Goal: Contribute content: Contribute content

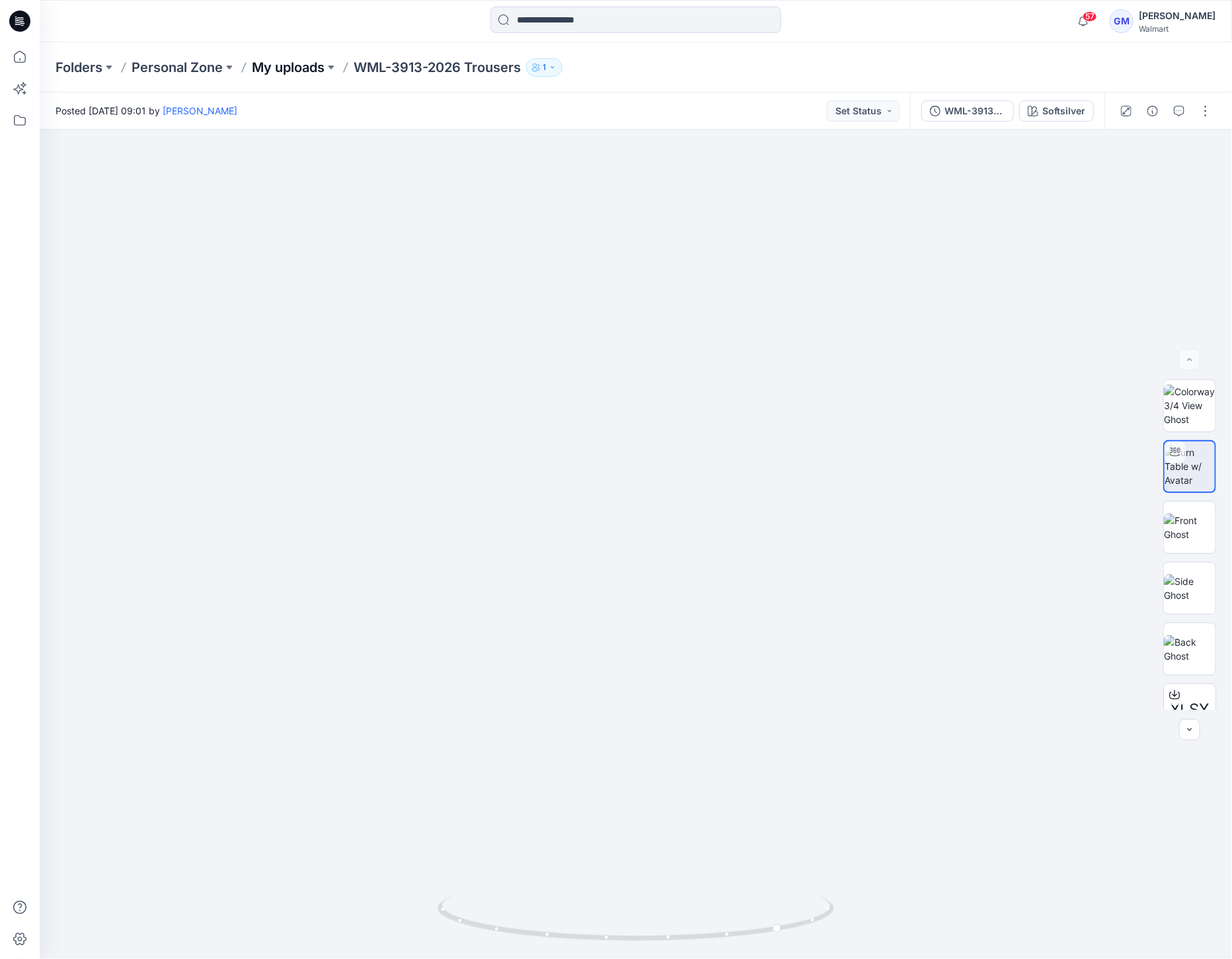
click at [311, 69] on p "My uploads" at bounding box center [288, 67] width 73 height 18
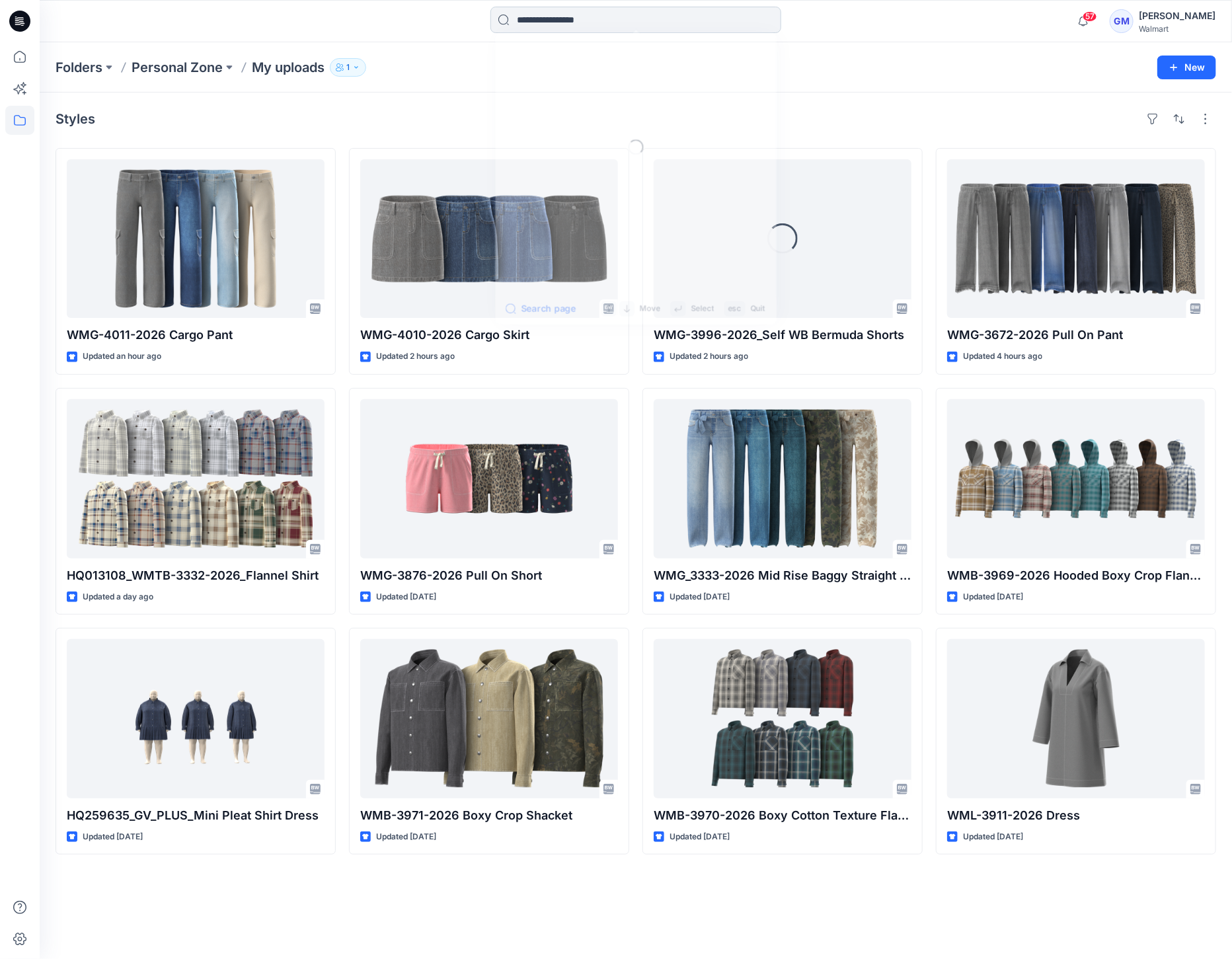
click at [625, 15] on input at bounding box center [636, 20] width 291 height 26
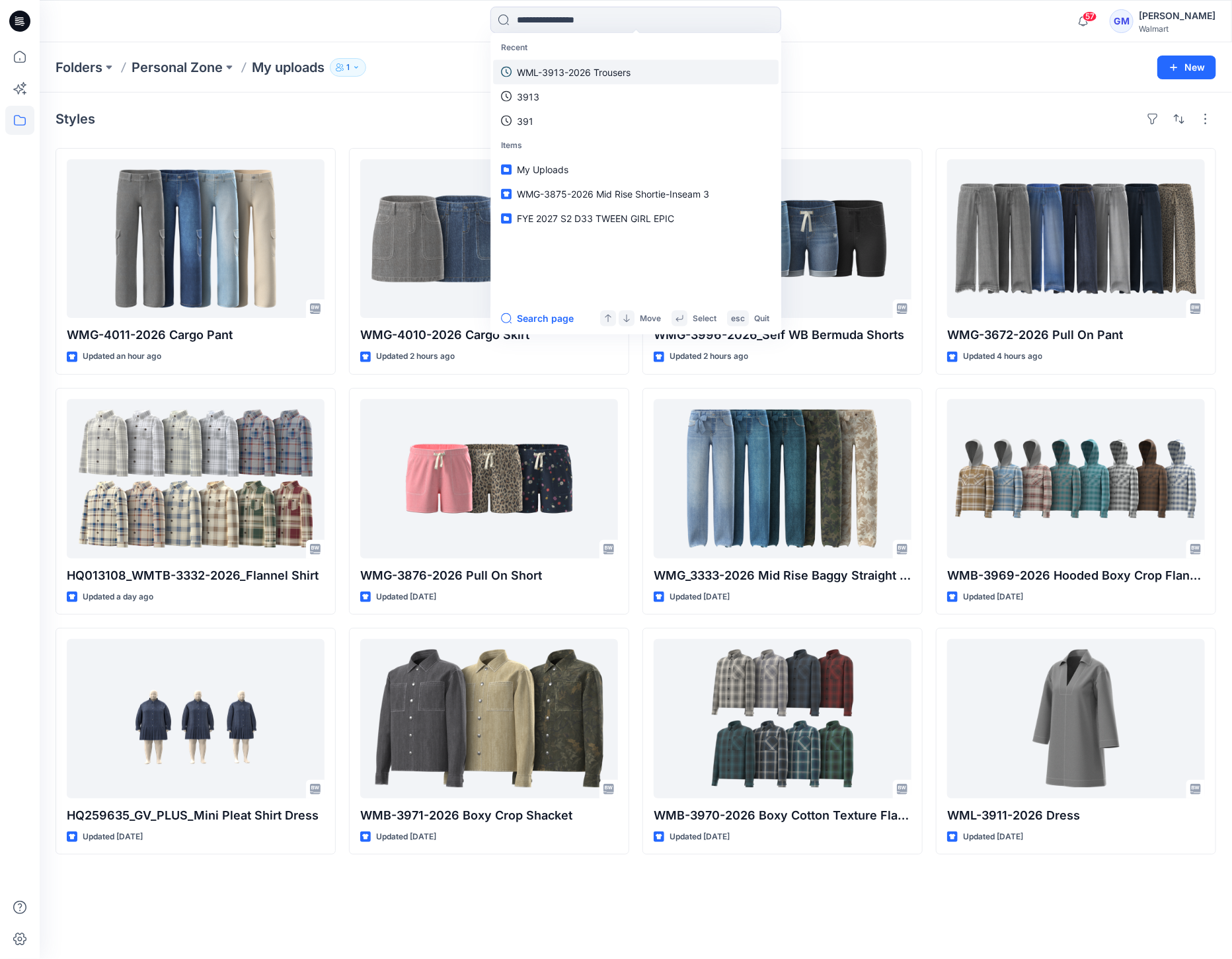
click at [650, 67] on link "WML-3913-2026 Trousers" at bounding box center [636, 71] width 286 height 24
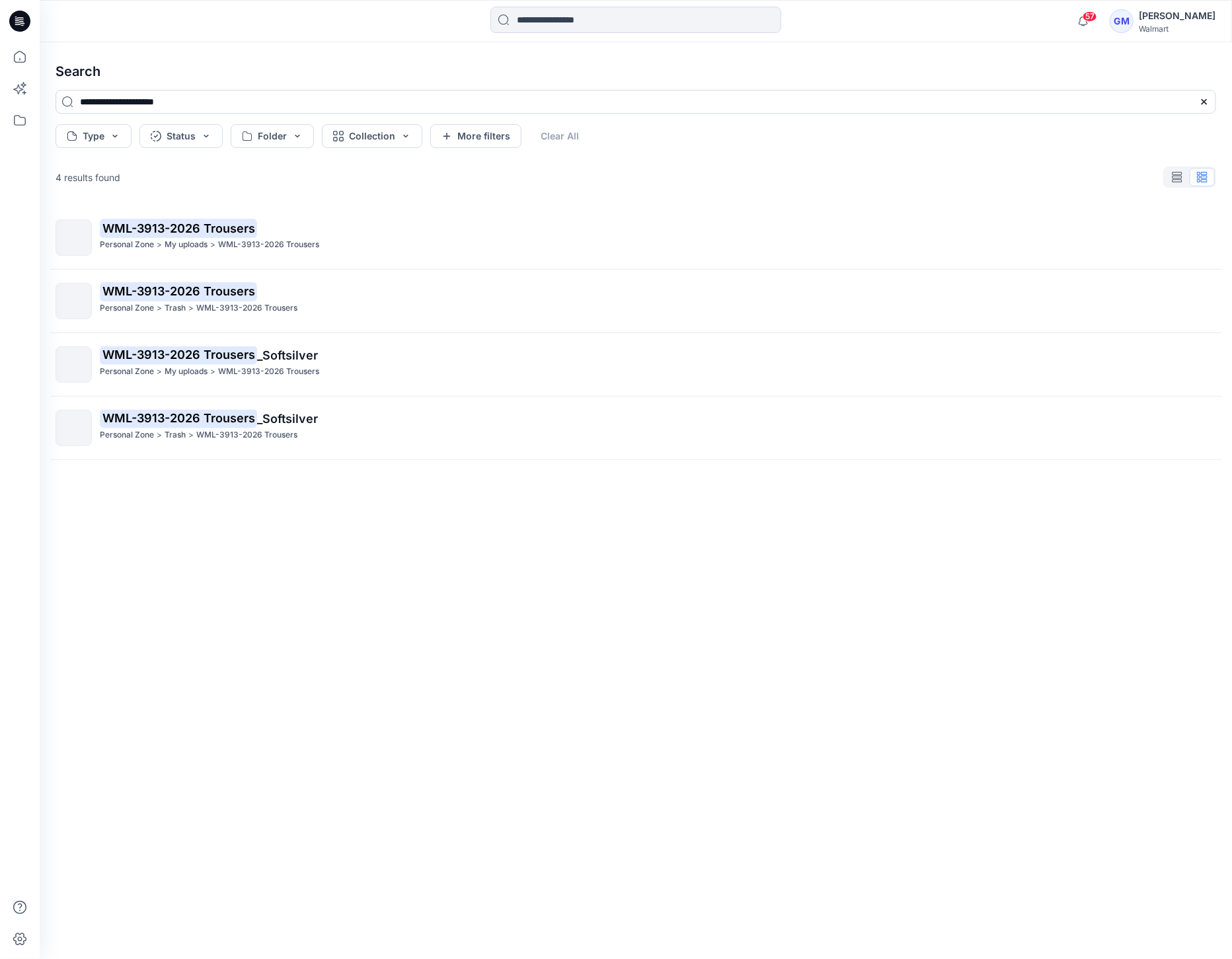
click at [284, 411] on span "_Softsilver" at bounding box center [288, 418] width 61 height 14
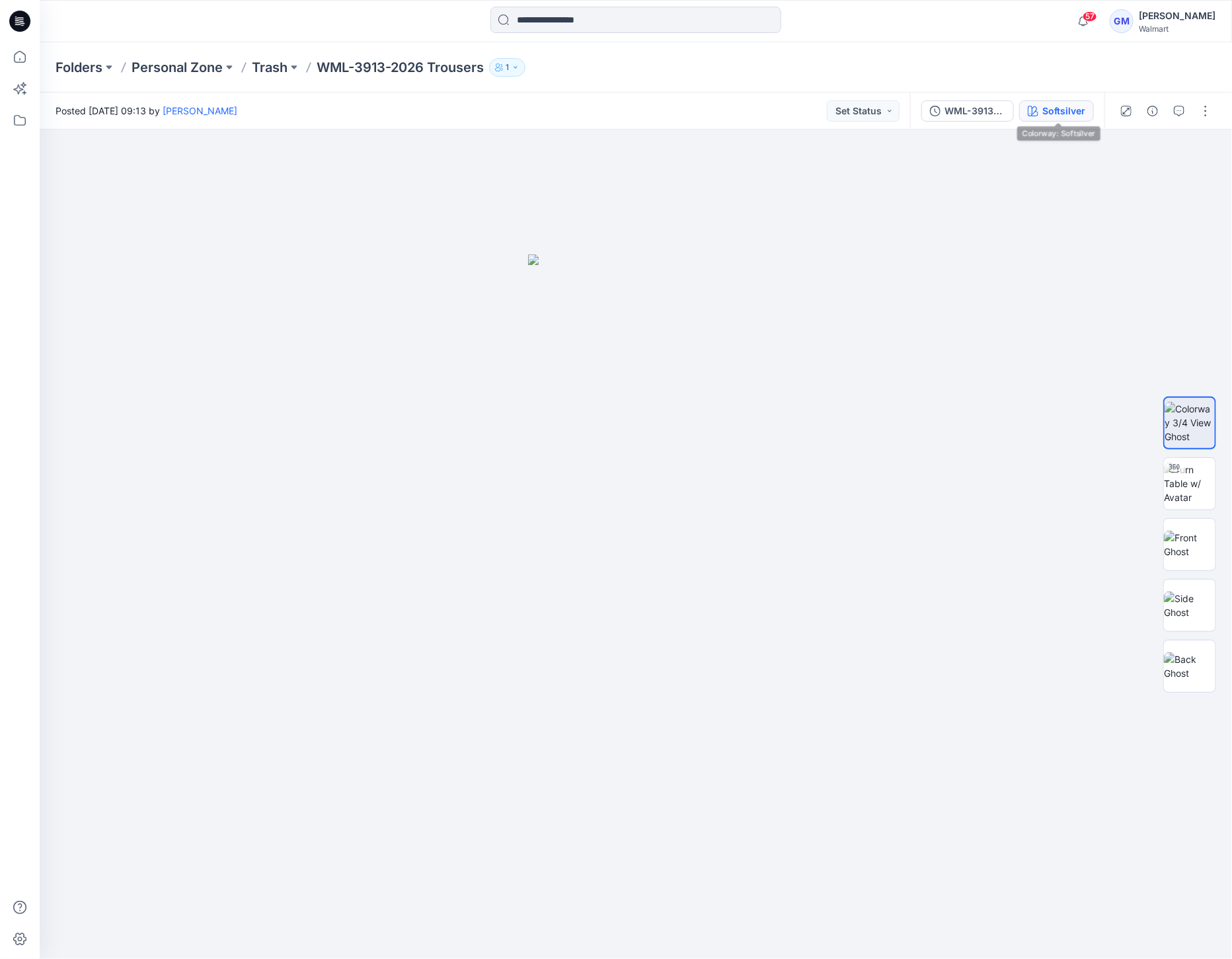
click at [1056, 99] on div "WML-3913-2026 Trousers_Softsilver Softsilver" at bounding box center [1007, 110] width 194 height 37
click at [1056, 102] on button "Softsilver" at bounding box center [1056, 110] width 75 height 21
click at [1045, 104] on div "Softsilver" at bounding box center [1064, 111] width 43 height 15
drag, startPoint x: 83, startPoint y: 48, endPoint x: 83, endPoint y: 57, distance: 9.0
click at [83, 51] on div "Folders Personal Zone Trash WML-3913-2026 Trousers 1" at bounding box center [636, 67] width 1192 height 51
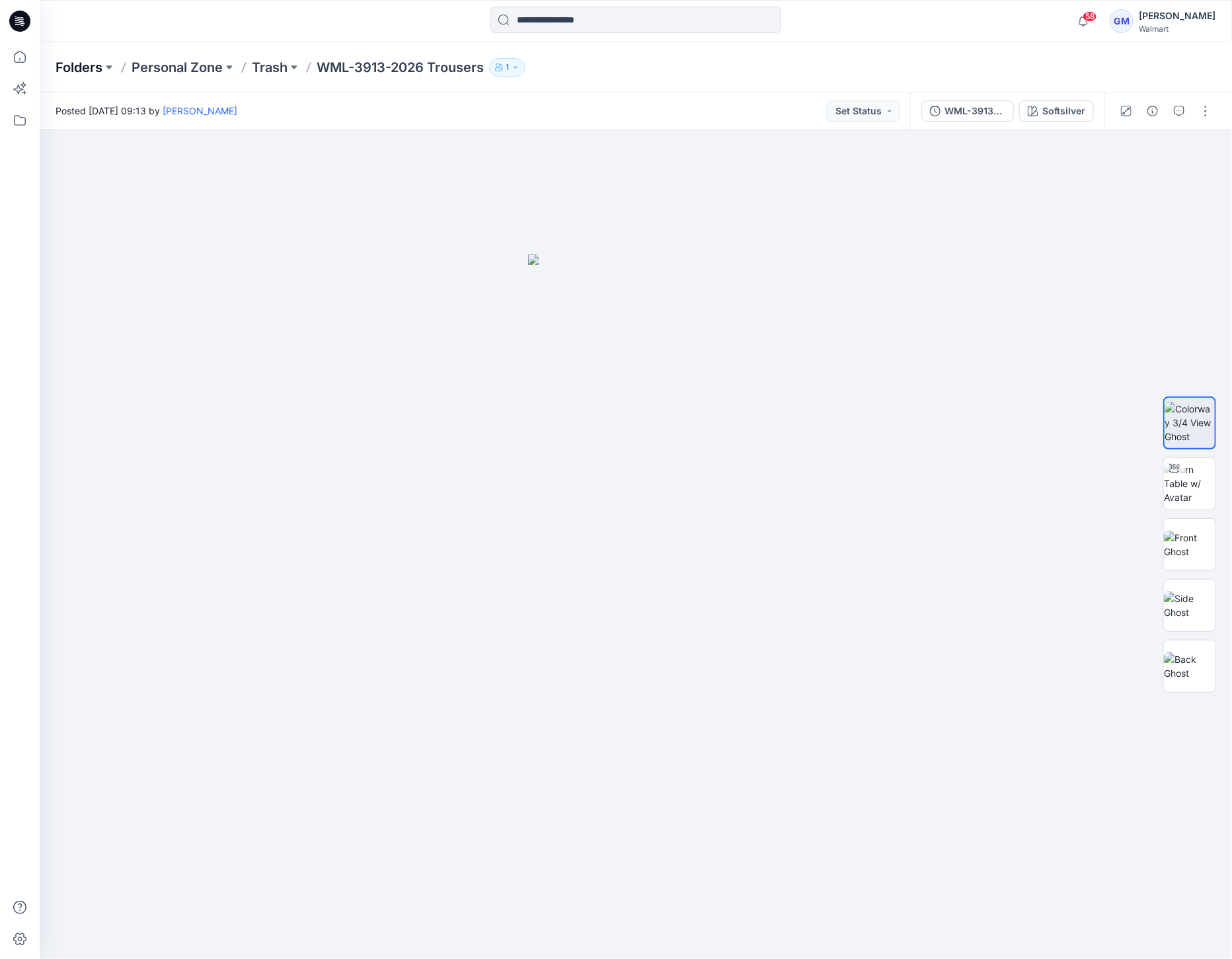
click at [82, 67] on p "Folders" at bounding box center [79, 67] width 47 height 18
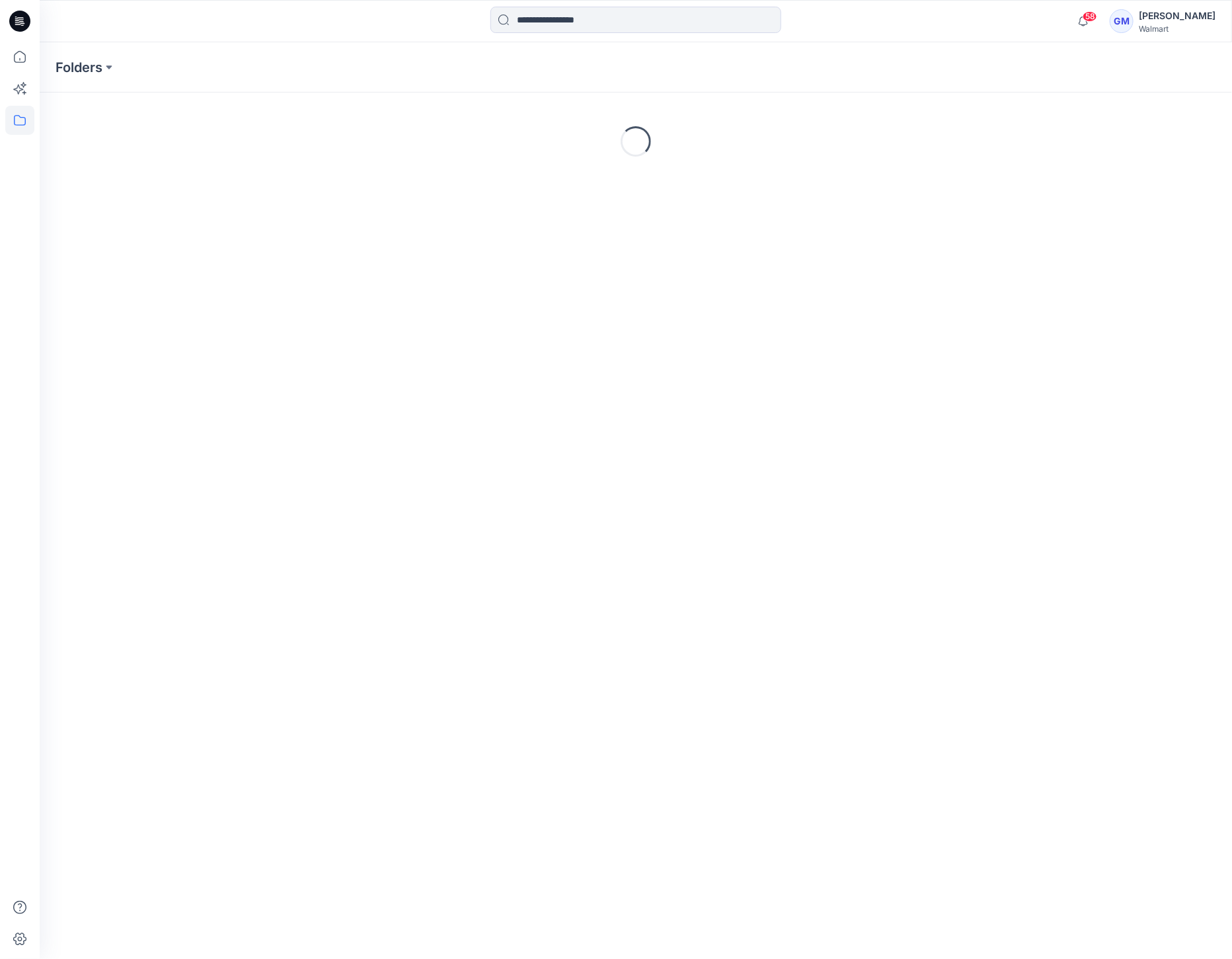
click at [21, 25] on icon at bounding box center [22, 25] width 3 height 1
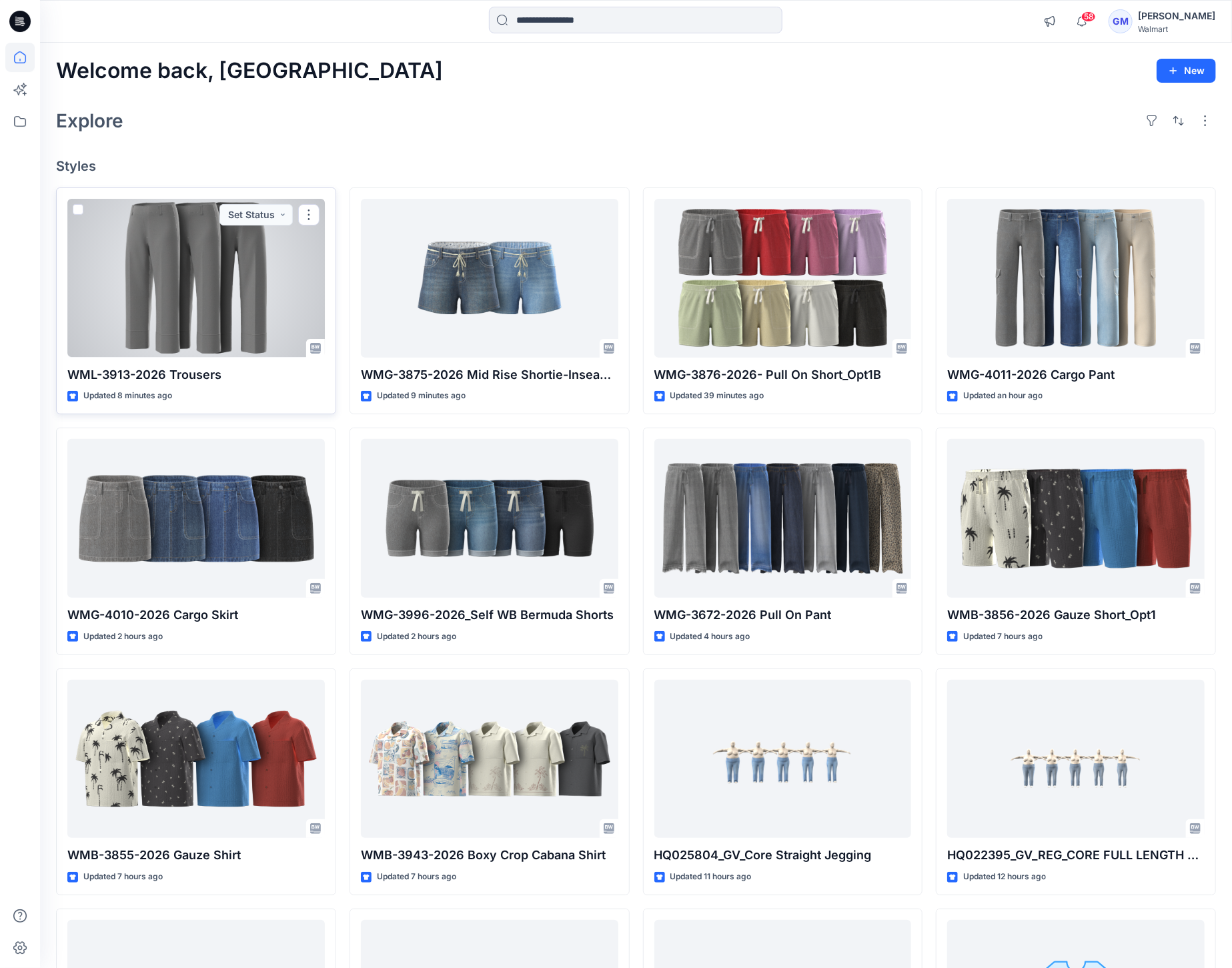
click at [201, 262] on div at bounding box center [196, 277] width 258 height 158
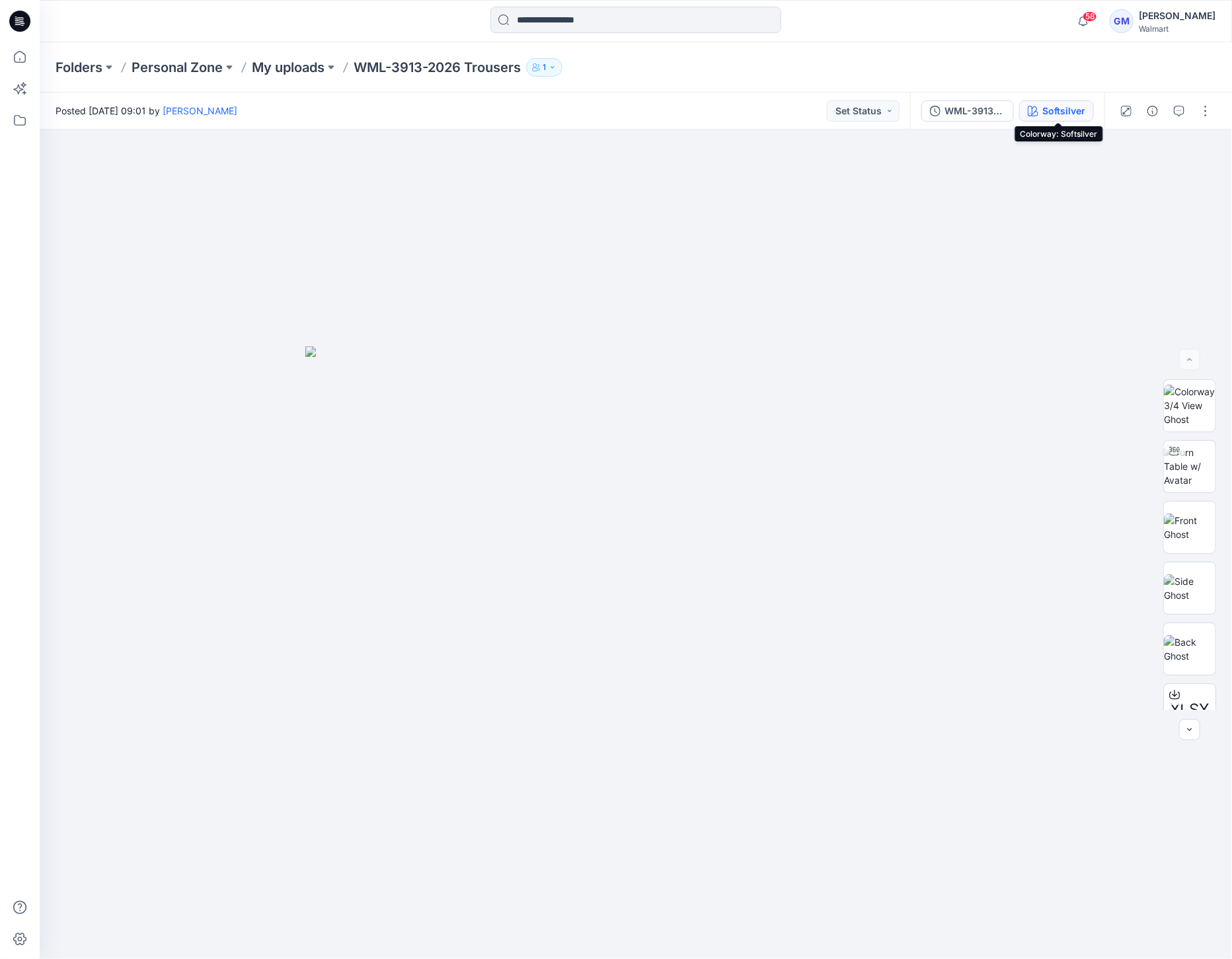
drag, startPoint x: 1041, startPoint y: 113, endPoint x: 1058, endPoint y: 129, distance: 23.3
click at [1042, 113] on button "Softsilver" at bounding box center [1056, 110] width 75 height 21
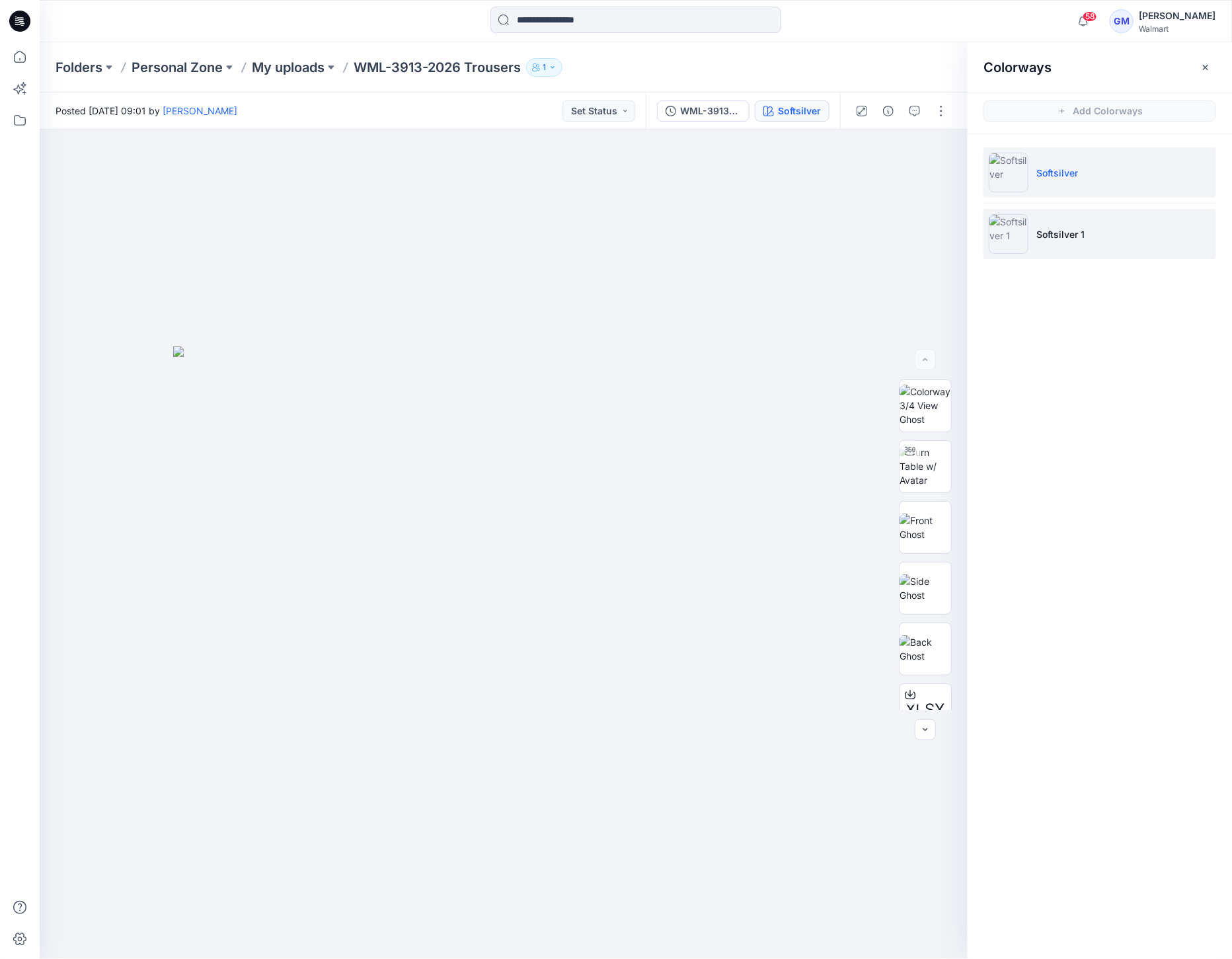
click at [1055, 213] on li "Softsilver 1" at bounding box center [1099, 234] width 232 height 51
click at [1014, 228] on img at bounding box center [1008, 234] width 40 height 40
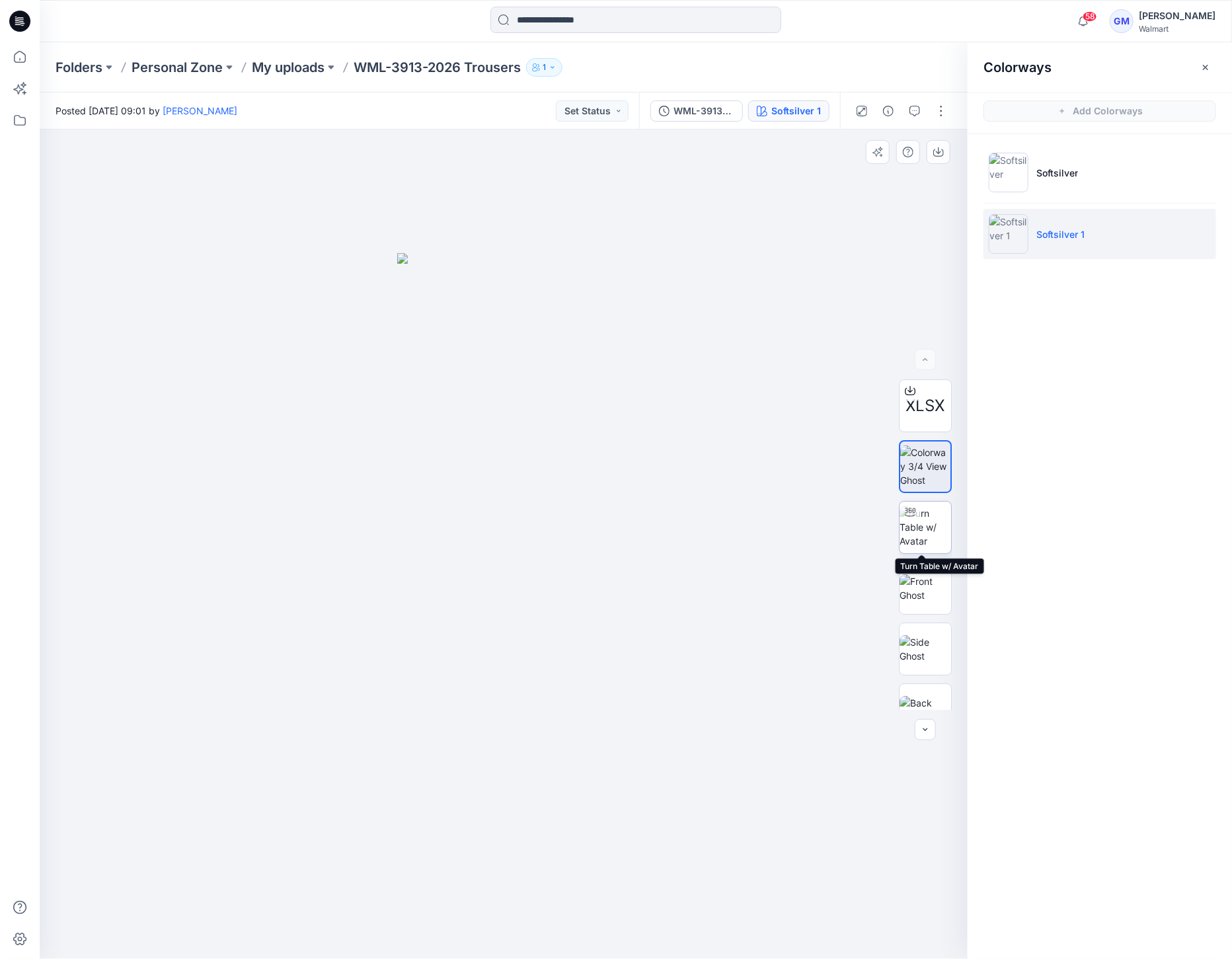
click at [921, 530] on img at bounding box center [925, 527] width 52 height 42
drag, startPoint x: 528, startPoint y: 774, endPoint x: 528, endPoint y: 759, distance: 15.0
drag, startPoint x: 484, startPoint y: 874, endPoint x: 498, endPoint y: 856, distance: 22.8
drag, startPoint x: 521, startPoint y: 934, endPoint x: 336, endPoint y: 936, distance: 185.0
click at [336, 936] on icon at bounding box center [505, 919] width 400 height 50
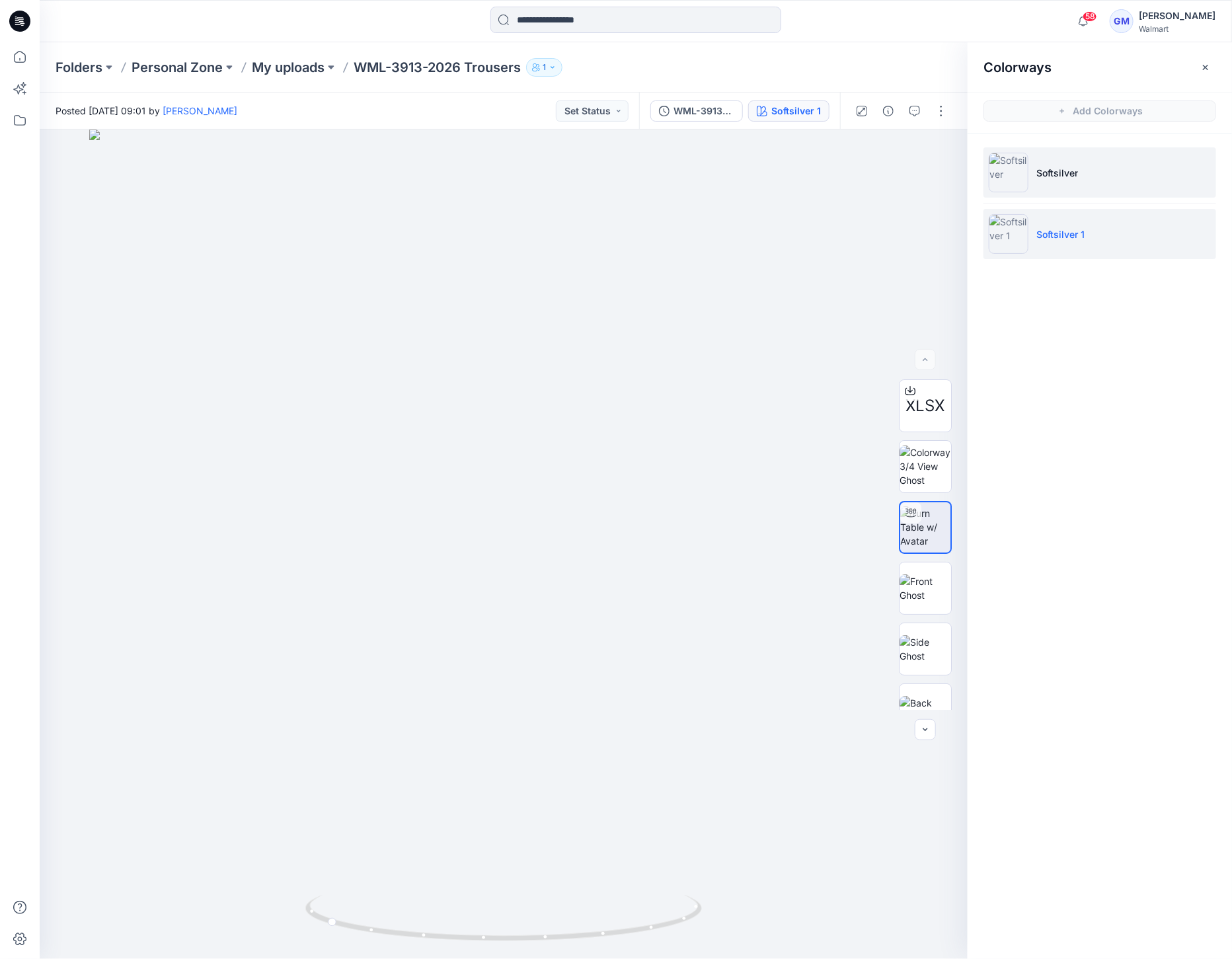
click at [1014, 184] on img at bounding box center [1008, 172] width 40 height 40
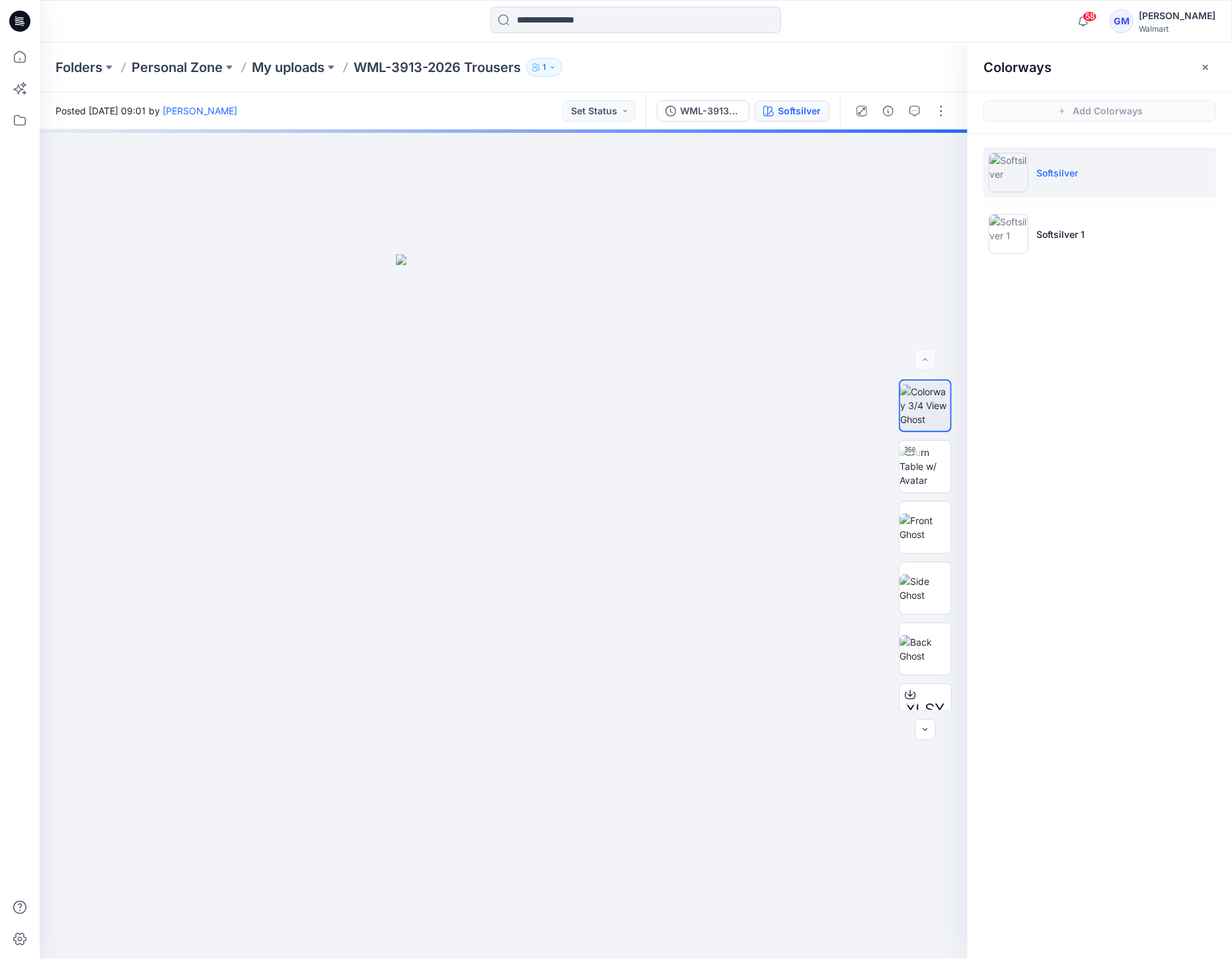
click at [1014, 174] on img at bounding box center [1008, 172] width 40 height 40
click at [942, 467] on img at bounding box center [925, 466] width 52 height 42
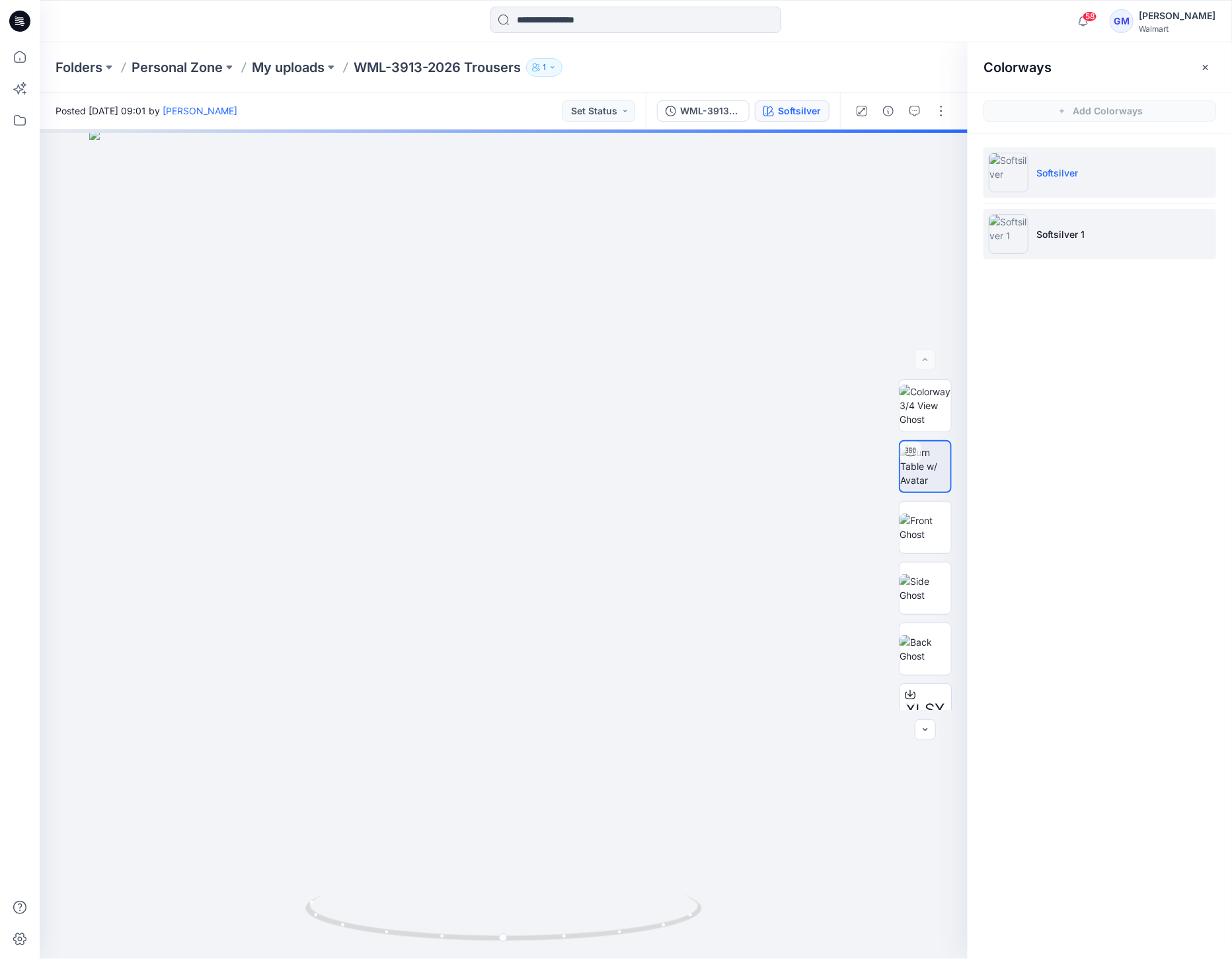
click at [1012, 223] on img at bounding box center [1008, 234] width 40 height 40
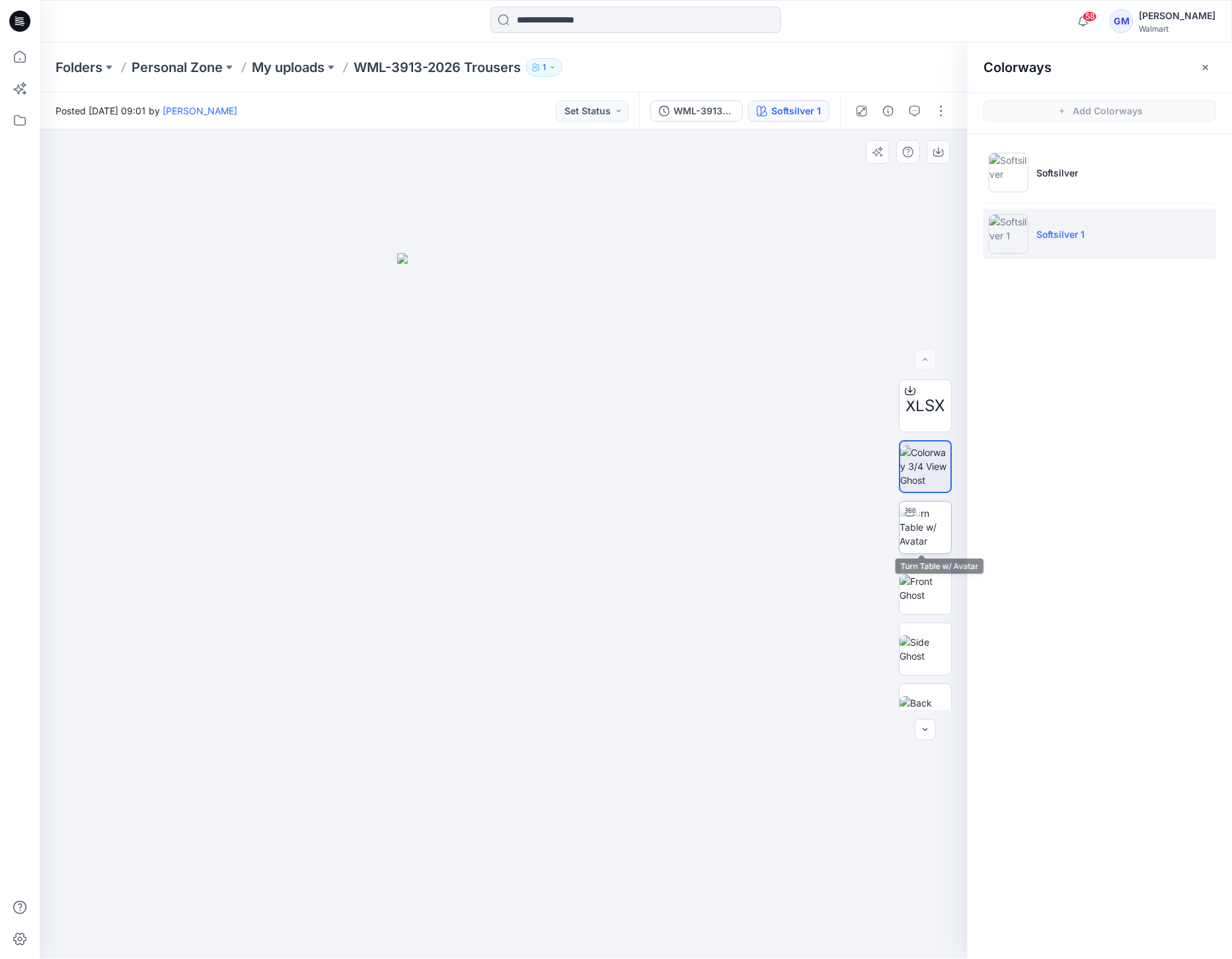
click at [930, 518] on img at bounding box center [925, 527] width 52 height 42
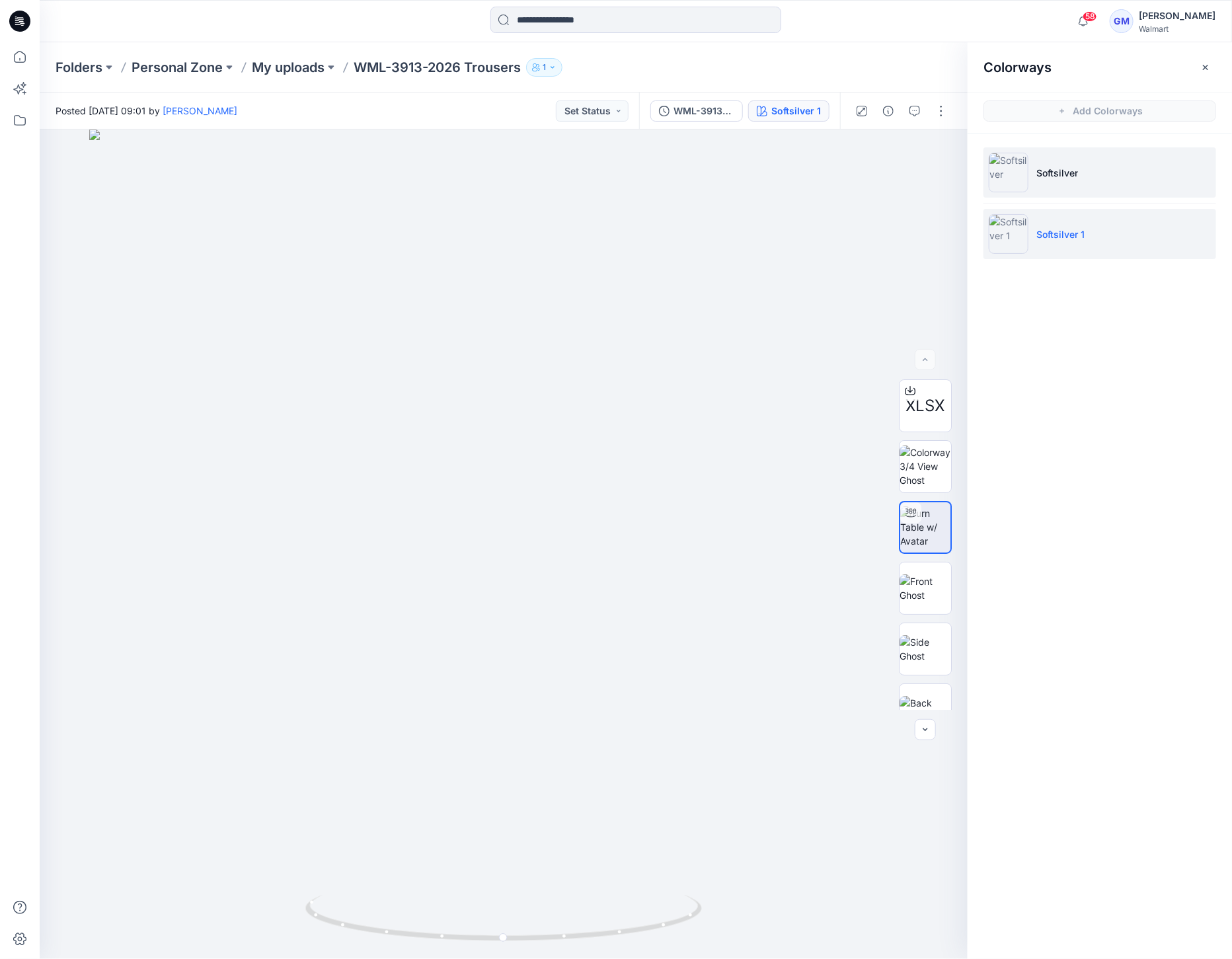
click at [1006, 176] on img at bounding box center [1008, 172] width 40 height 40
click at [1003, 242] on img at bounding box center [1008, 234] width 40 height 40
click at [1004, 193] on li "Softsilver" at bounding box center [1099, 172] width 232 height 51
click at [1003, 211] on li "Softsilver 1" at bounding box center [1099, 234] width 232 height 51
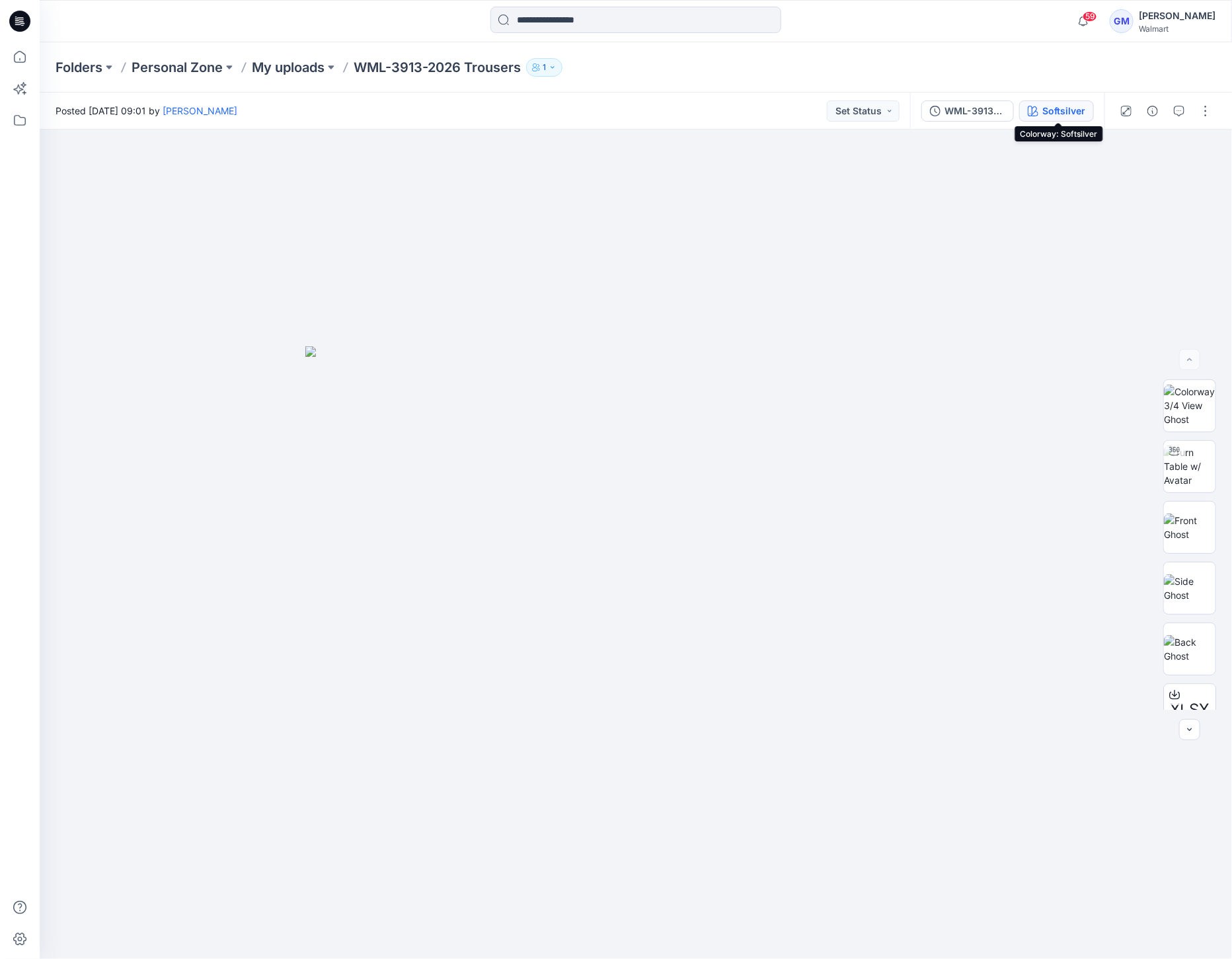
click at [1042, 102] on button "Softsilver" at bounding box center [1056, 110] width 75 height 21
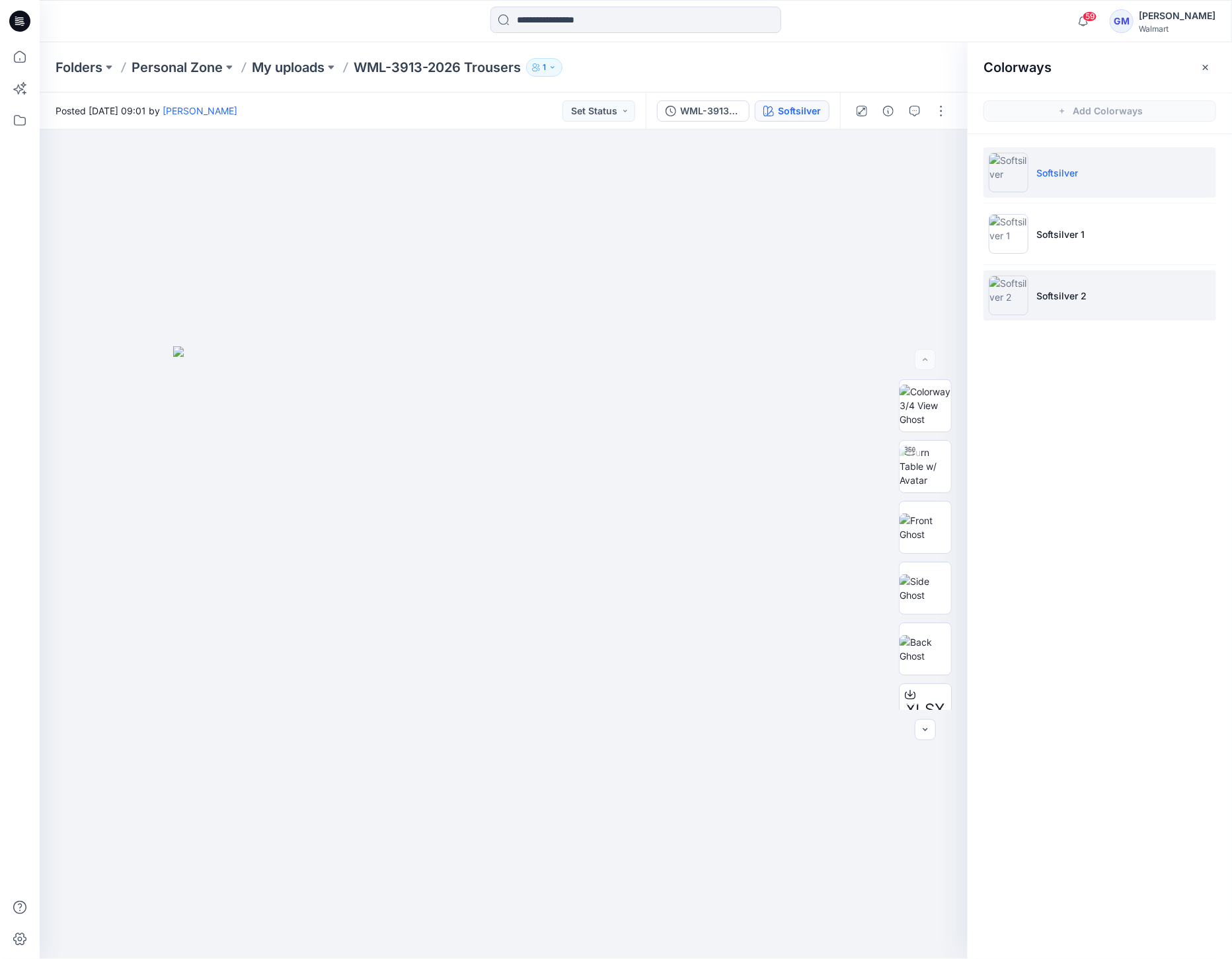
click at [1016, 305] on img at bounding box center [1008, 295] width 40 height 40
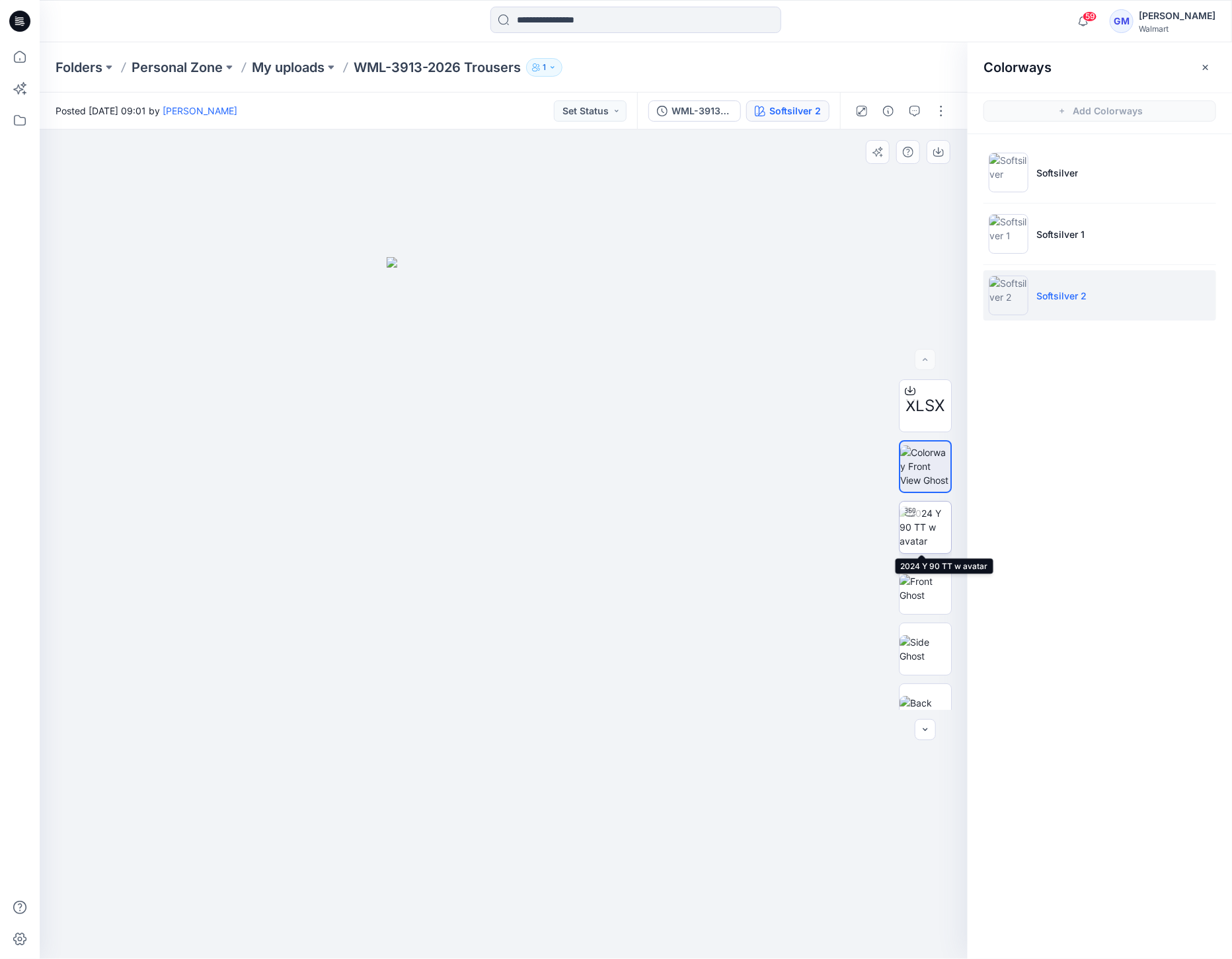
click at [916, 519] on div at bounding box center [909, 512] width 21 height 21
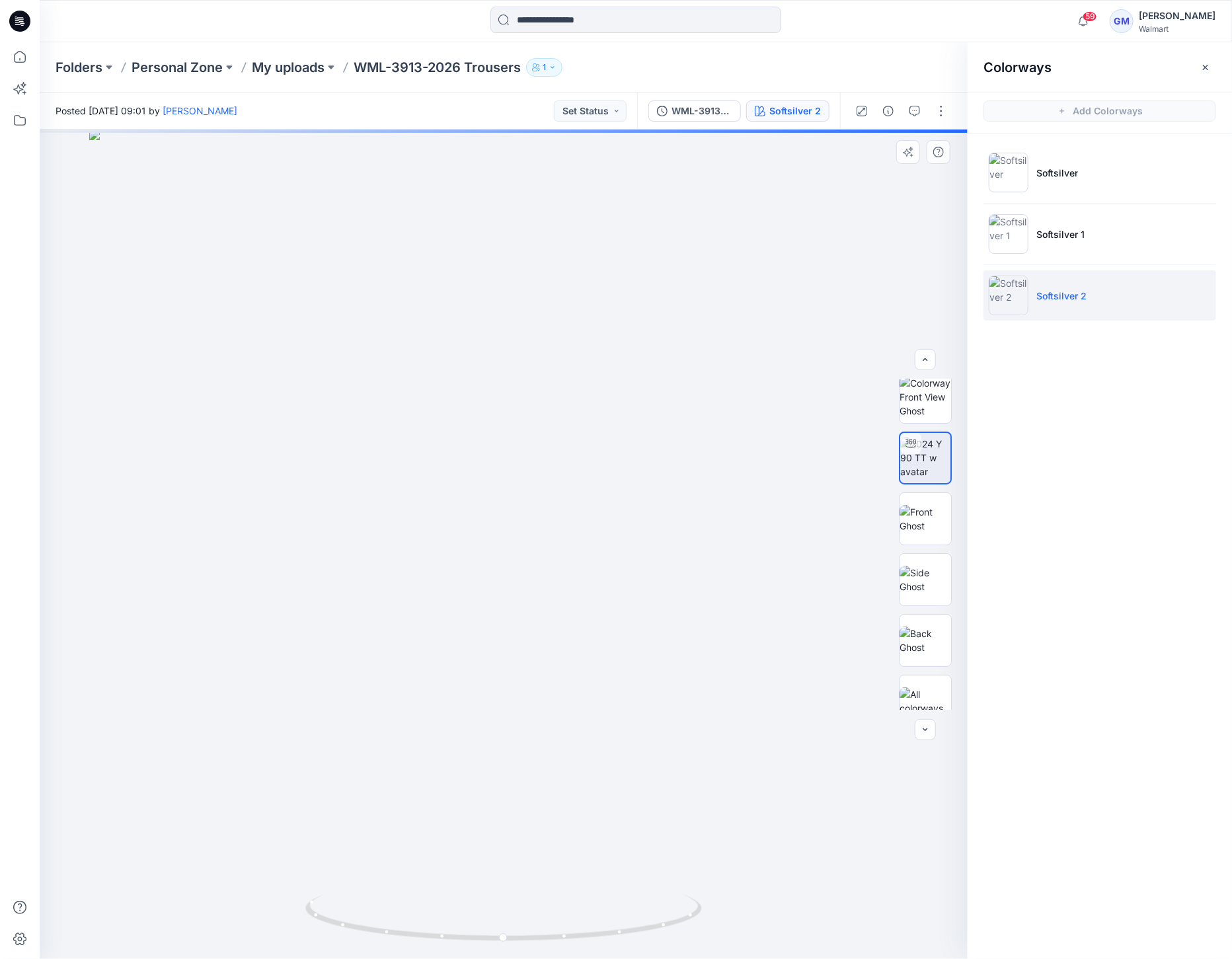
scroll to position [73, 0]
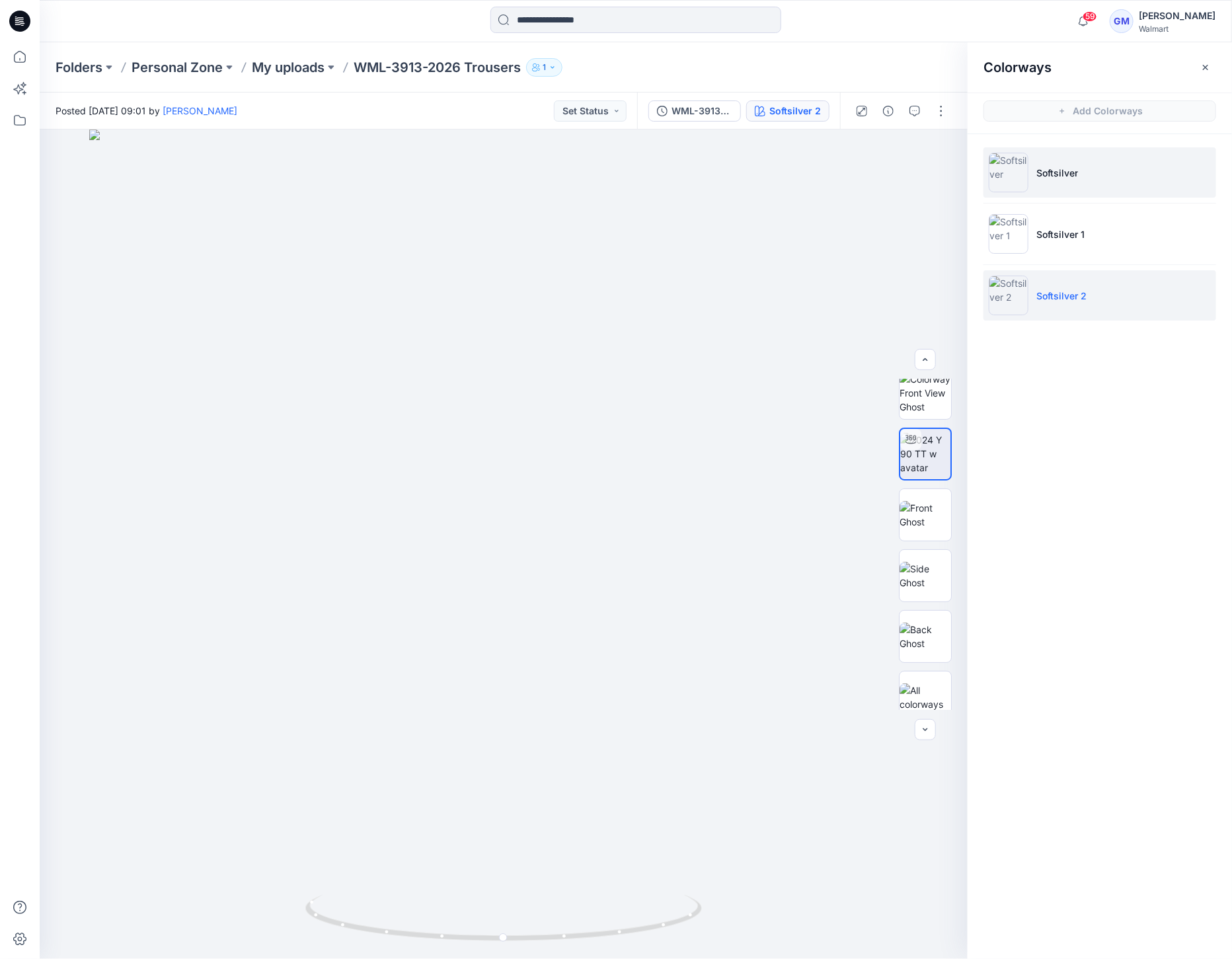
click at [1014, 172] on img at bounding box center [1008, 172] width 40 height 40
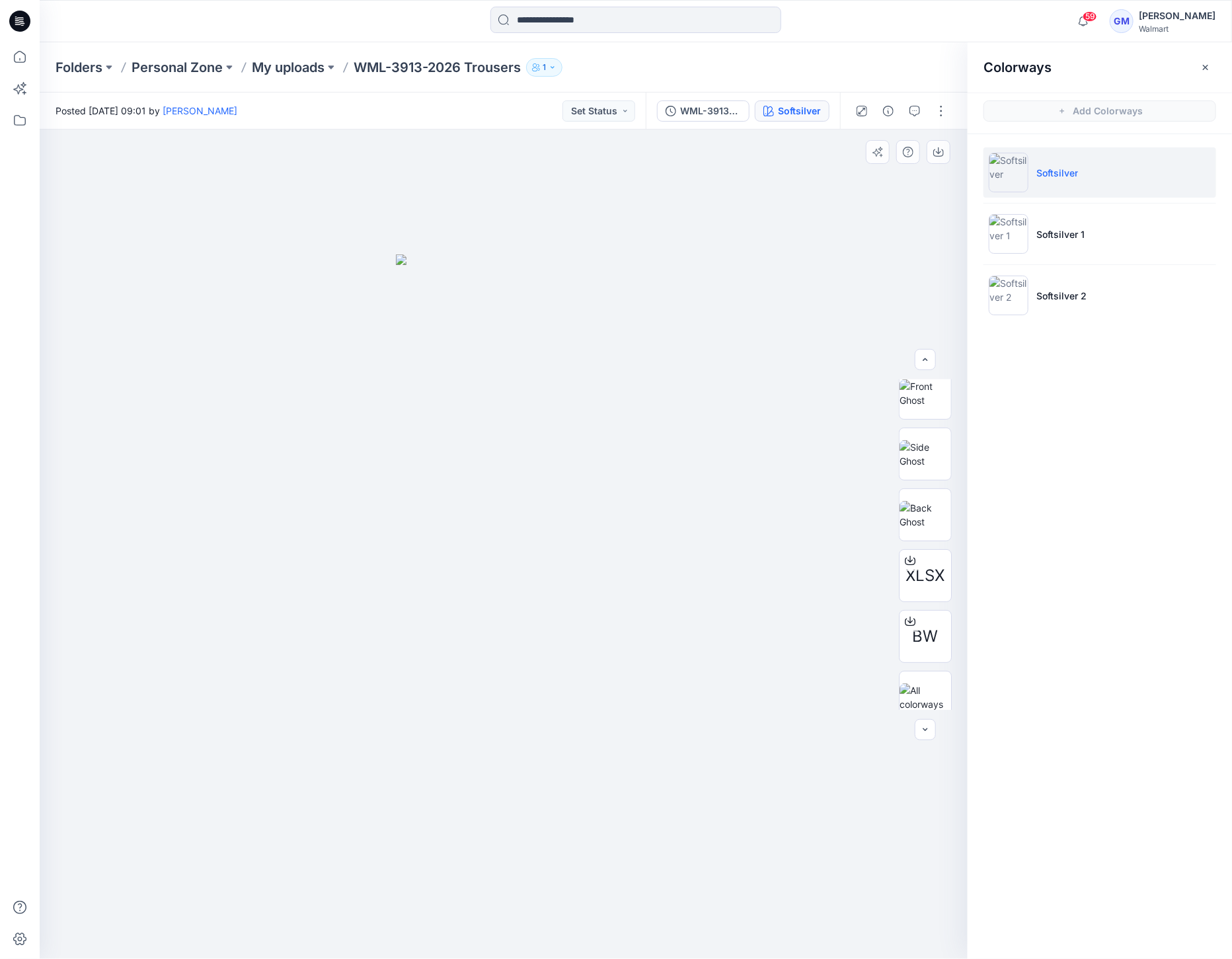
scroll to position [0, 0]
click at [927, 445] on img at bounding box center [925, 466] width 52 height 42
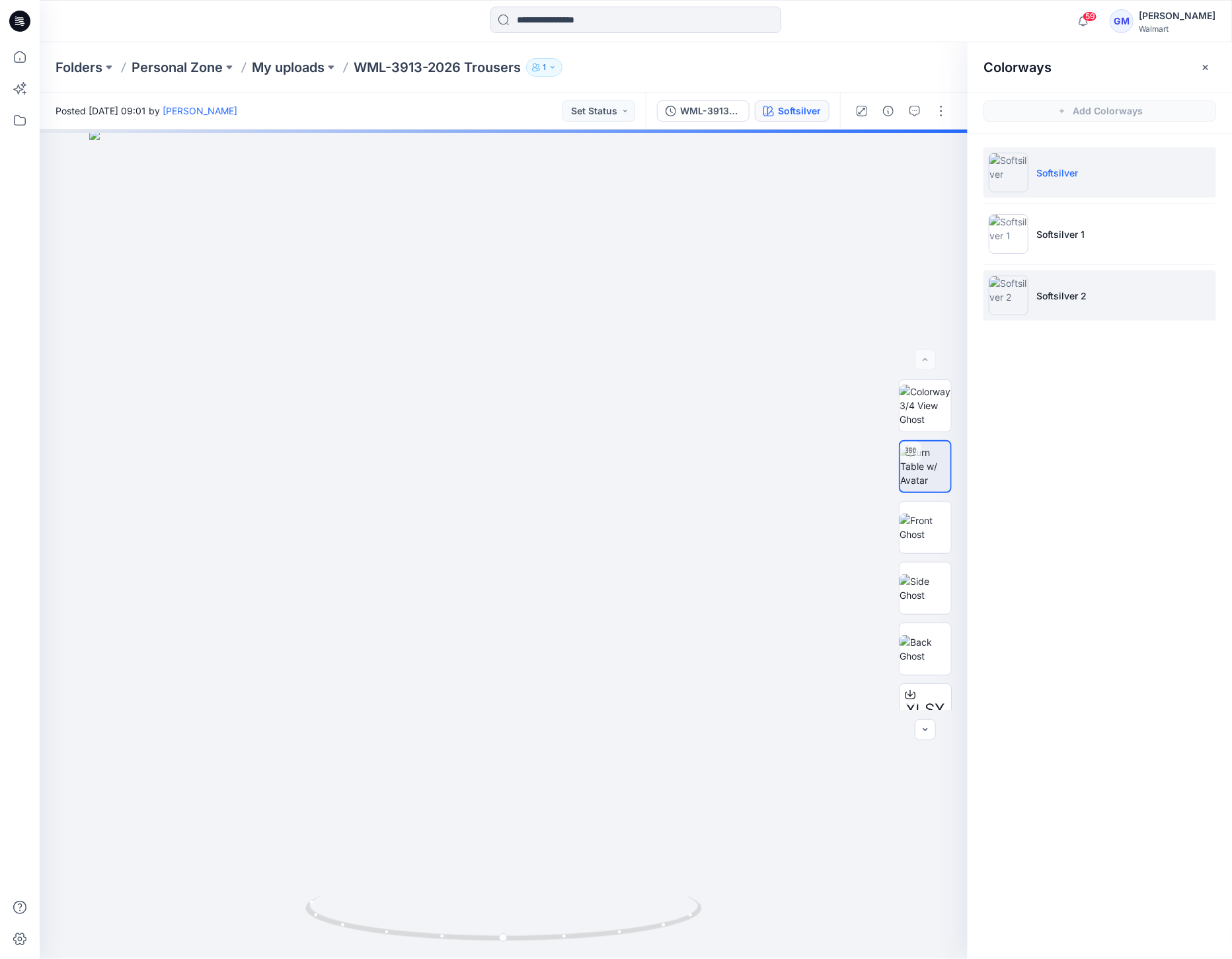
click at [1015, 288] on img at bounding box center [1008, 295] width 40 height 40
click at [1013, 295] on img at bounding box center [1008, 295] width 40 height 40
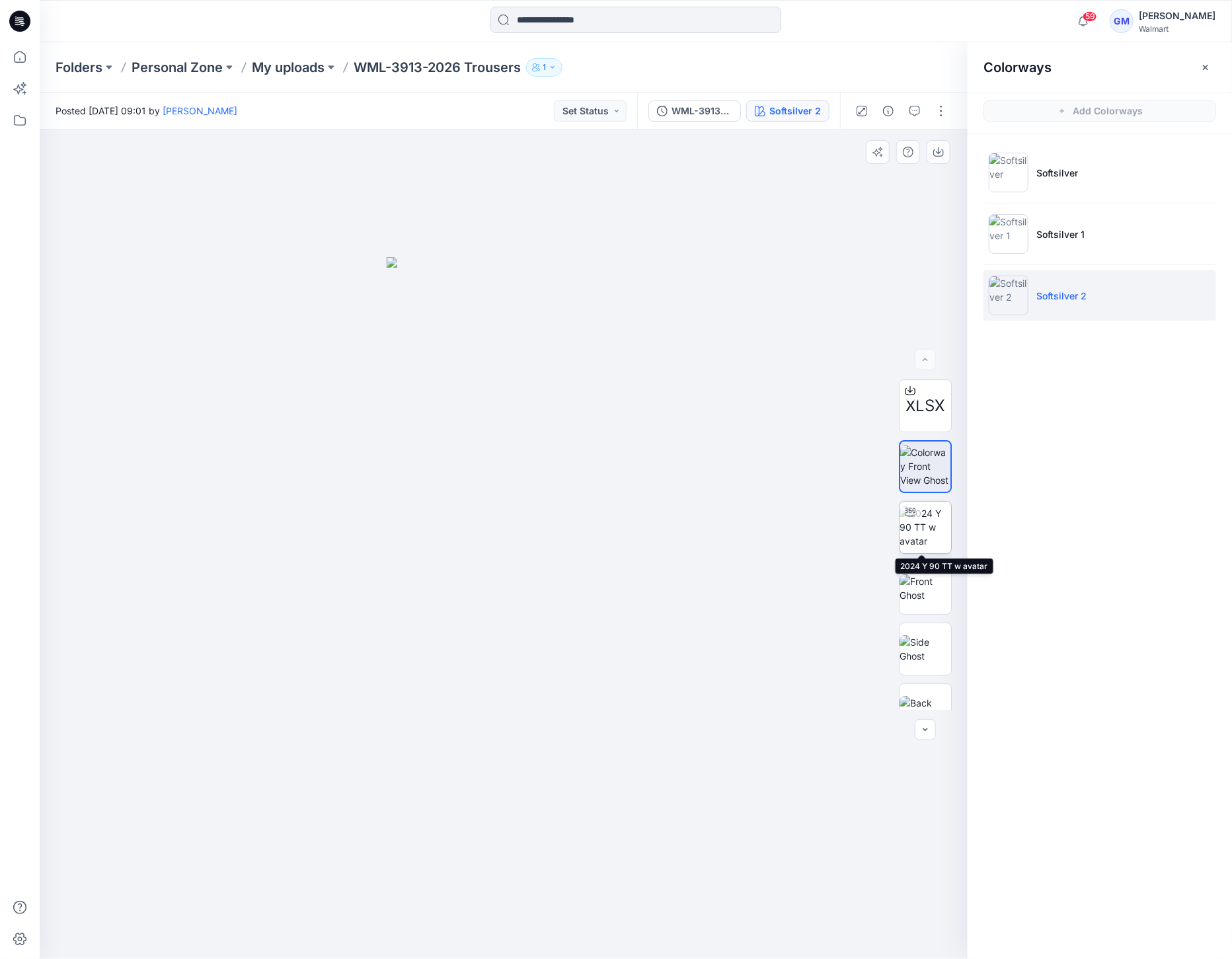
click at [928, 522] on img at bounding box center [925, 527] width 52 height 42
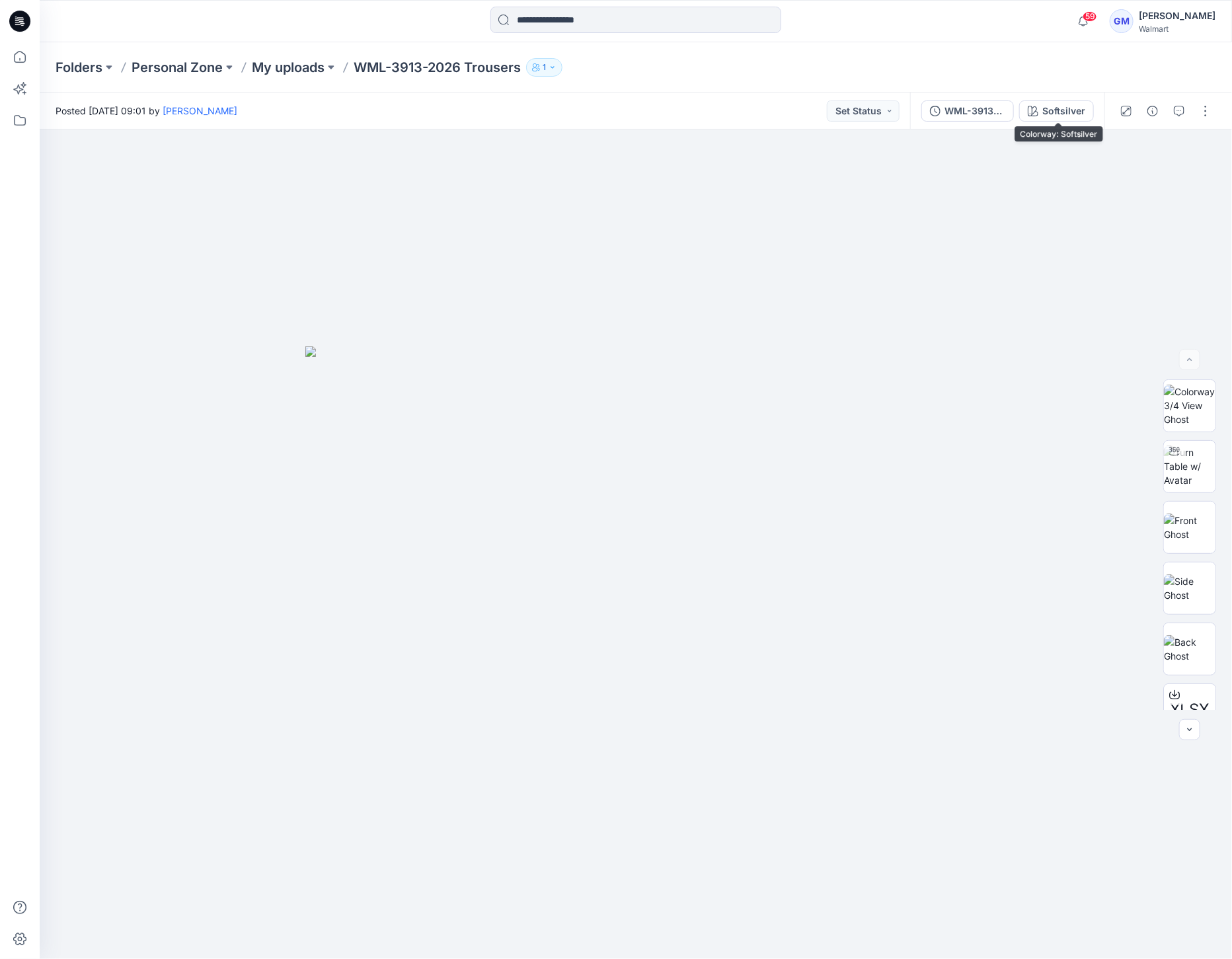
click at [1082, 108] on div "Softsilver" at bounding box center [1064, 111] width 43 height 15
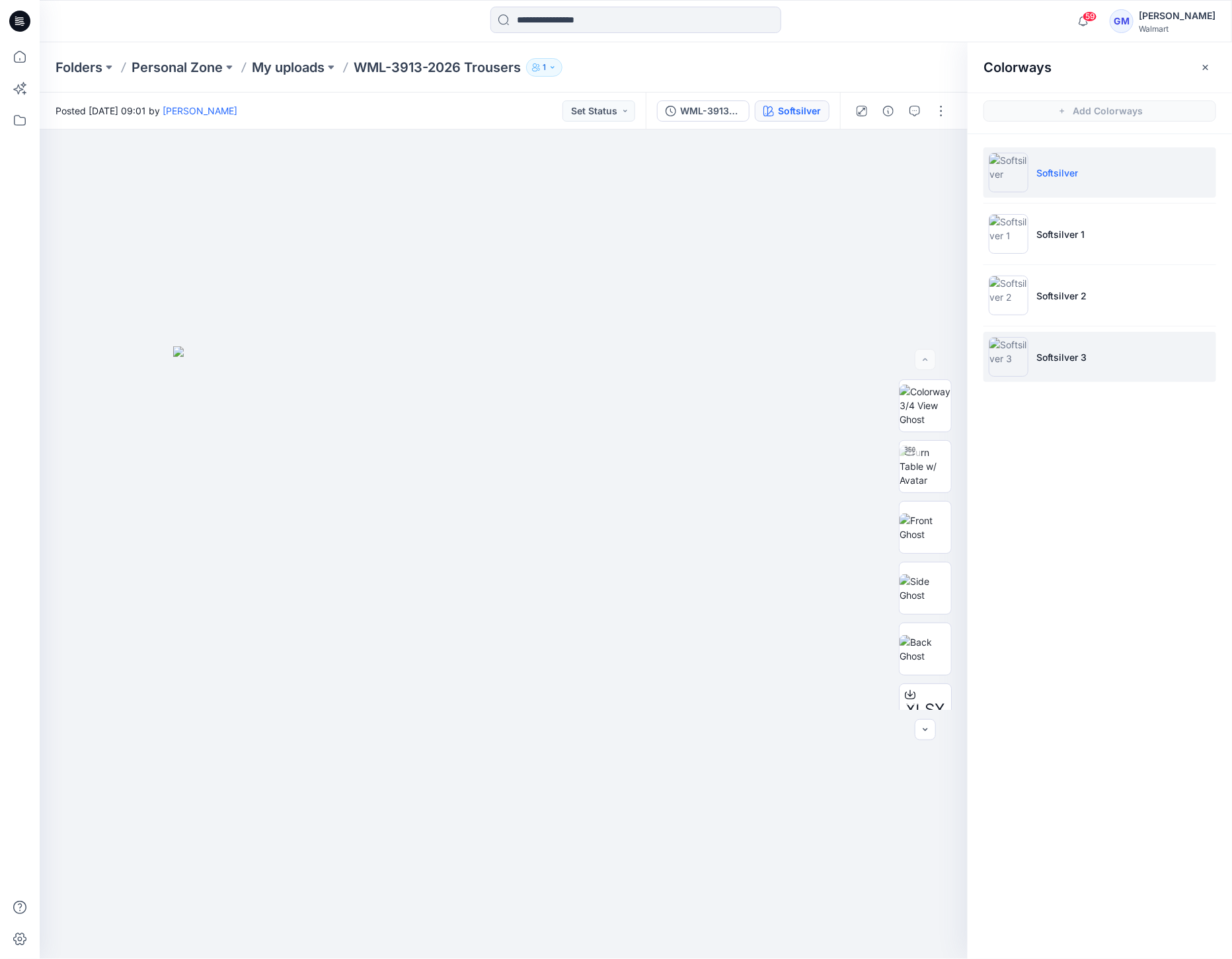
click at [1022, 343] on img at bounding box center [1008, 356] width 40 height 40
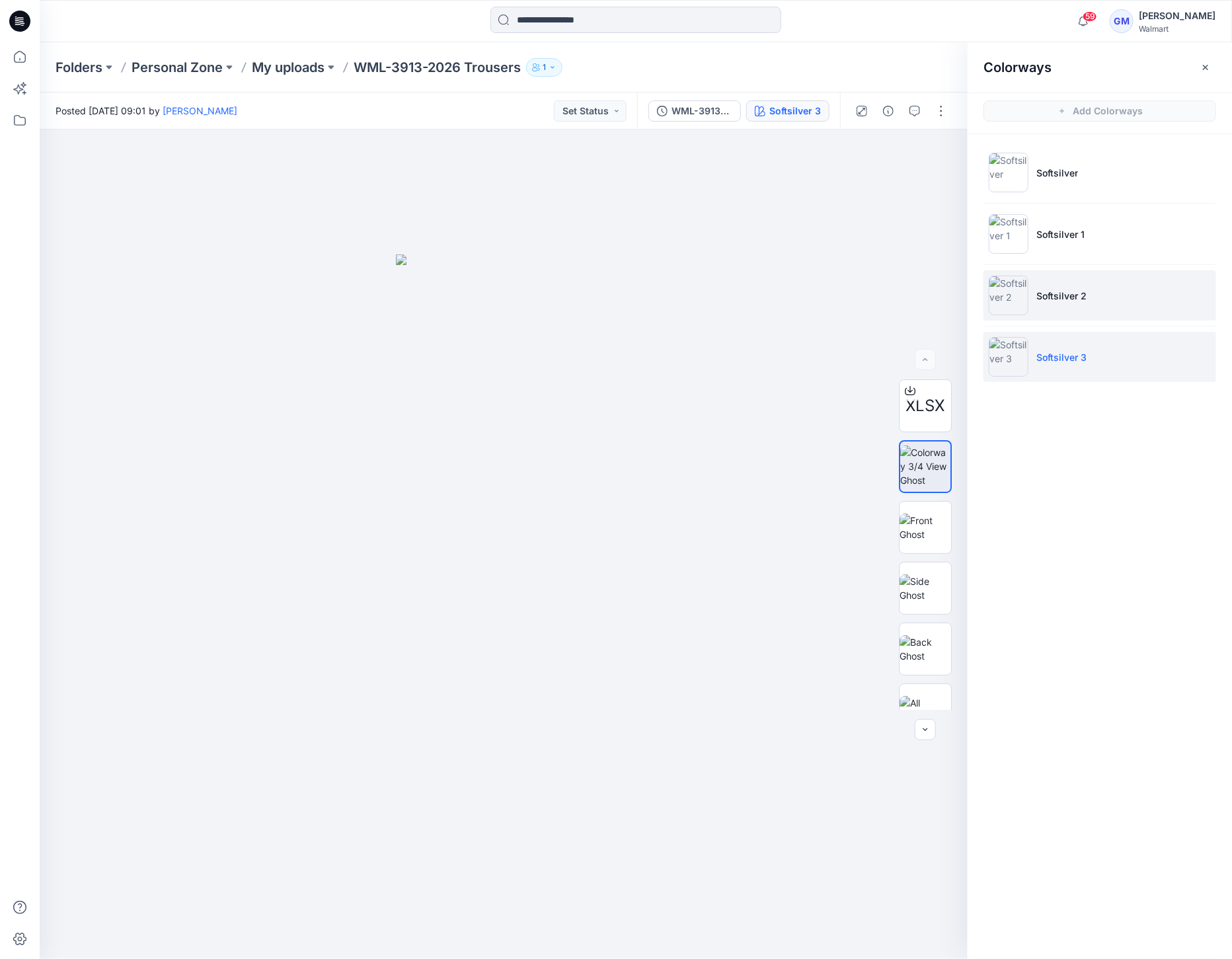
click at [1003, 315] on li "Softsilver 2" at bounding box center [1099, 295] width 232 height 51
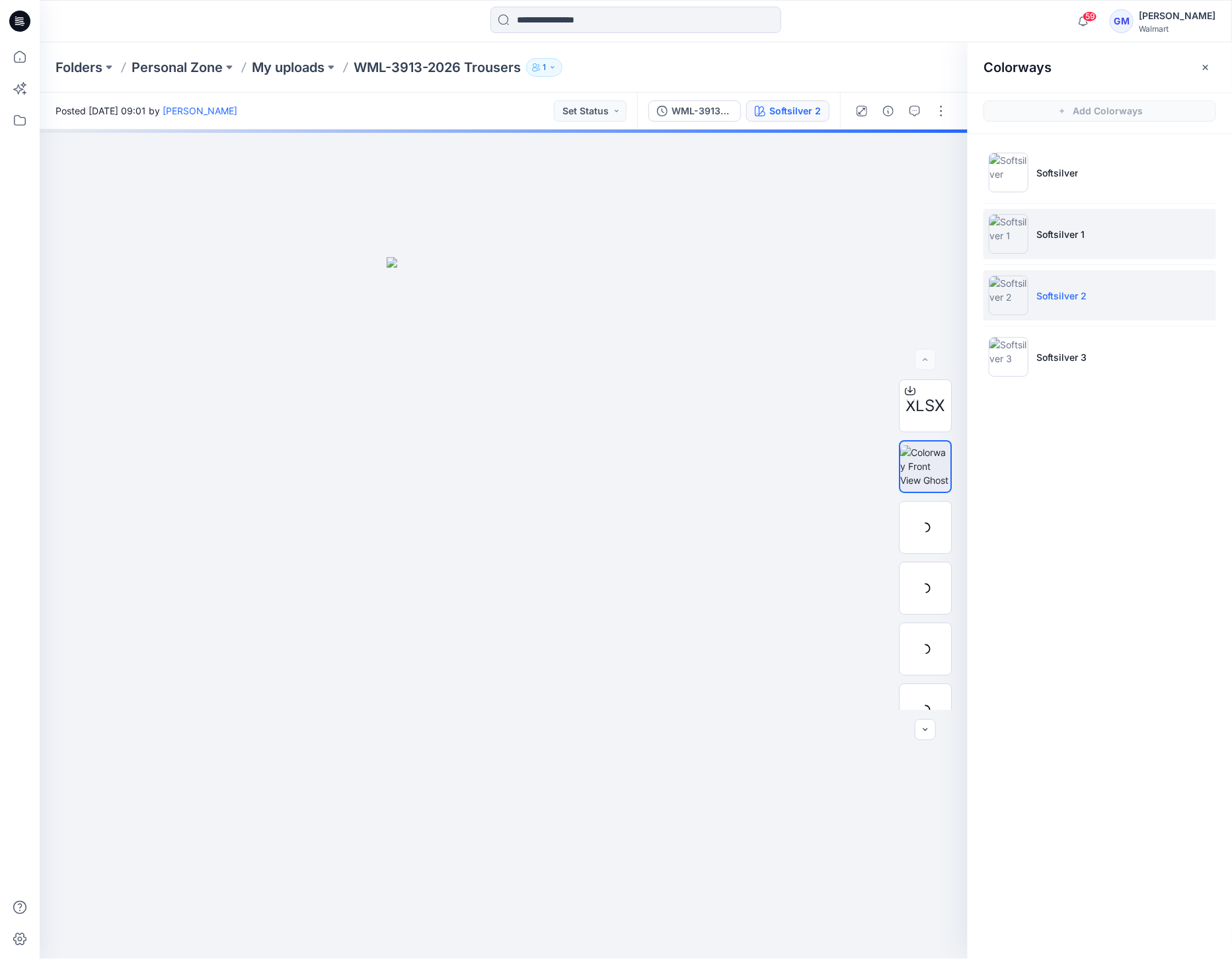
click at [1004, 222] on img at bounding box center [1008, 234] width 40 height 40
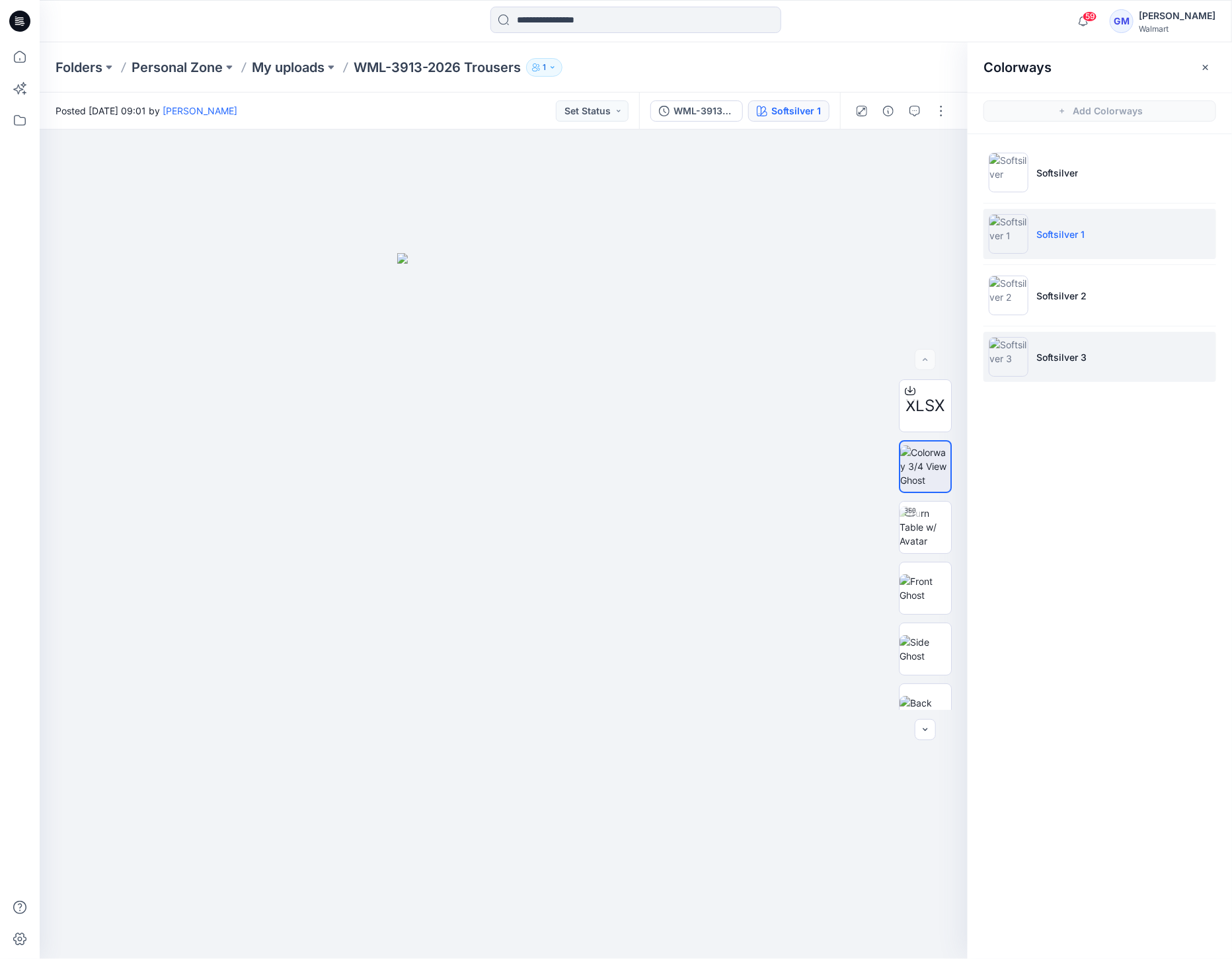
click at [1008, 352] on img at bounding box center [1008, 356] width 40 height 40
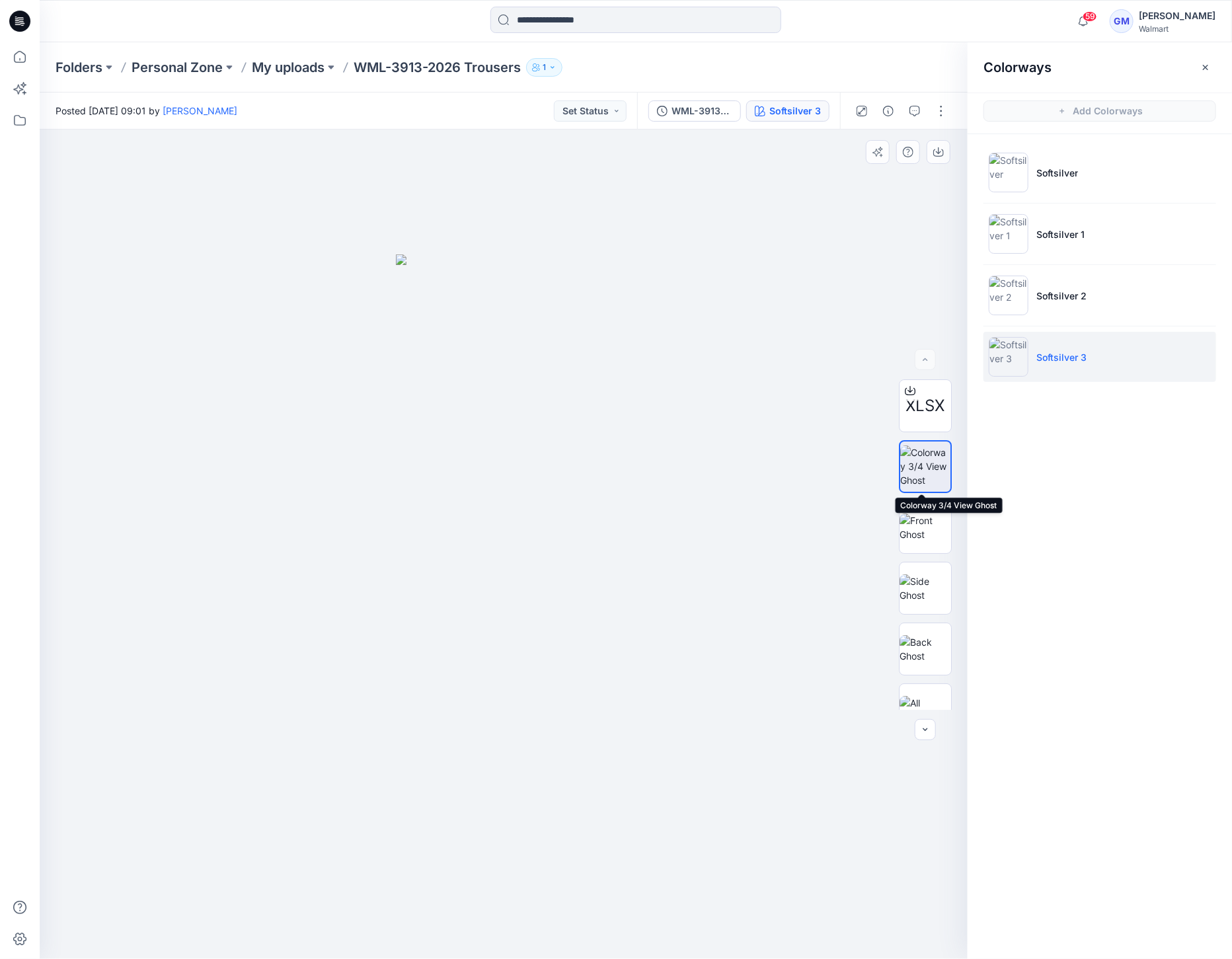
click at [922, 469] on img at bounding box center [925, 466] width 51 height 42
click at [917, 518] on img at bounding box center [925, 527] width 52 height 28
click at [930, 597] on img at bounding box center [925, 588] width 52 height 28
click at [918, 658] on img at bounding box center [925, 649] width 52 height 28
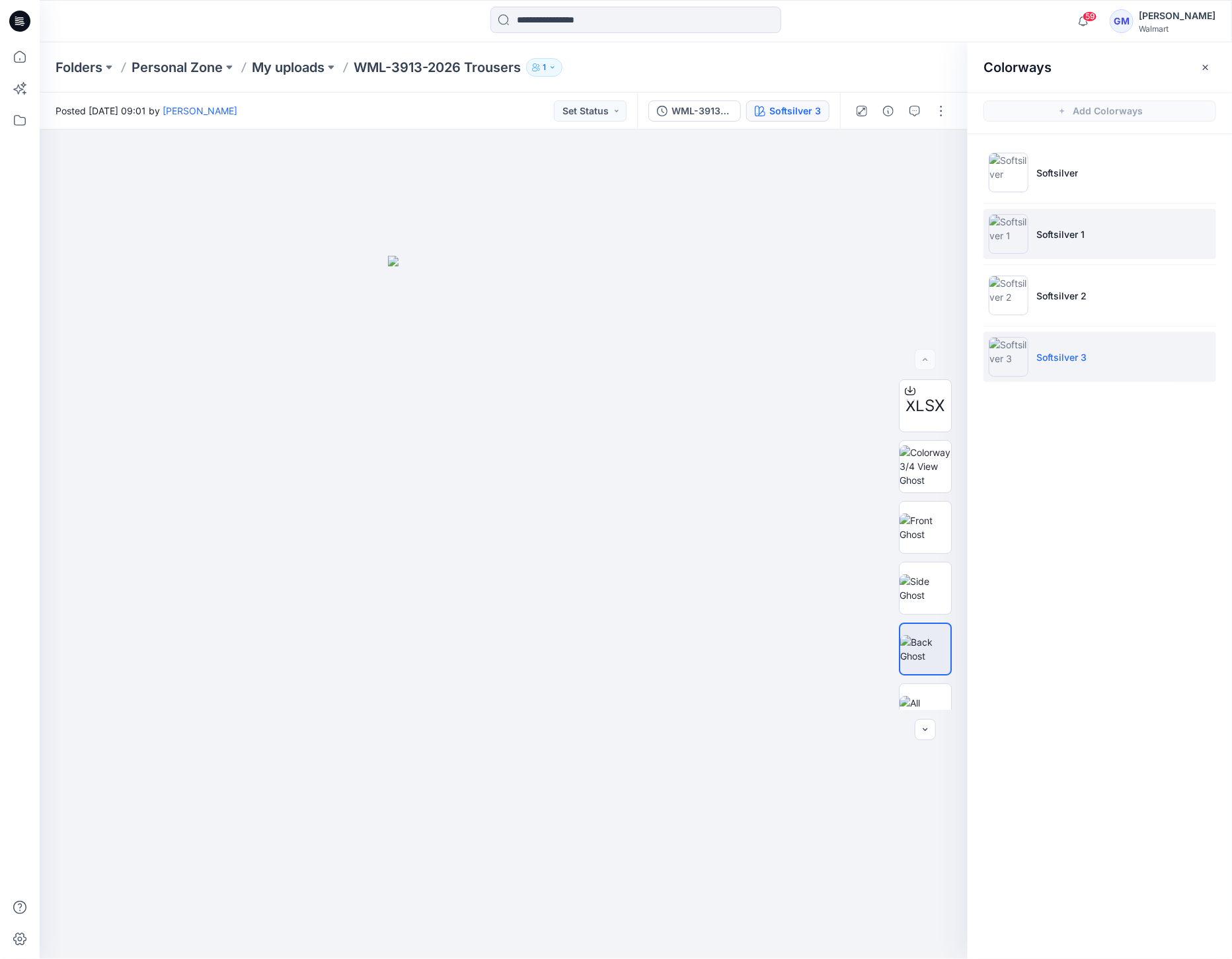
click at [1016, 238] on img at bounding box center [1008, 234] width 40 height 40
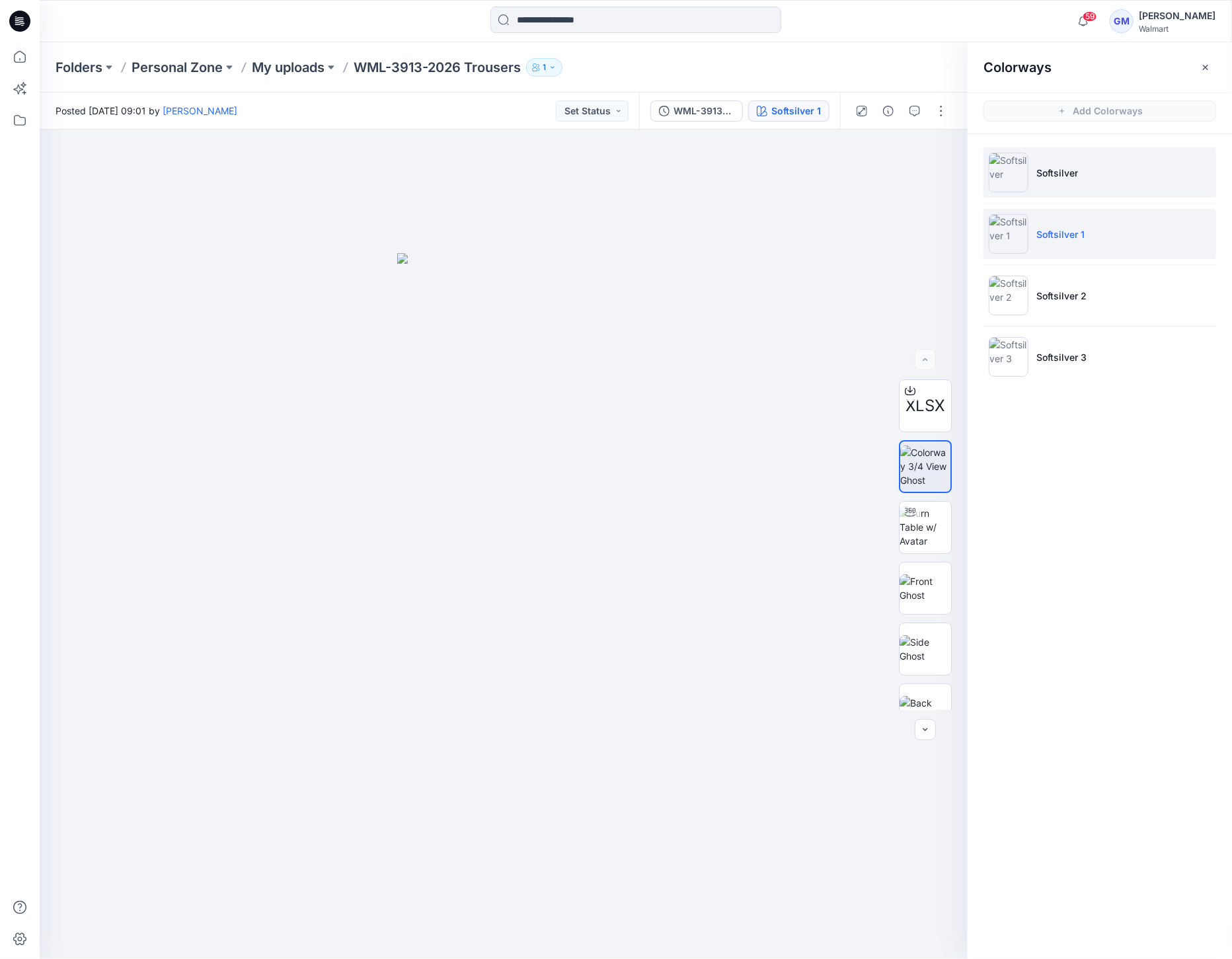
click at [1006, 180] on img at bounding box center [1008, 172] width 40 height 40
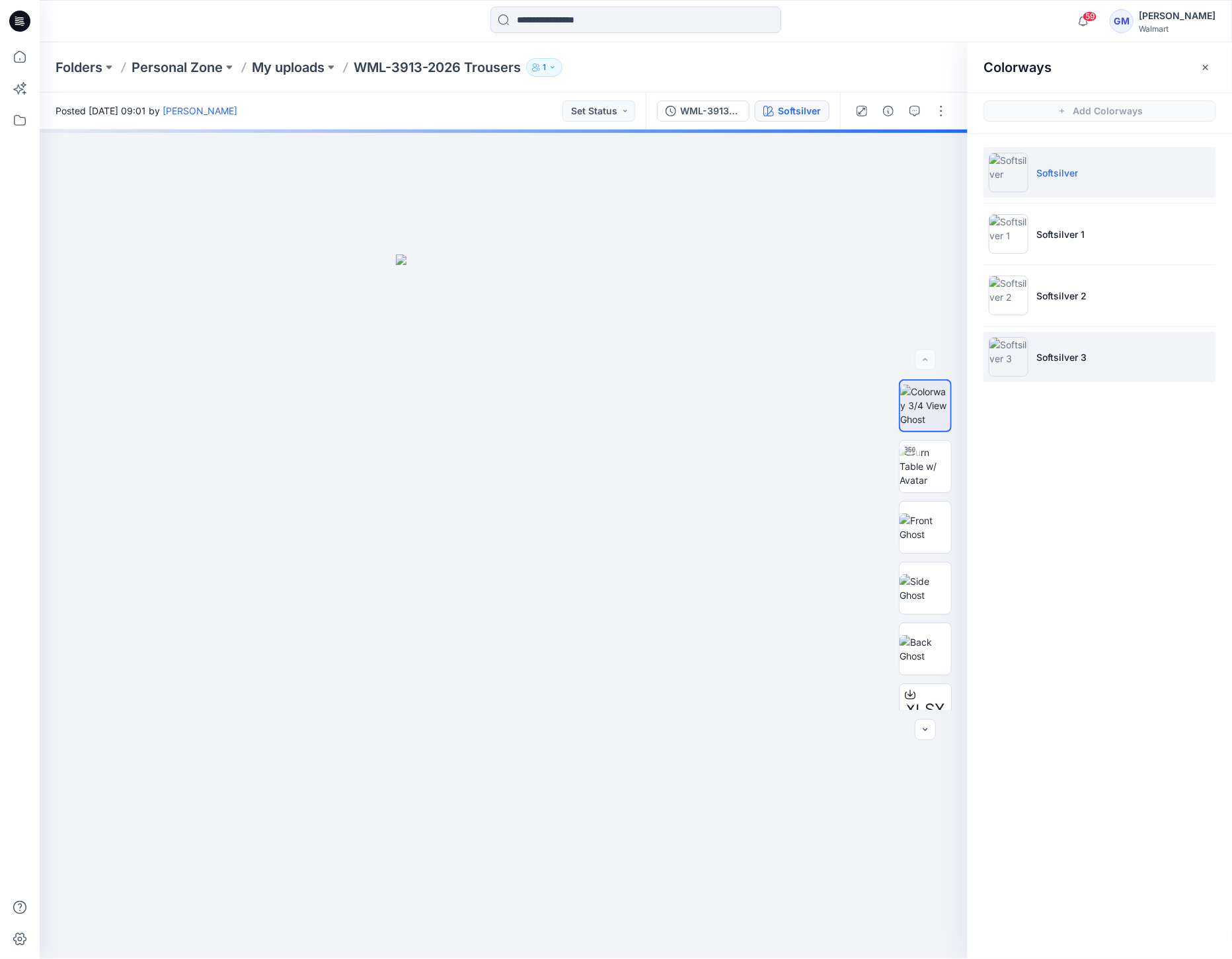
click at [1004, 375] on div at bounding box center [1008, 356] width 40 height 40
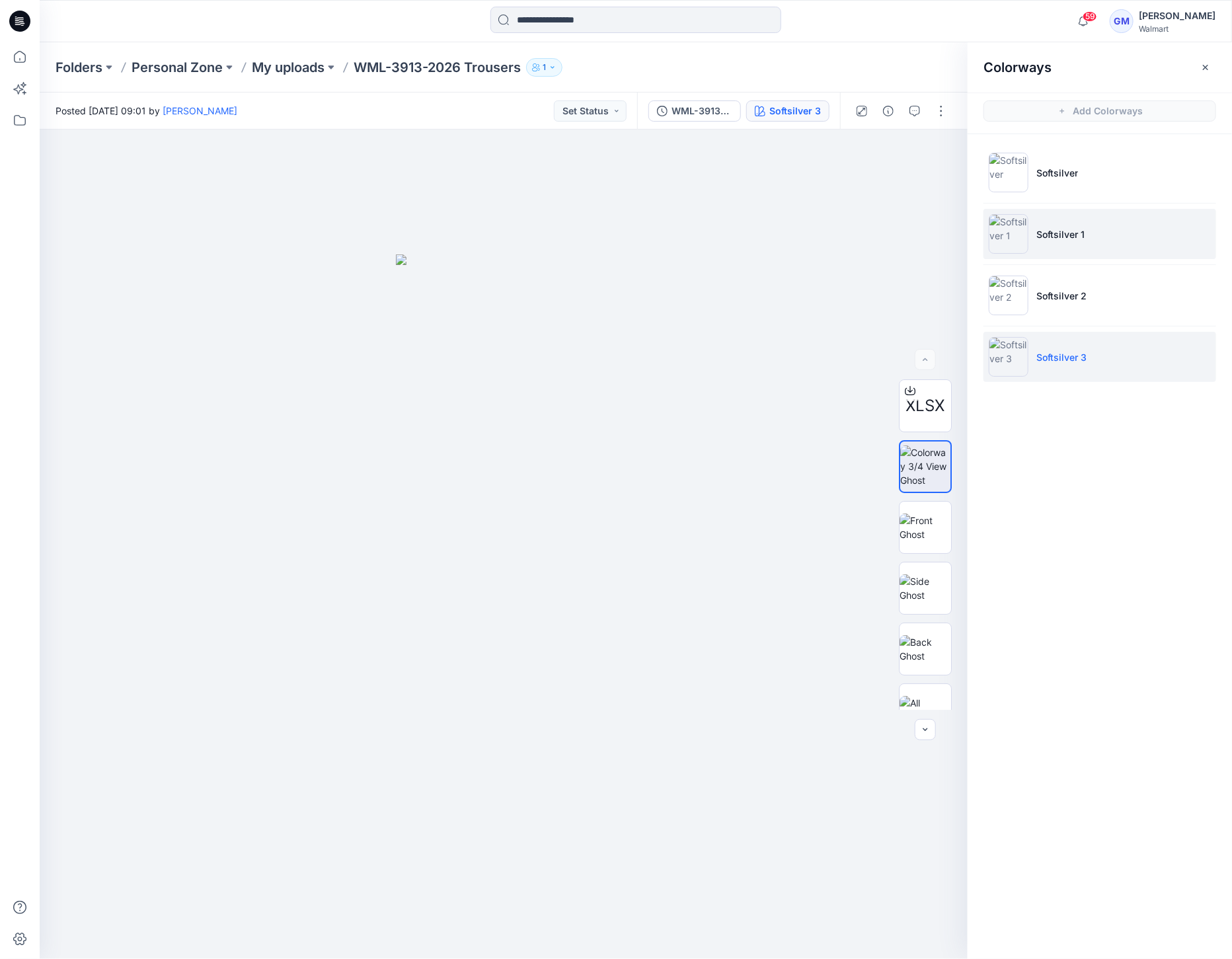
click at [1004, 232] on img at bounding box center [1008, 234] width 40 height 40
click at [943, 104] on button "button" at bounding box center [940, 110] width 21 height 21
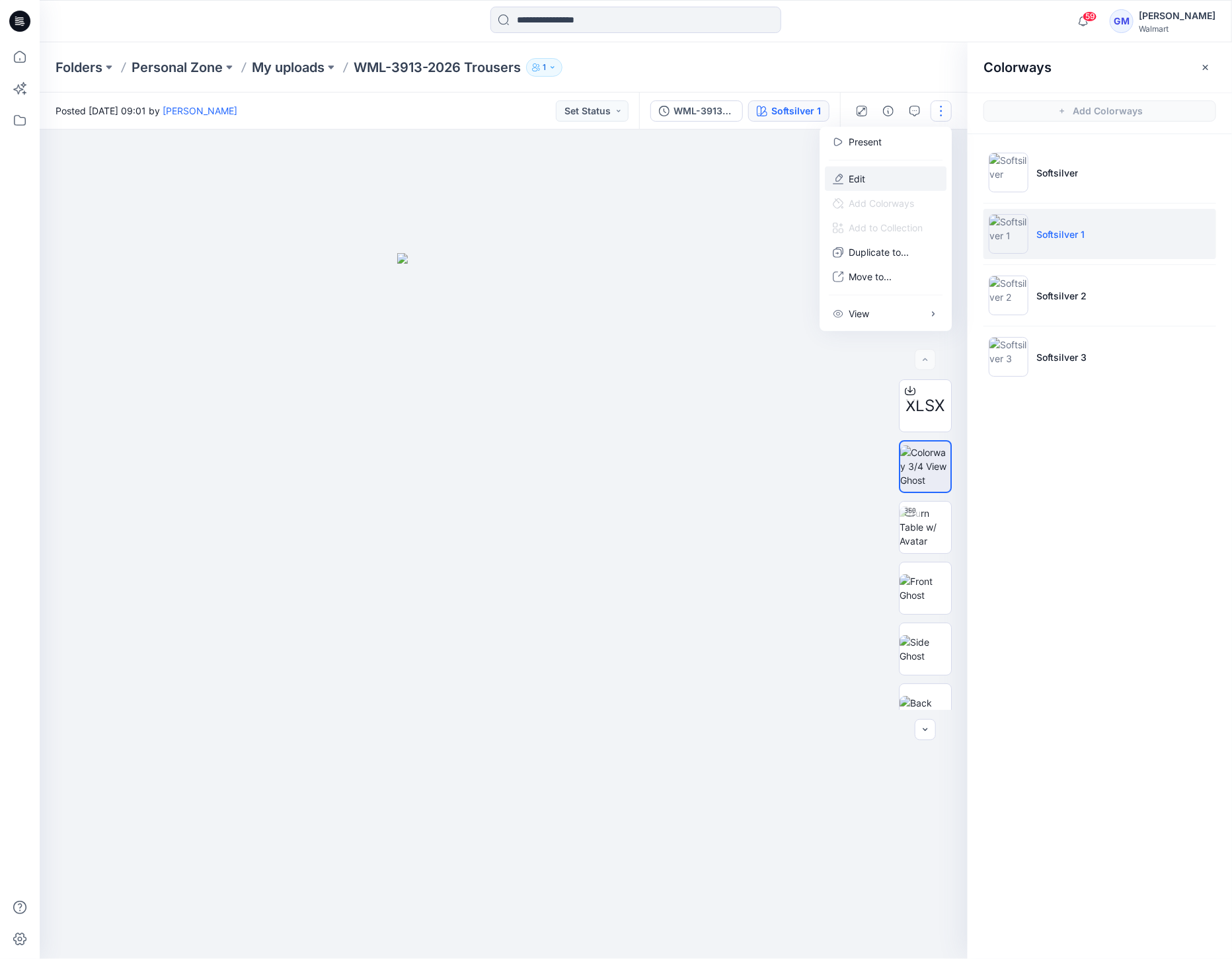
click at [878, 166] on button "Edit" at bounding box center [885, 178] width 122 height 24
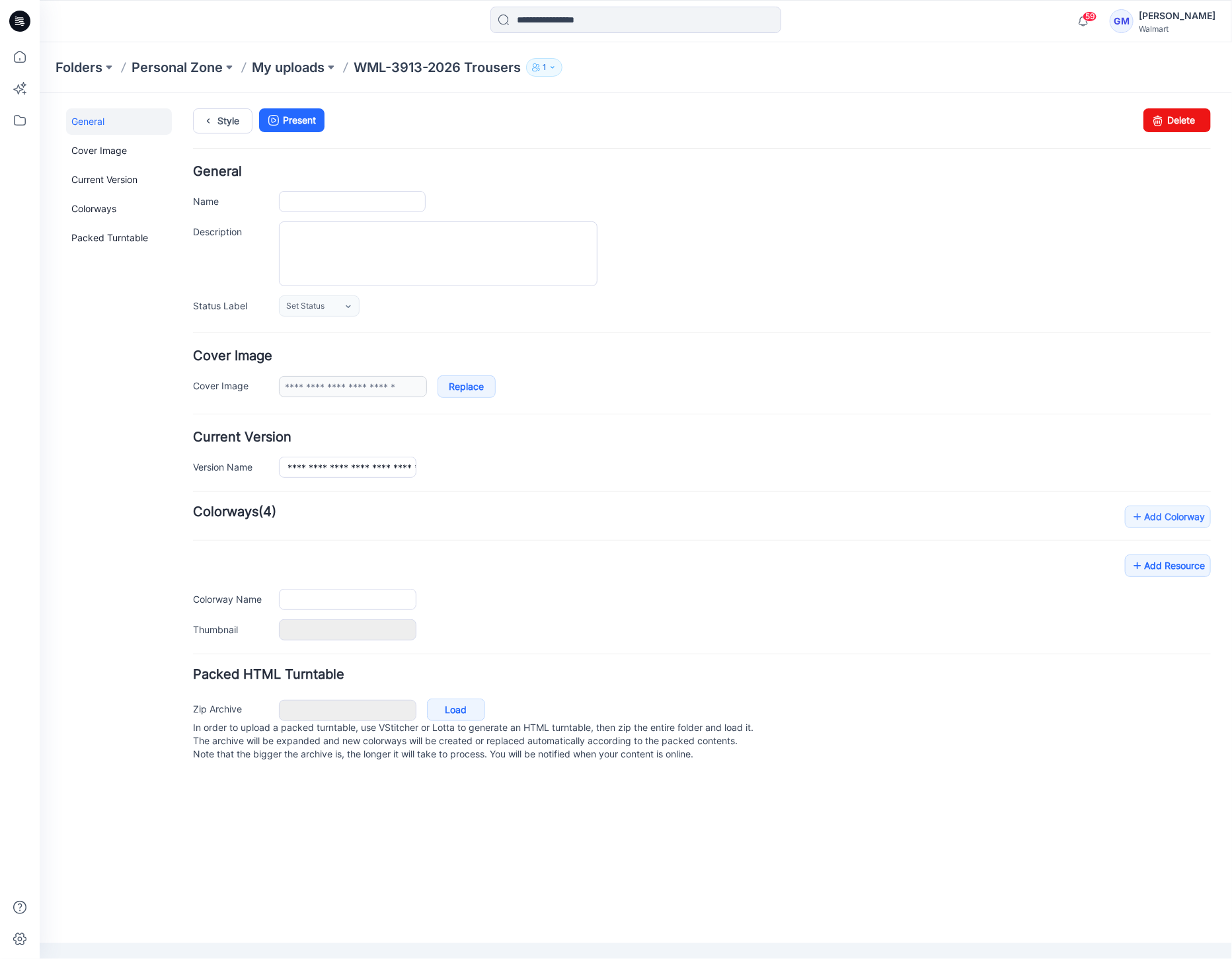
type input "**********"
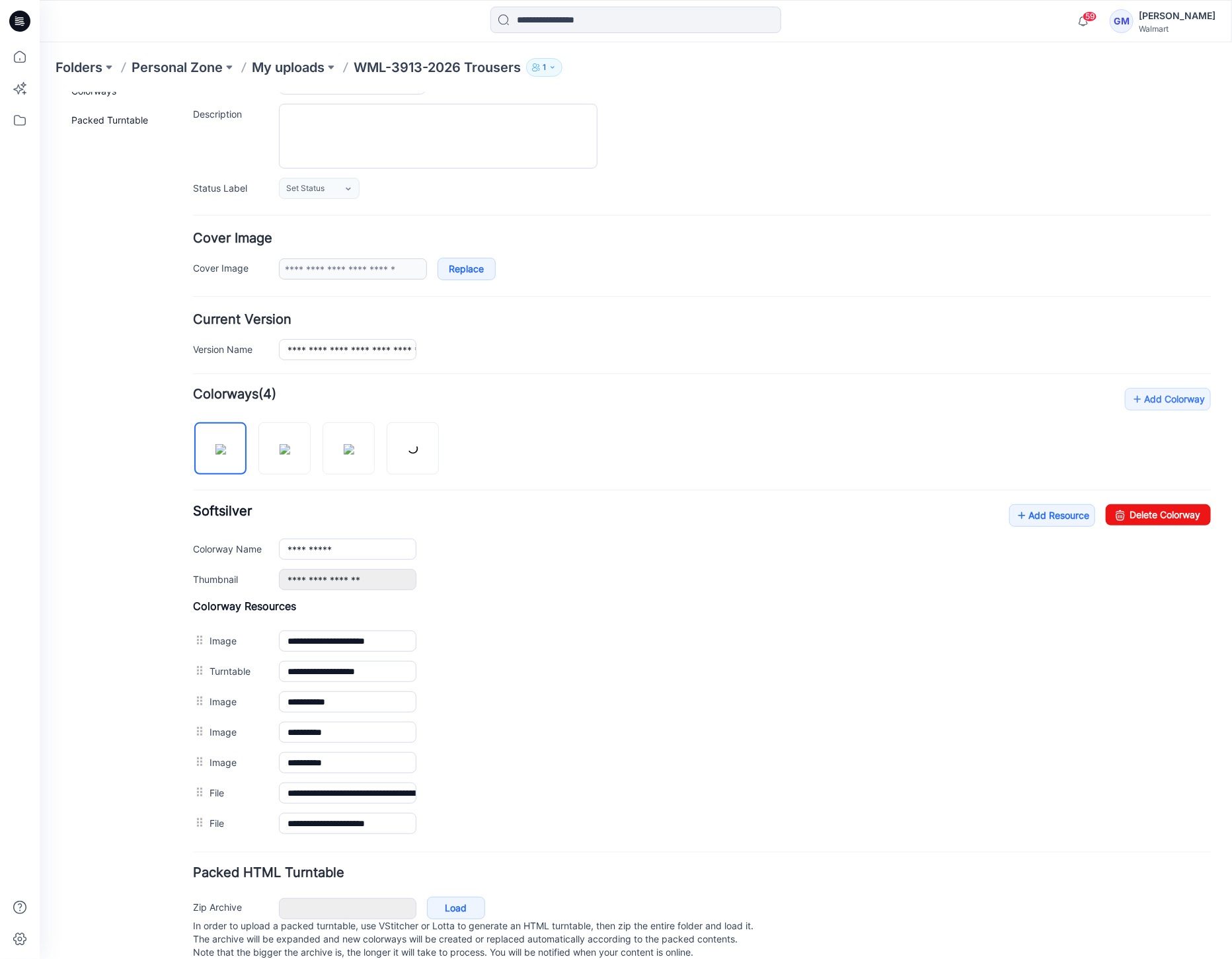
scroll to position [143, 0]
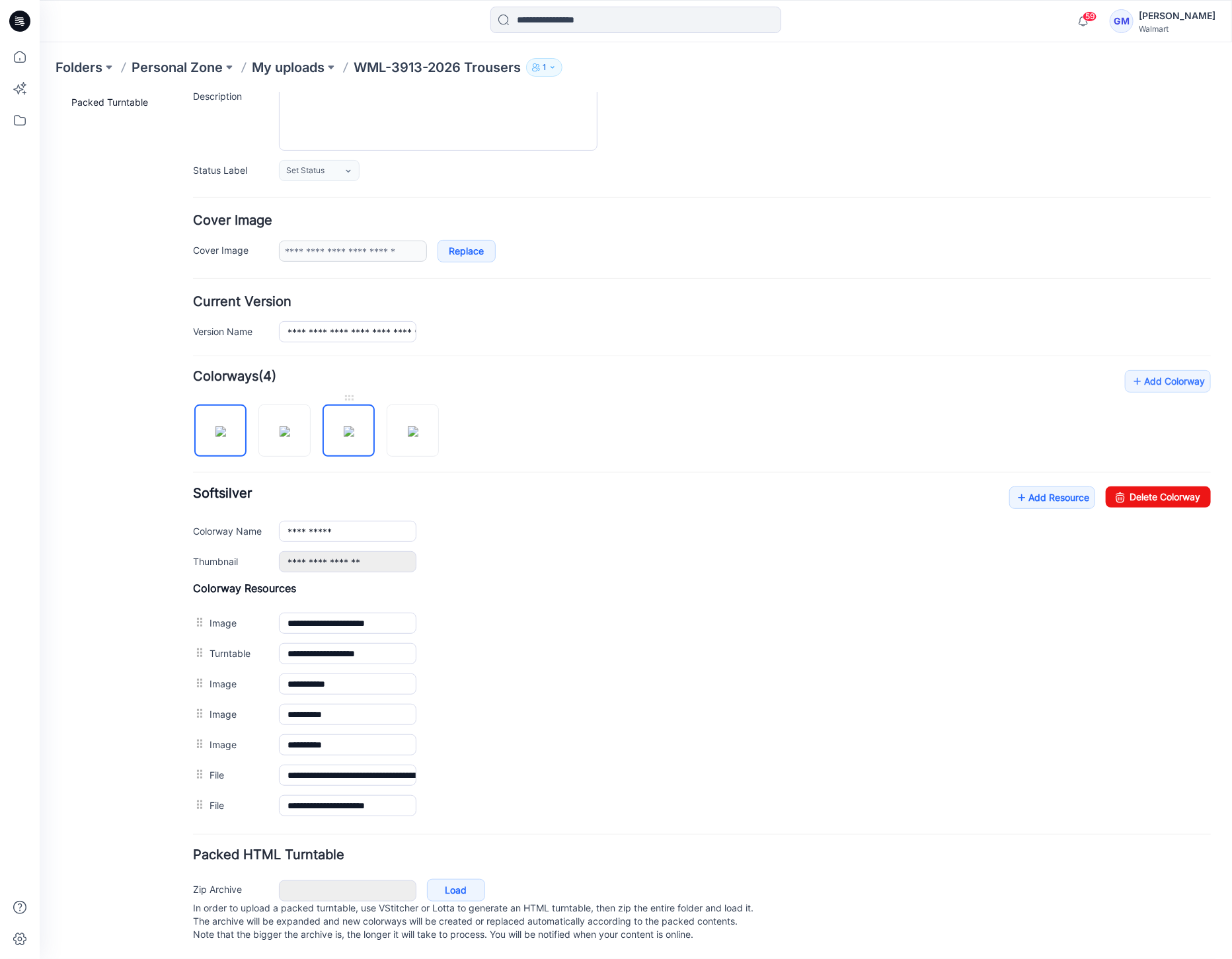
click at [354, 429] on img at bounding box center [348, 431] width 11 height 11
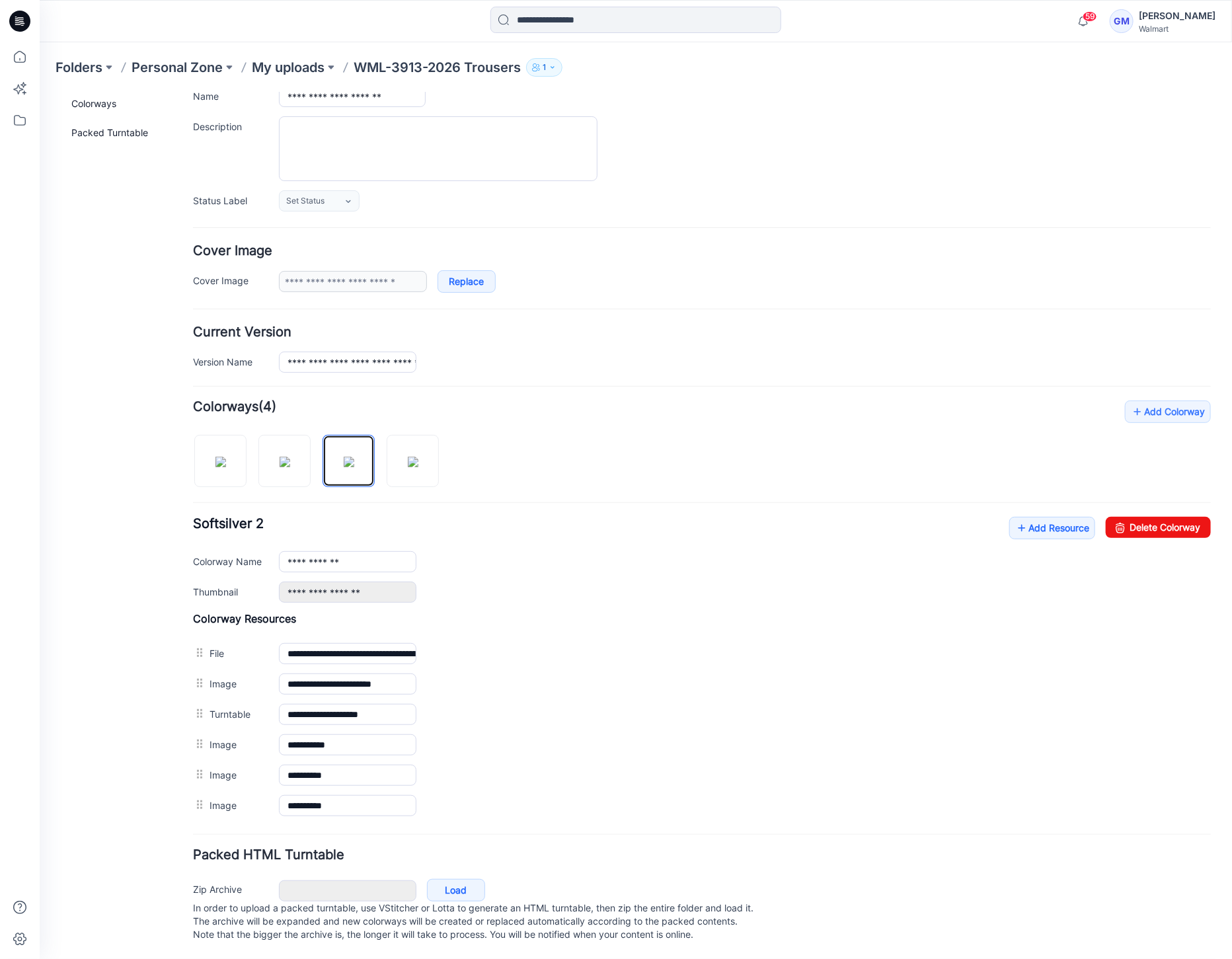
scroll to position [113, 0]
drag, startPoint x: 1152, startPoint y: 521, endPoint x: 735, endPoint y: 156, distance: 554.2
click at [1152, 521] on link "Delete Colorway" at bounding box center [1157, 526] width 105 height 21
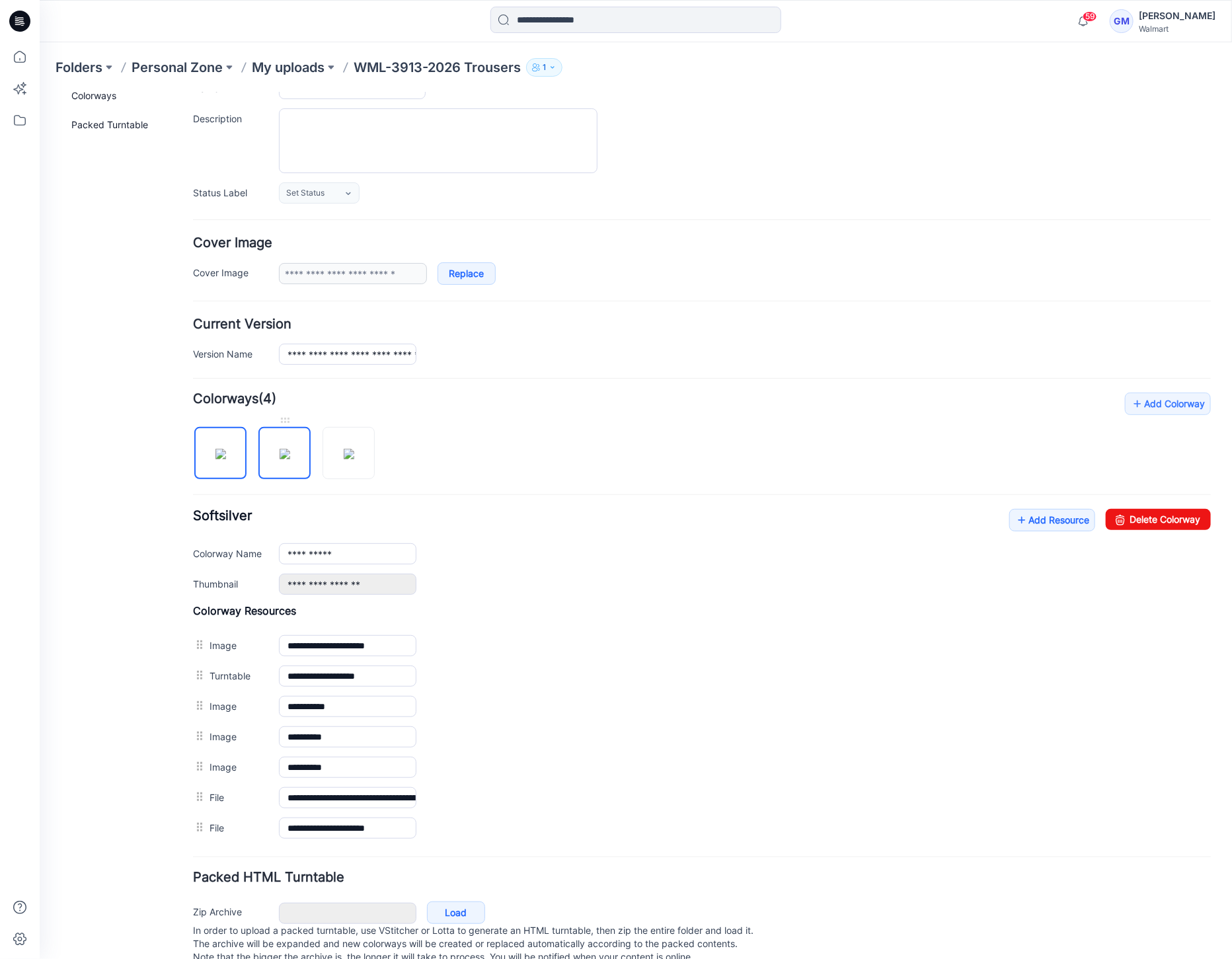
click at [285, 459] on img at bounding box center [284, 453] width 11 height 11
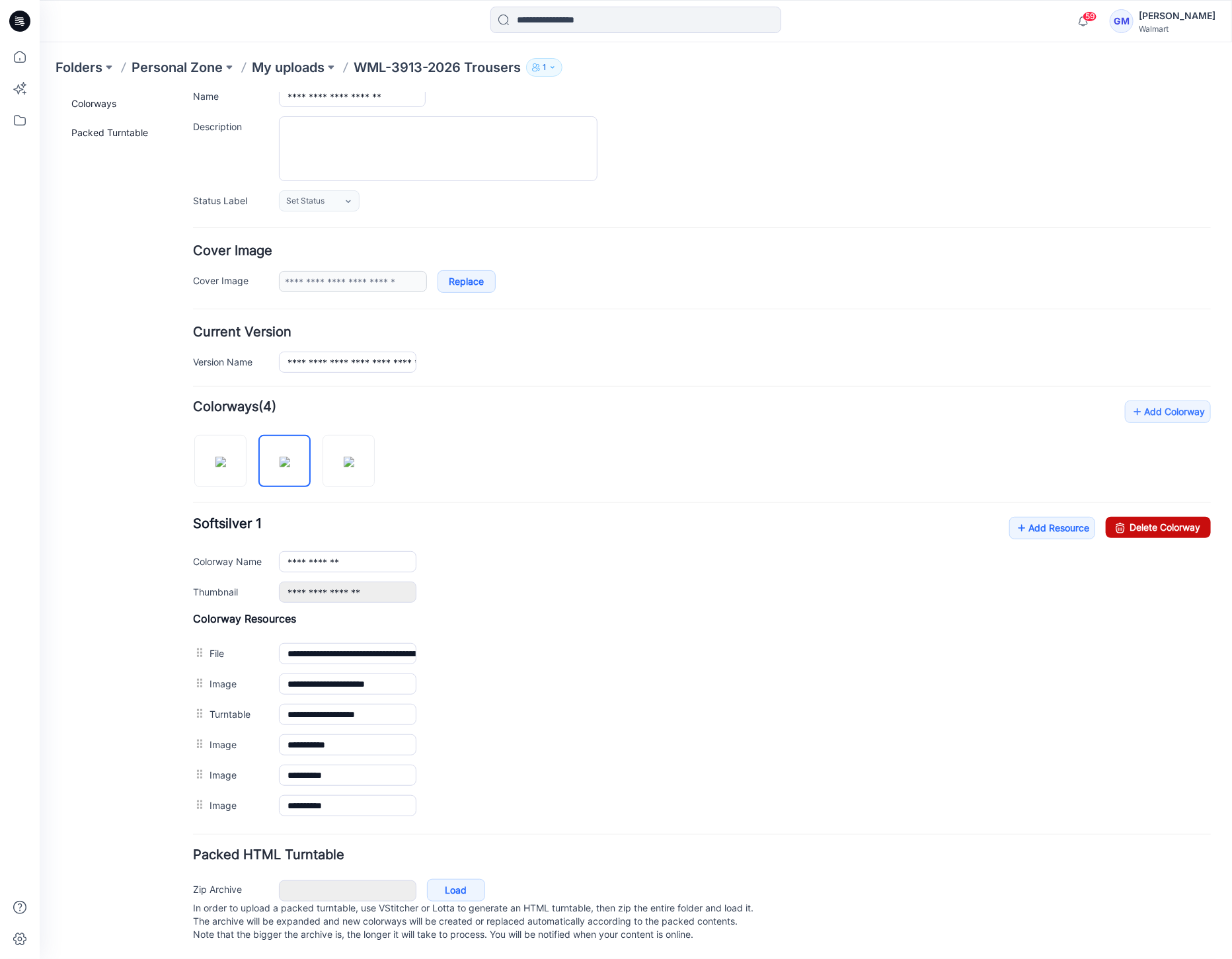
drag, startPoint x: 1145, startPoint y: 519, endPoint x: 730, endPoint y: 163, distance: 546.8
click at [1145, 519] on link "Delete Colorway" at bounding box center [1157, 526] width 105 height 21
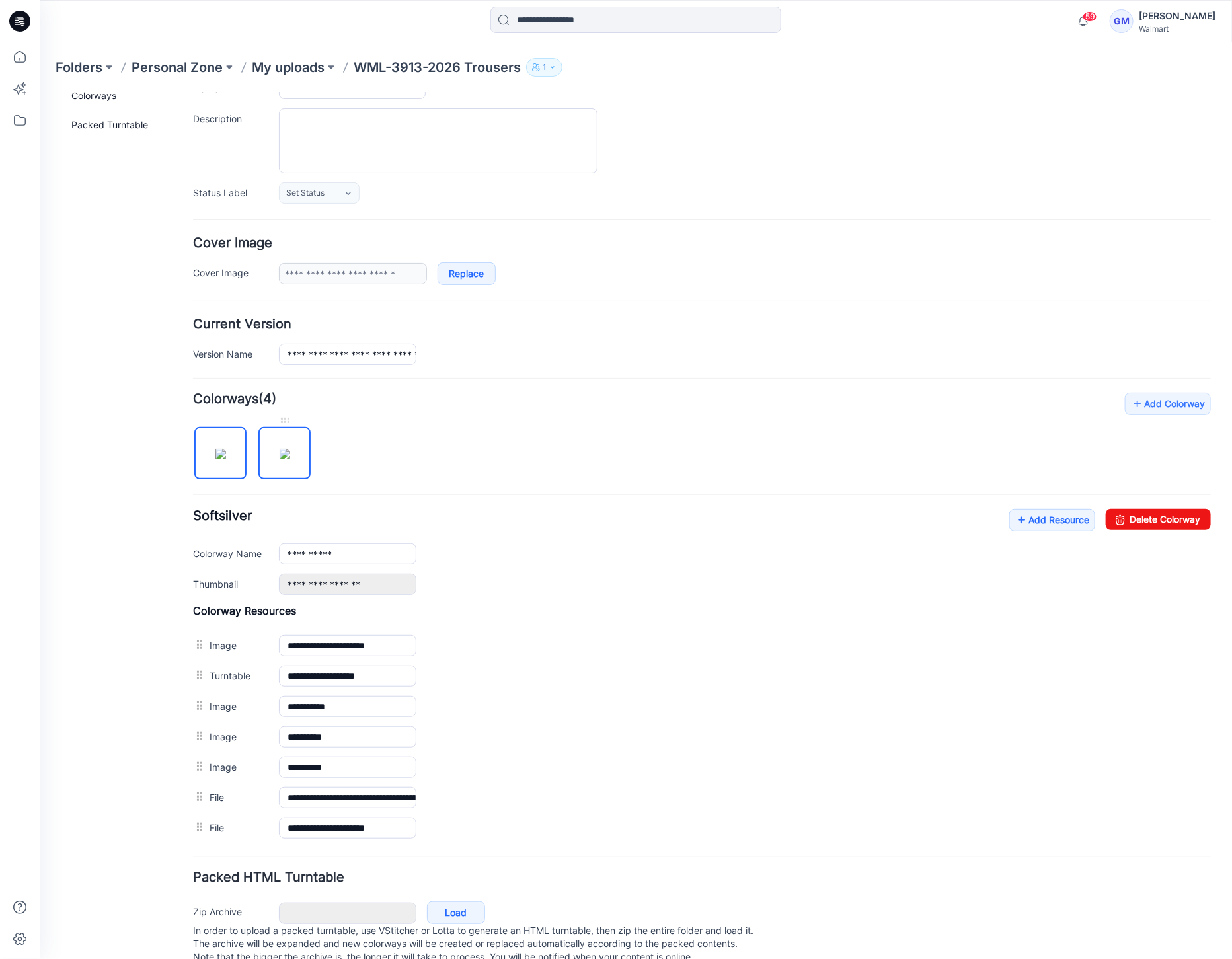
click at [285, 459] on img at bounding box center [284, 453] width 11 height 11
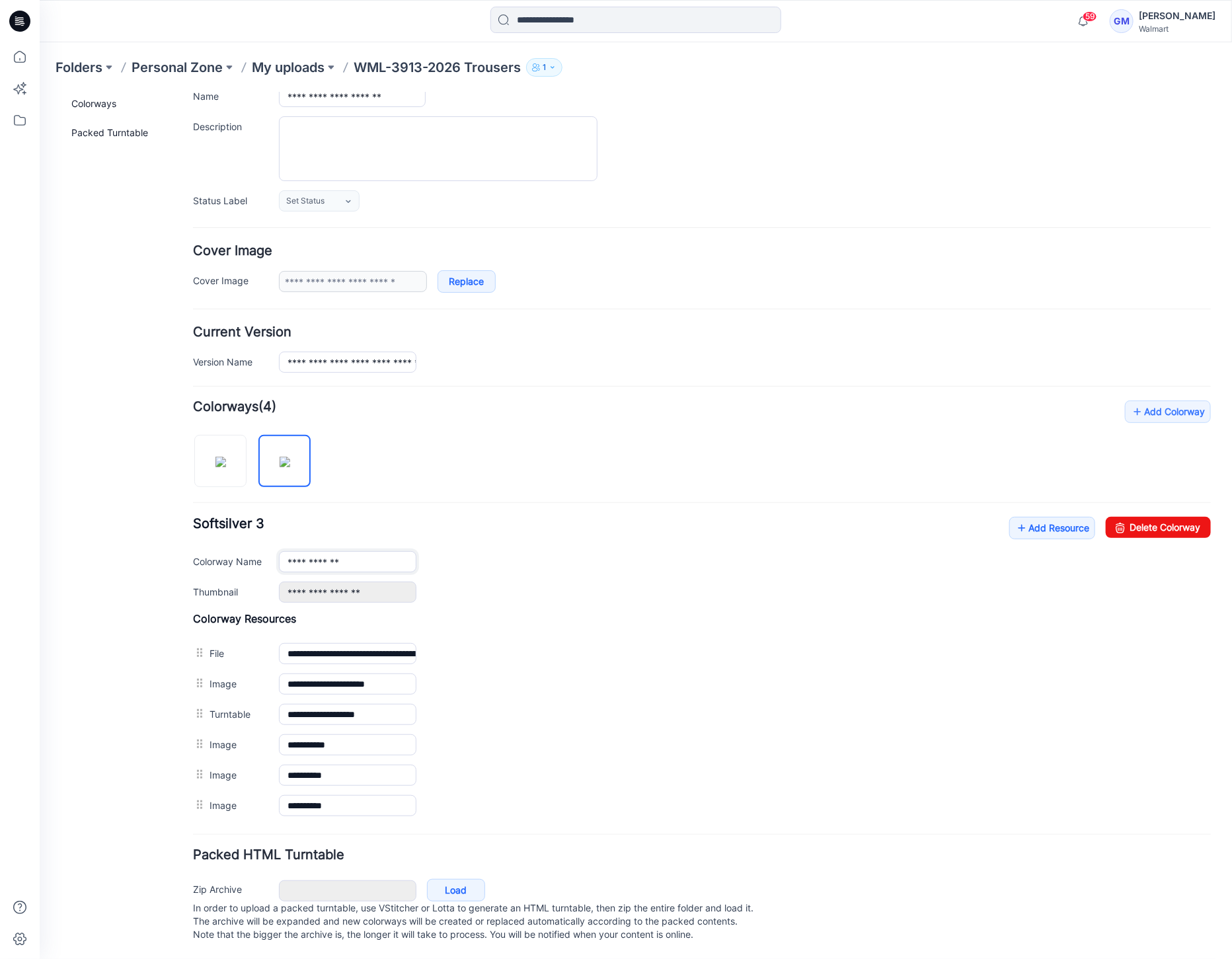
drag, startPoint x: 348, startPoint y: 543, endPoint x: 327, endPoint y: 550, distance: 22.1
click at [327, 550] on input "**********" at bounding box center [347, 560] width 137 height 21
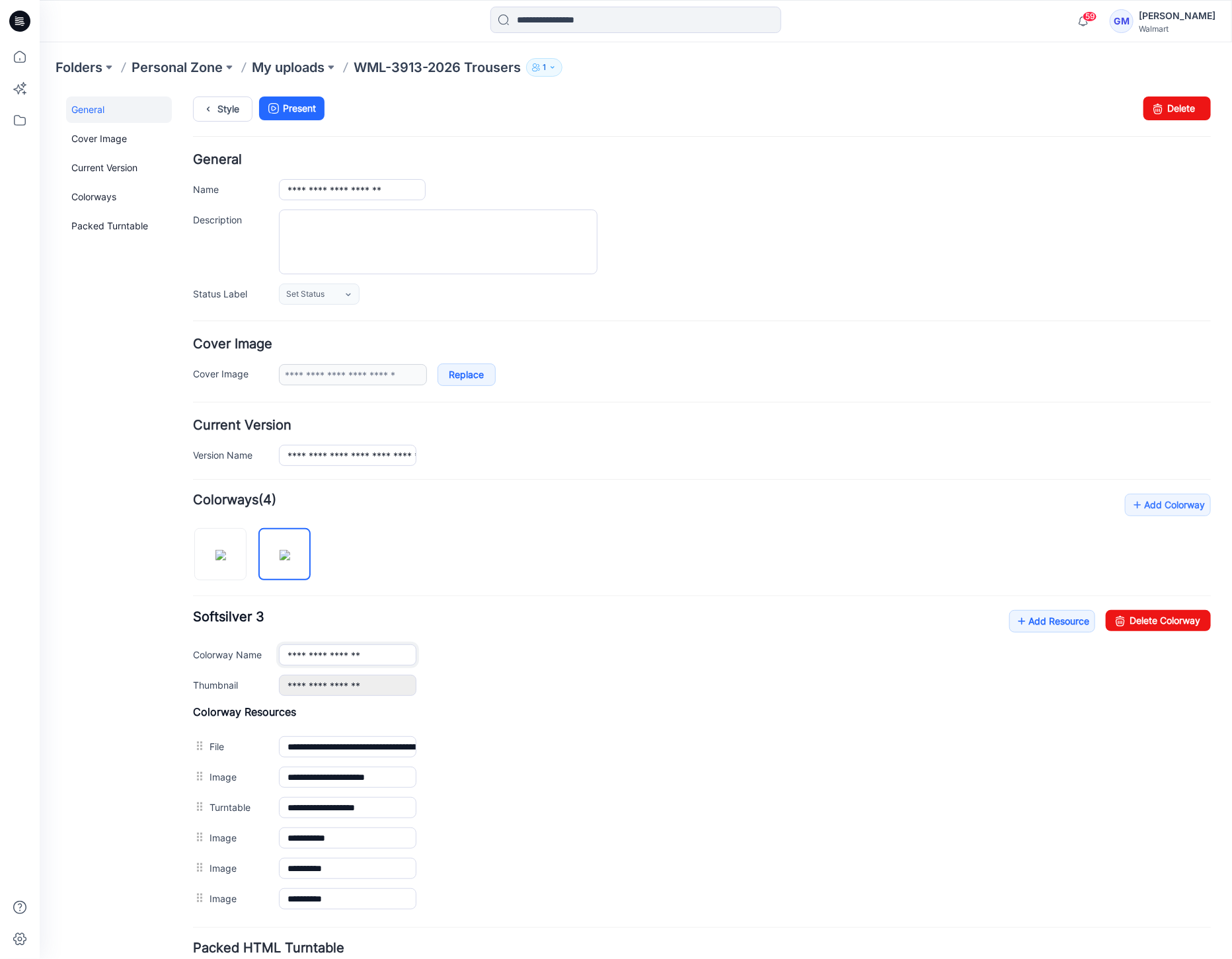
scroll to position [0, 0]
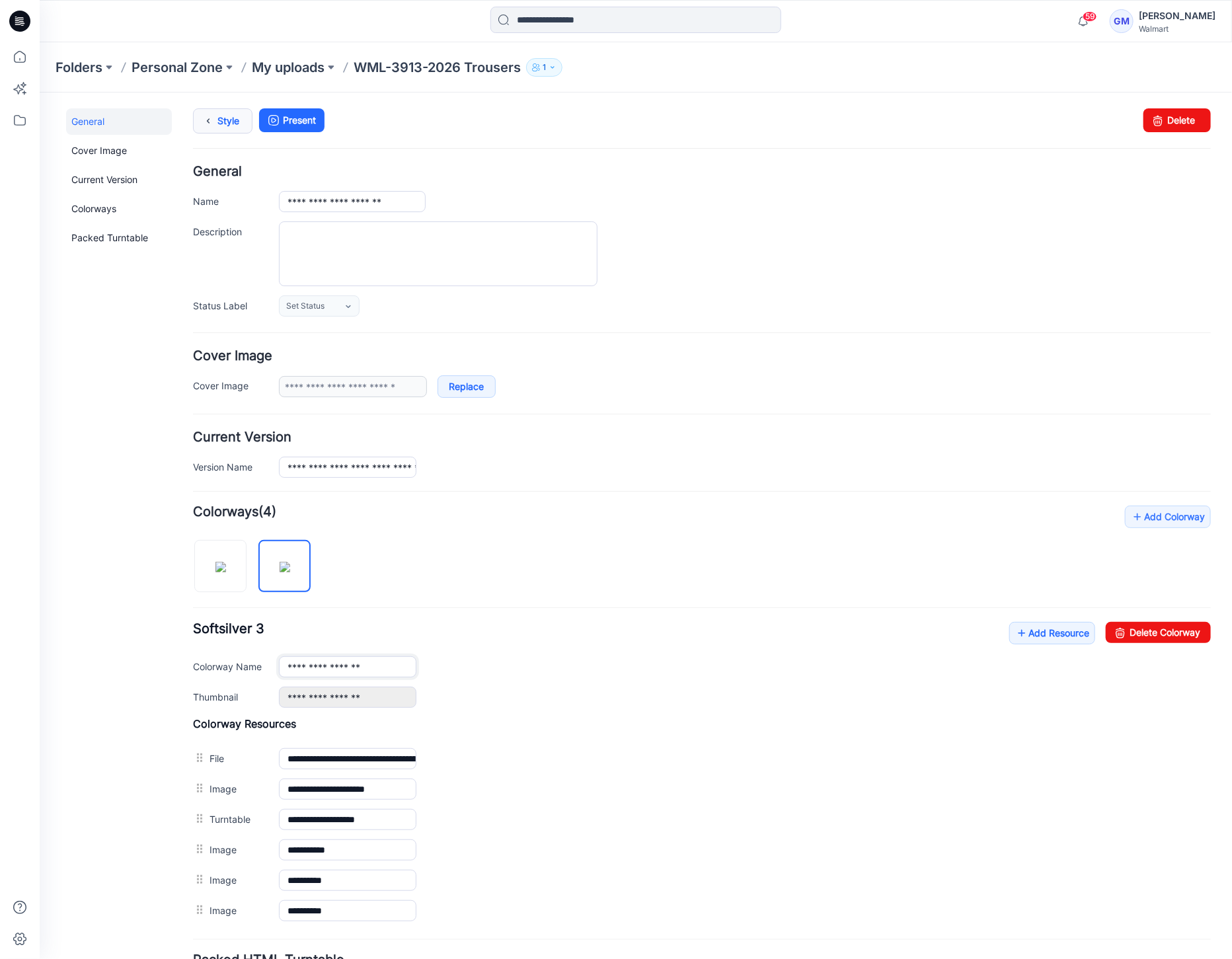
type input "**********"
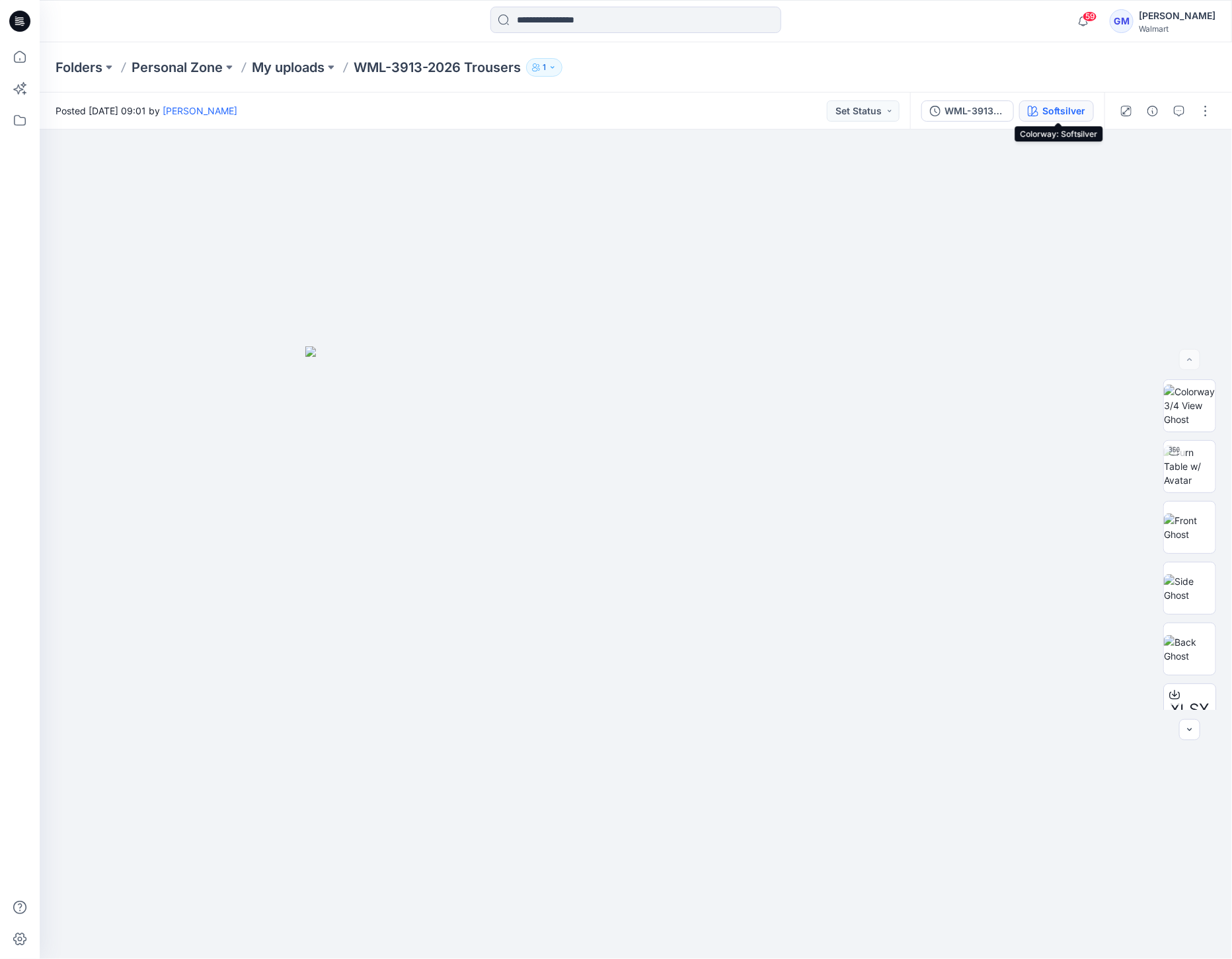
click at [1052, 119] on button "Softsilver" at bounding box center [1056, 110] width 75 height 21
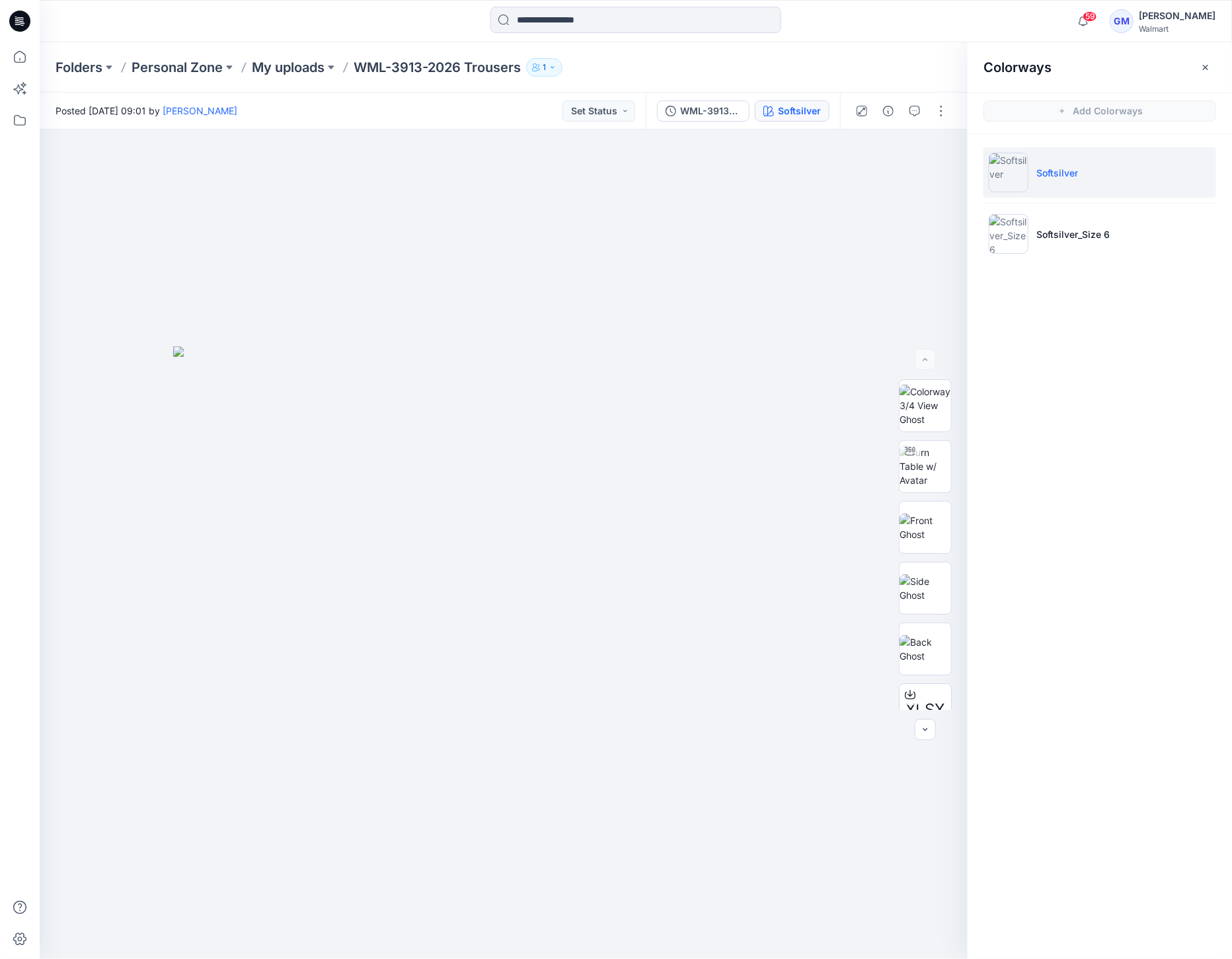
drag, startPoint x: 1181, startPoint y: 296, endPoint x: 1194, endPoint y: 284, distance: 17.7
click at [1181, 296] on div "Colorways Add Colorways Softsilver Softsilver_Size 6" at bounding box center [1099, 500] width 264 height 917
click at [887, 121] on button "button" at bounding box center [888, 110] width 21 height 21
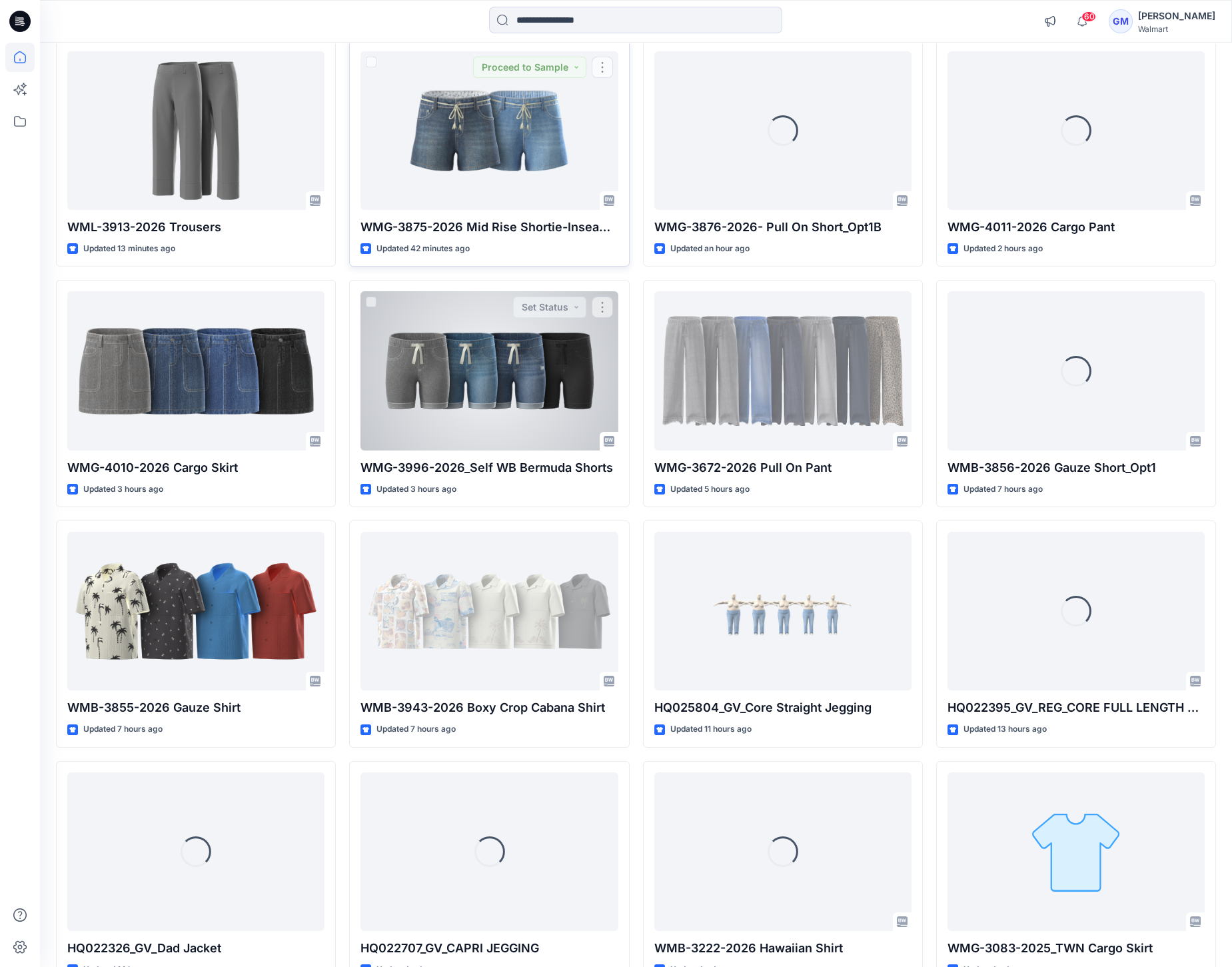
scroll to position [148, 0]
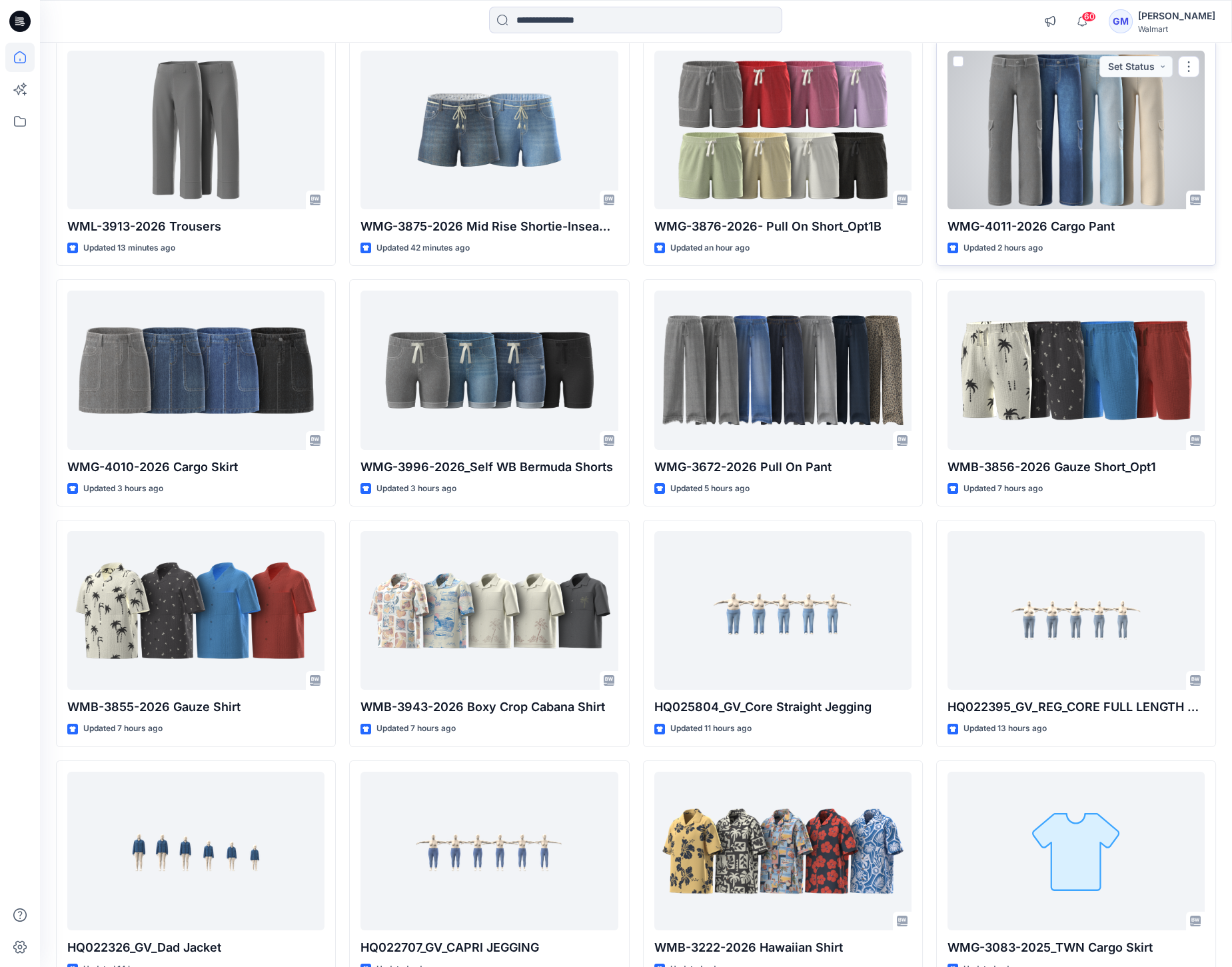
click at [1046, 220] on p "WMG-4011-2026 Cargo Pant" at bounding box center [1076, 226] width 257 height 18
click at [1102, 189] on div at bounding box center [1076, 130] width 257 height 158
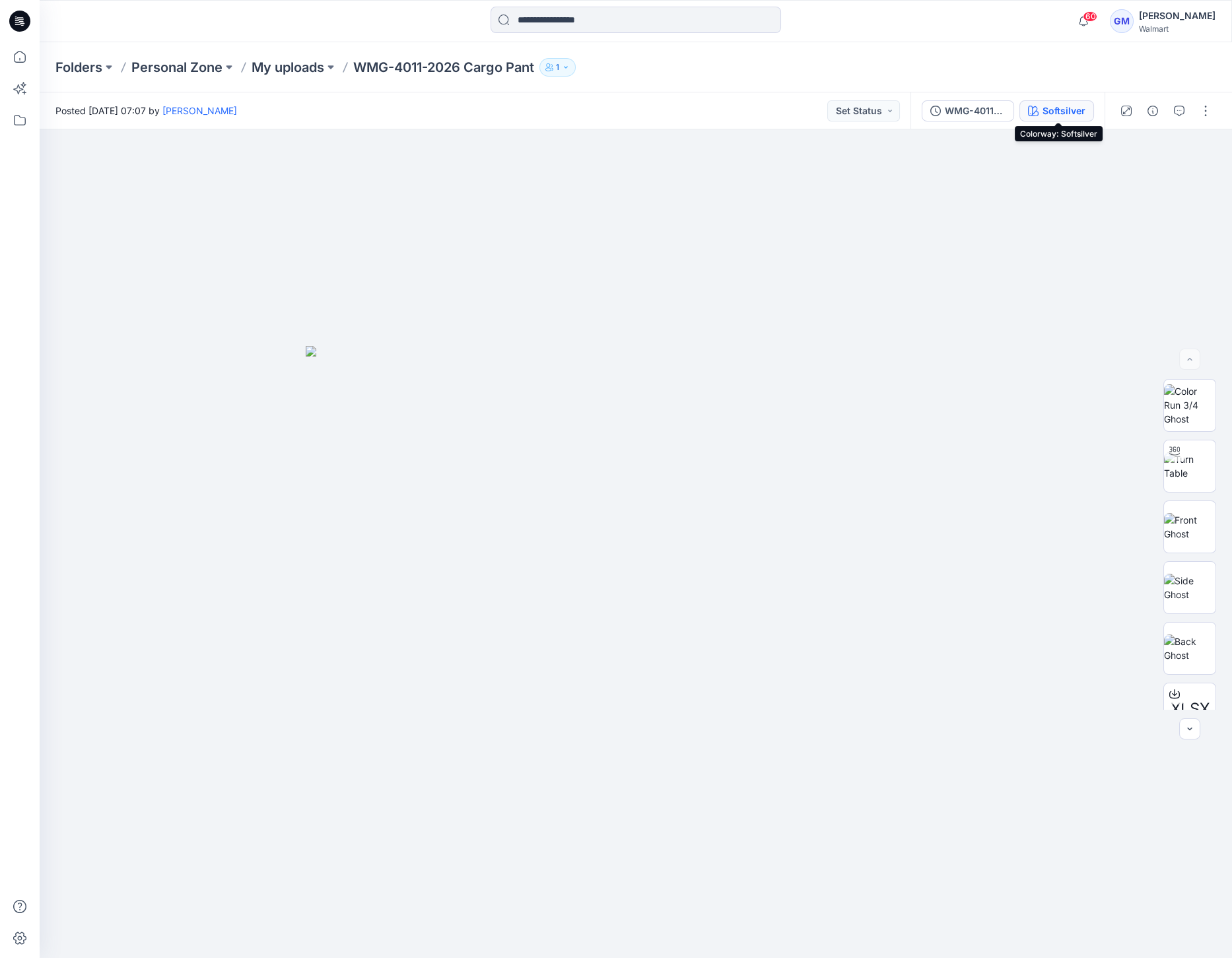
click at [1058, 100] on button "Softsilver" at bounding box center [1056, 110] width 75 height 21
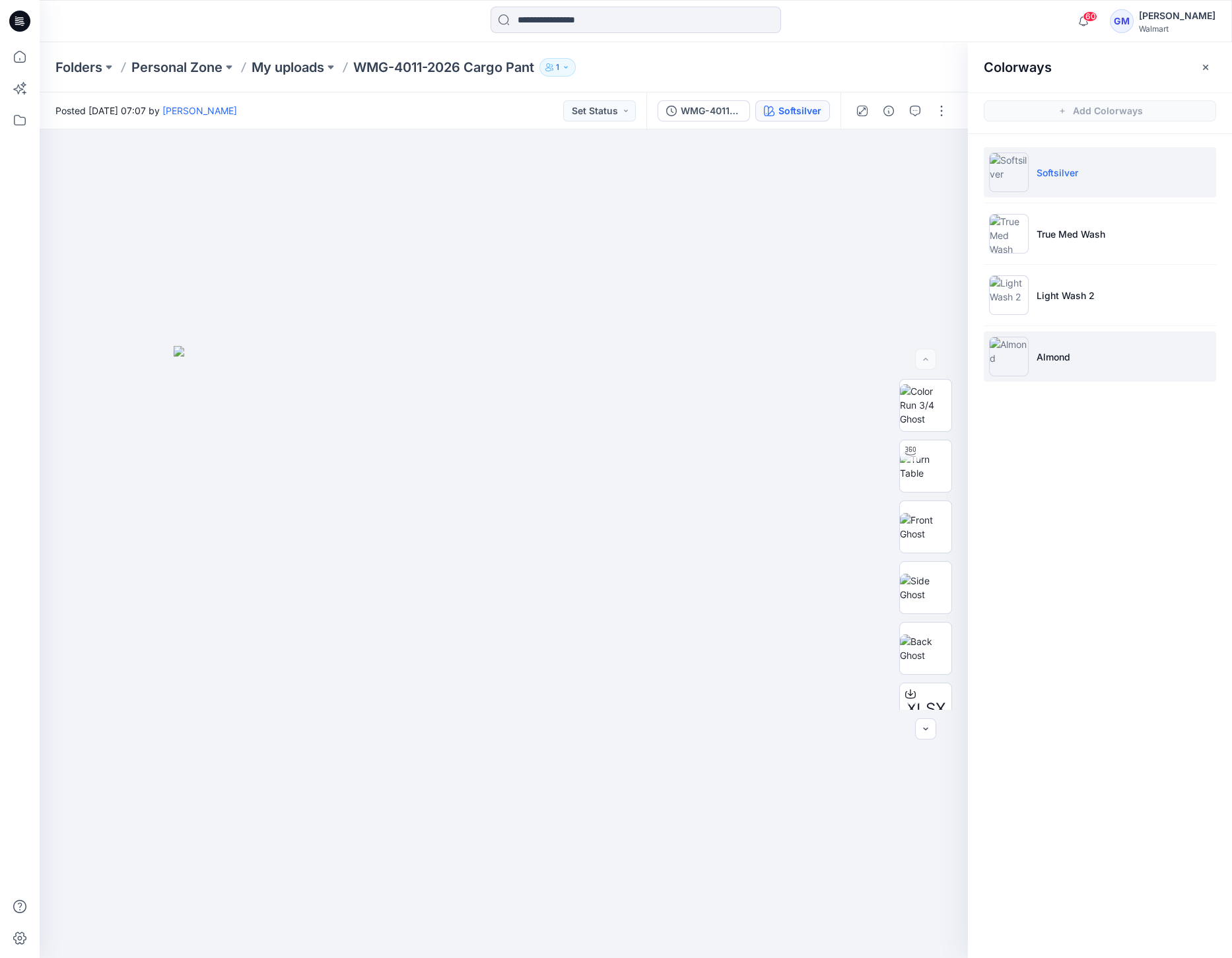
click at [1050, 348] on li "Almond" at bounding box center [1099, 357] width 232 height 50
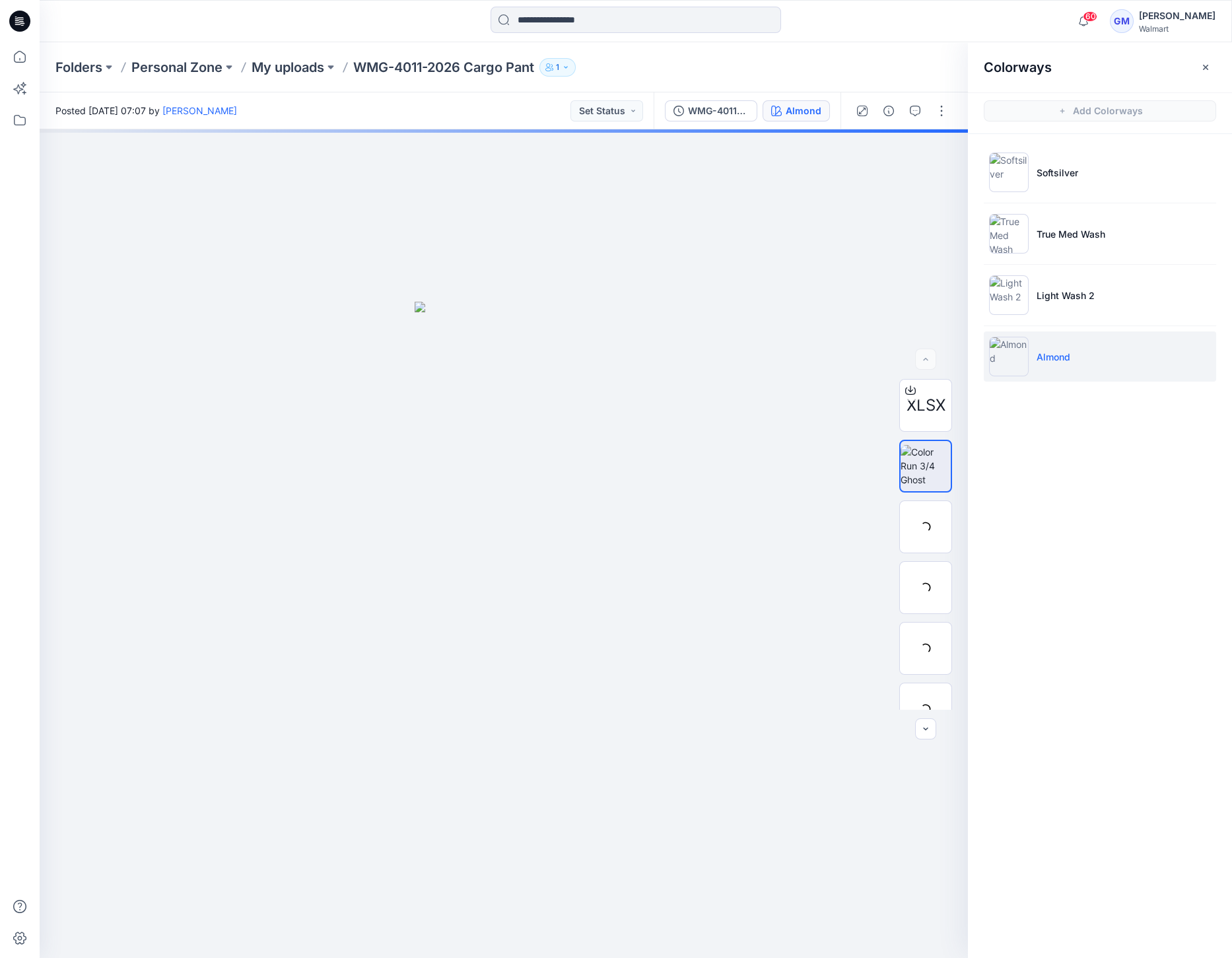
click at [1015, 353] on img at bounding box center [1009, 356] width 40 height 40
click at [303, 69] on p "My uploads" at bounding box center [288, 67] width 73 height 18
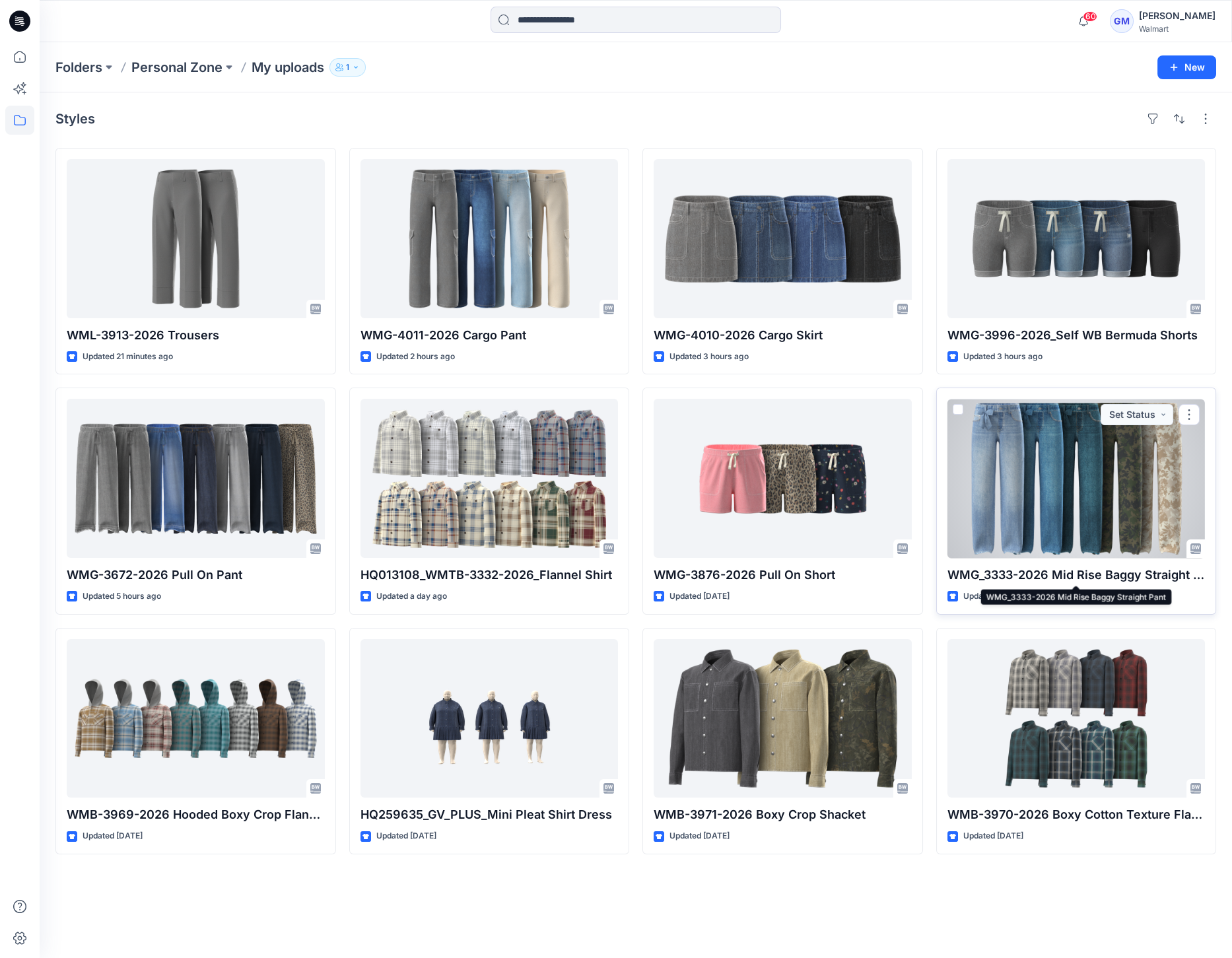
click at [1058, 575] on p "WMG_3333-2026 Mid Rise Baggy Straight Pant" at bounding box center [1077, 575] width 258 height 18
click at [1069, 570] on p "WMG_3333-2026 Mid Rise Baggy Straight Pant" at bounding box center [1077, 575] width 258 height 18
click at [1055, 530] on div at bounding box center [1077, 478] width 258 height 159
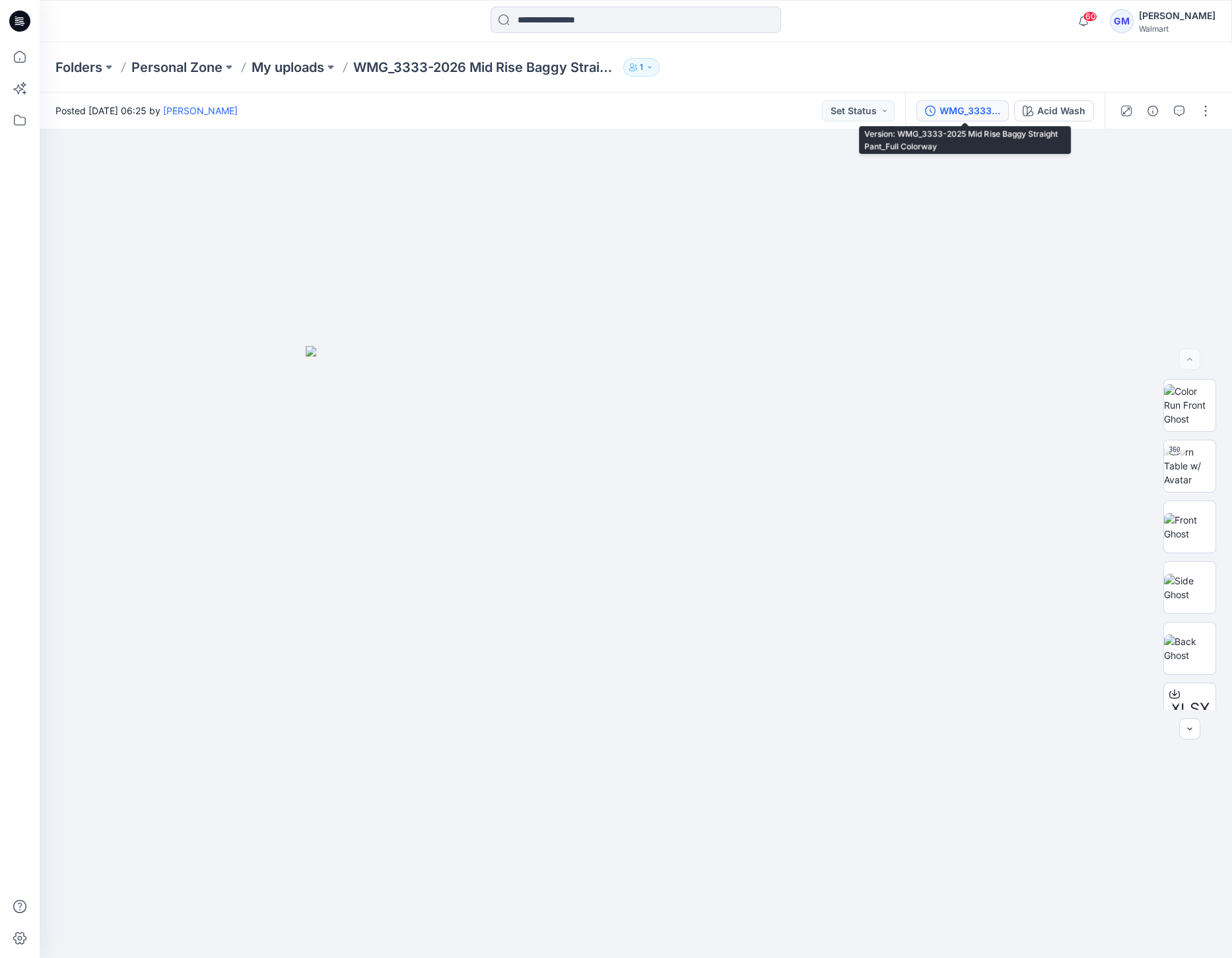
click at [971, 110] on div "WMG_3333-2025 Mid Rise Baggy Straight Pant_Full Colorway" at bounding box center [970, 111] width 61 height 15
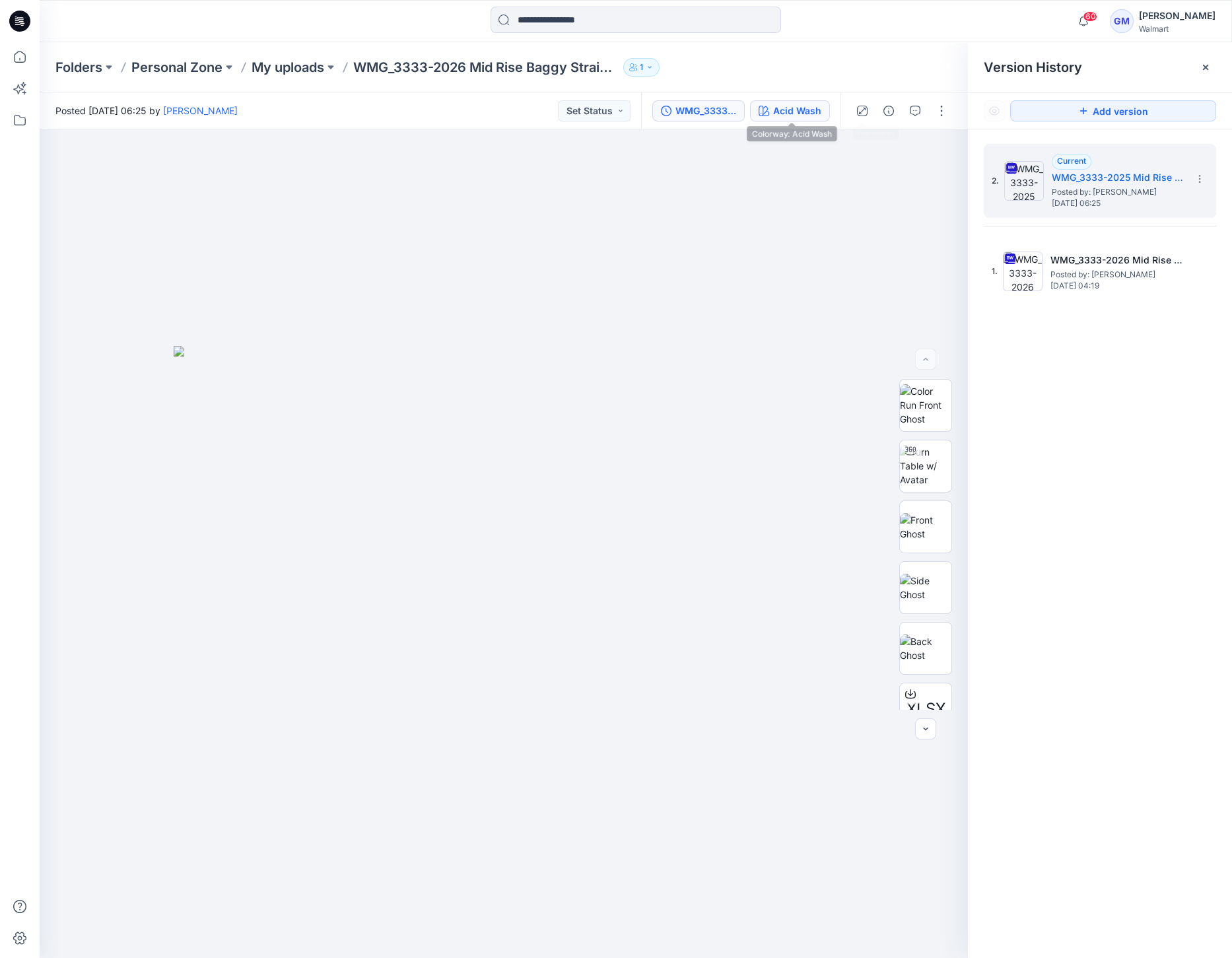
click at [809, 110] on div "Acid Wash" at bounding box center [797, 111] width 48 height 15
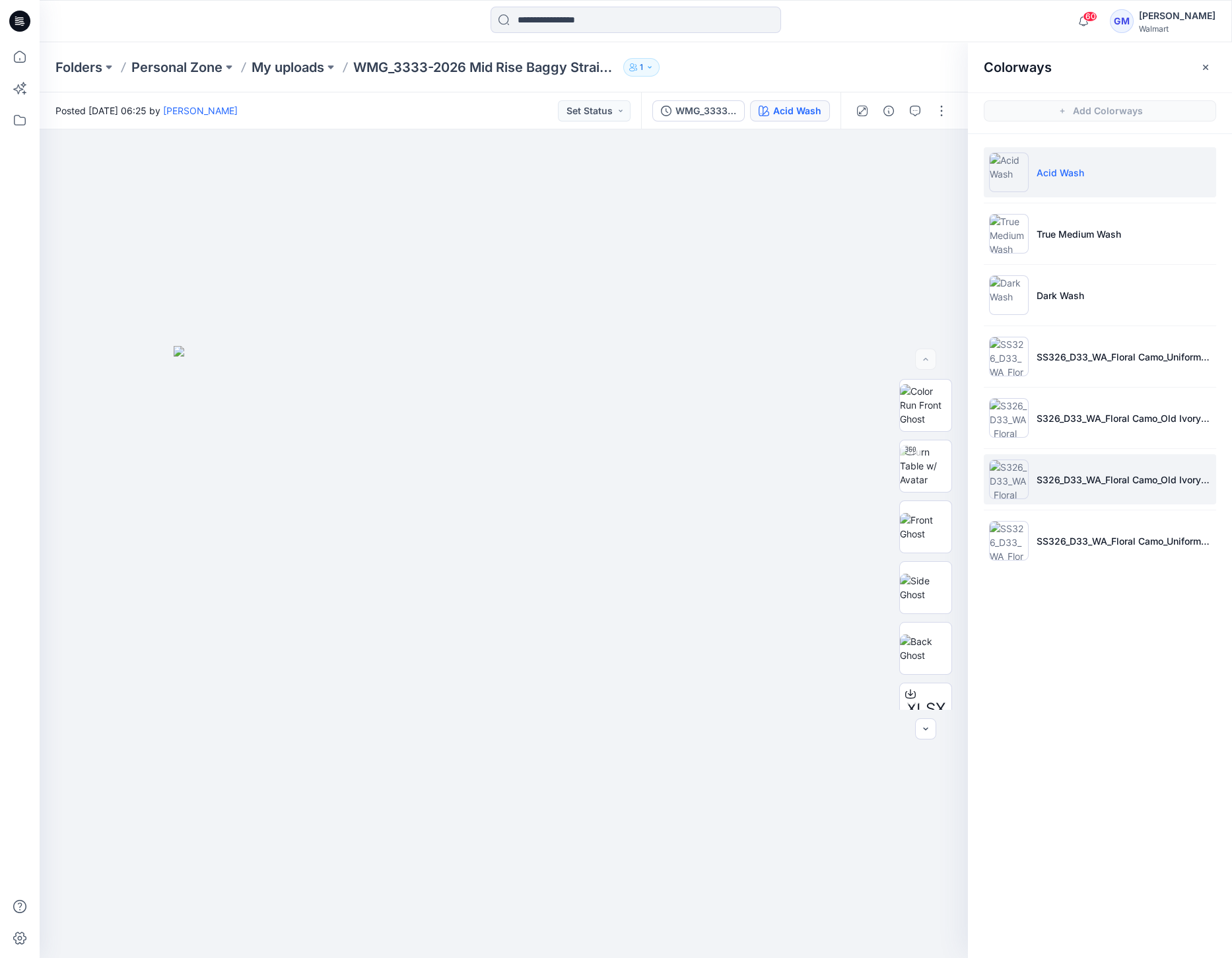
click at [1003, 482] on img at bounding box center [1009, 479] width 40 height 40
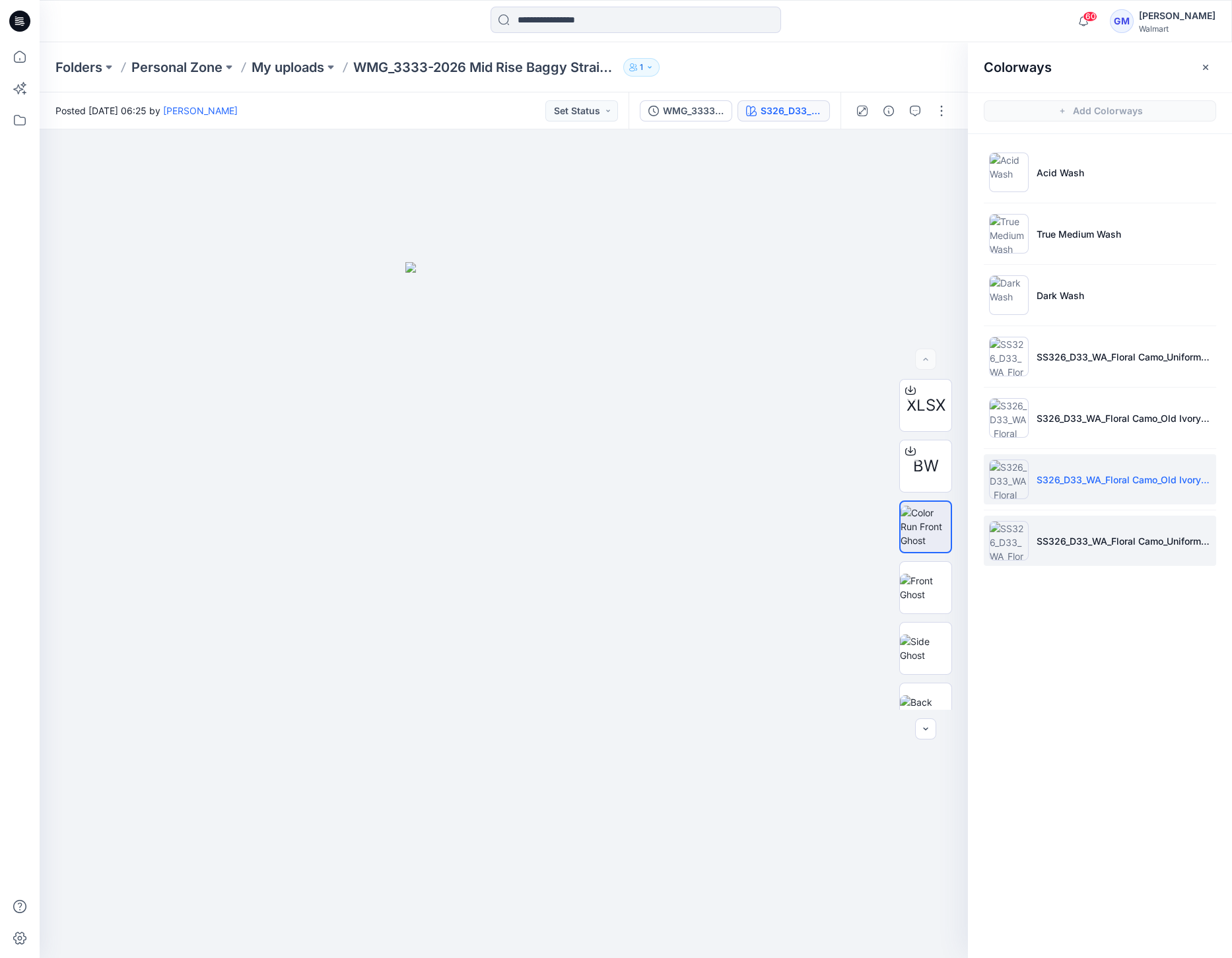
click at [1007, 542] on img at bounding box center [1009, 540] width 40 height 40
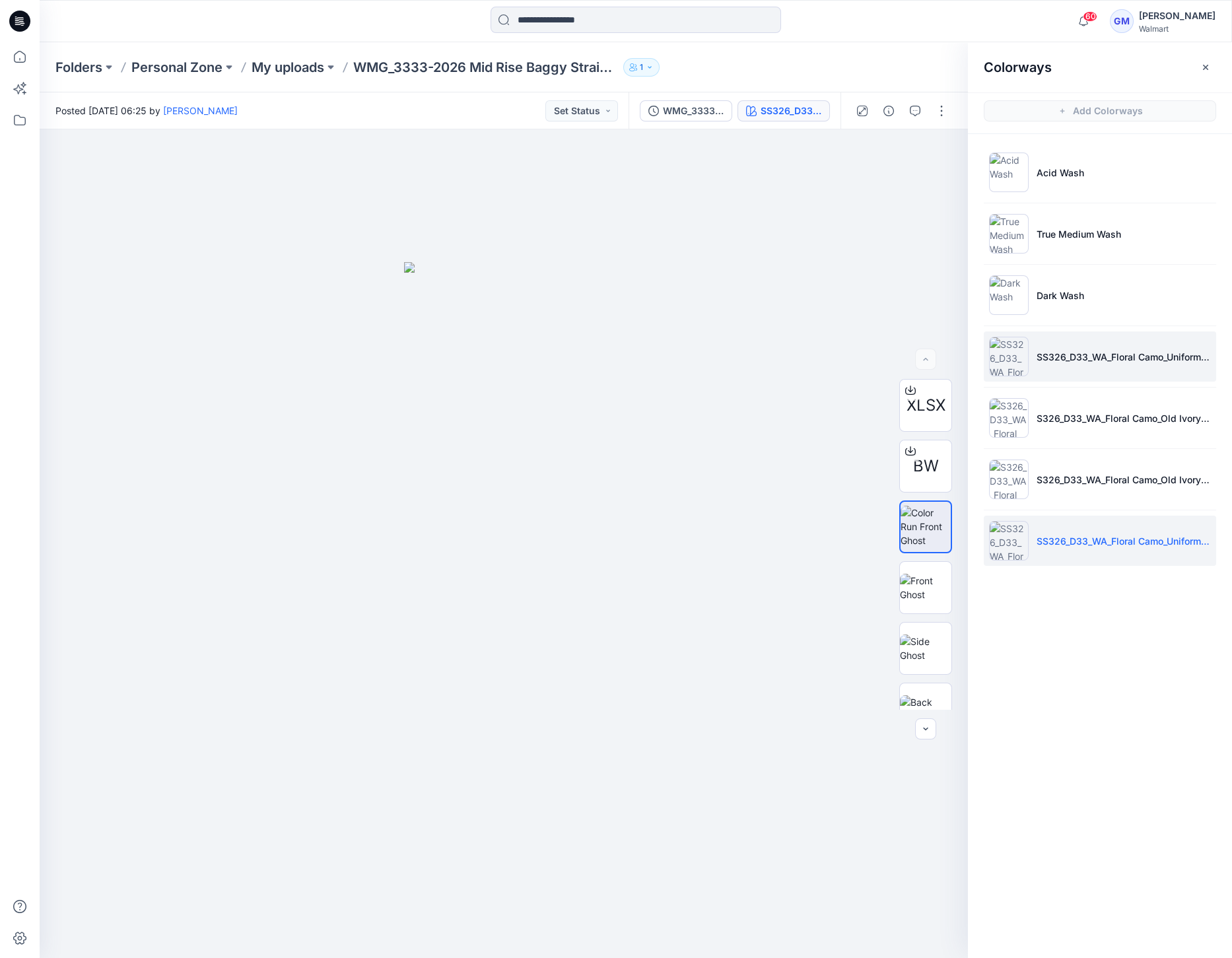
click at [1012, 369] on img at bounding box center [1009, 356] width 40 height 40
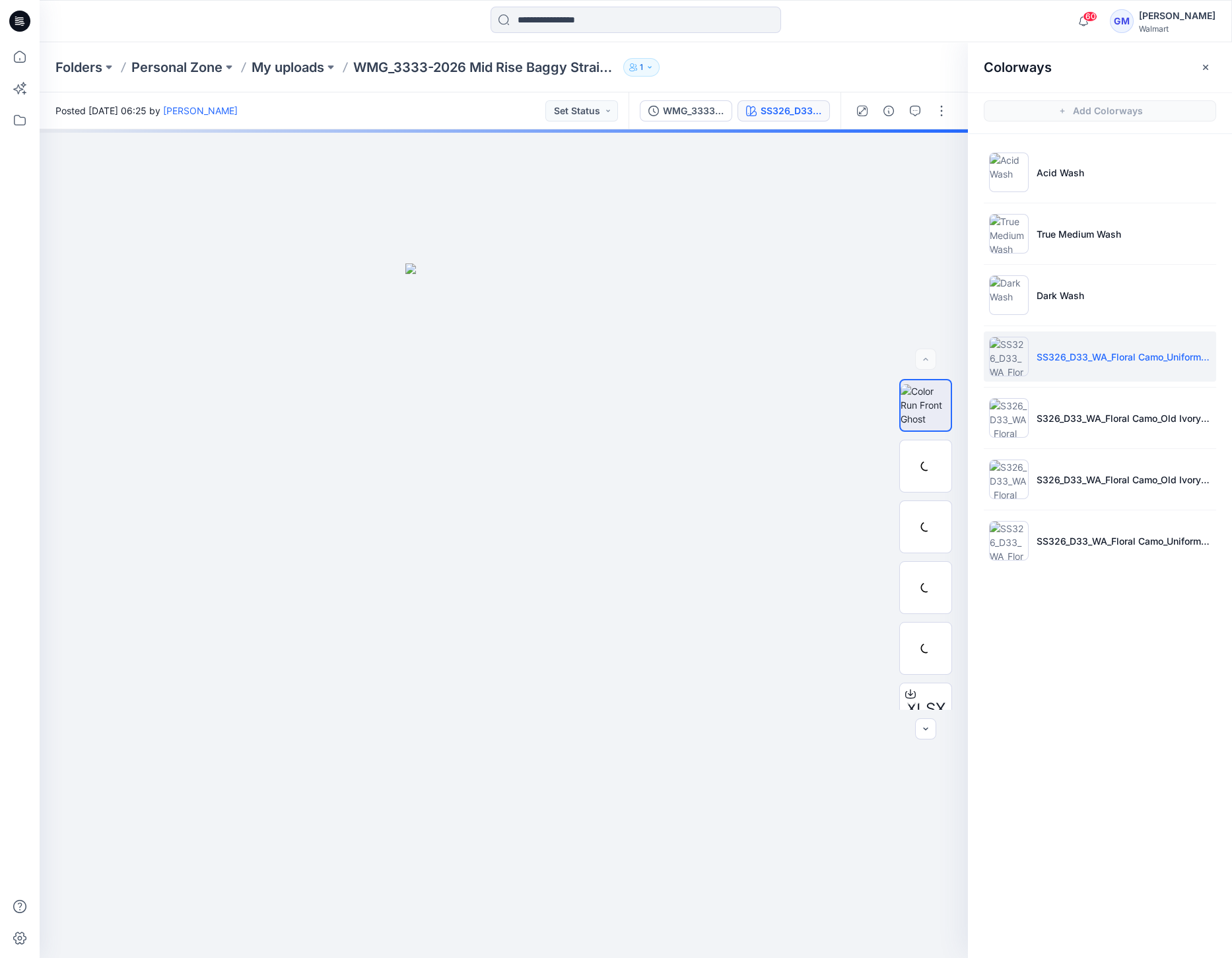
click at [1001, 359] on img at bounding box center [1009, 356] width 40 height 40
click at [170, 594] on div at bounding box center [503, 543] width 928 height 828
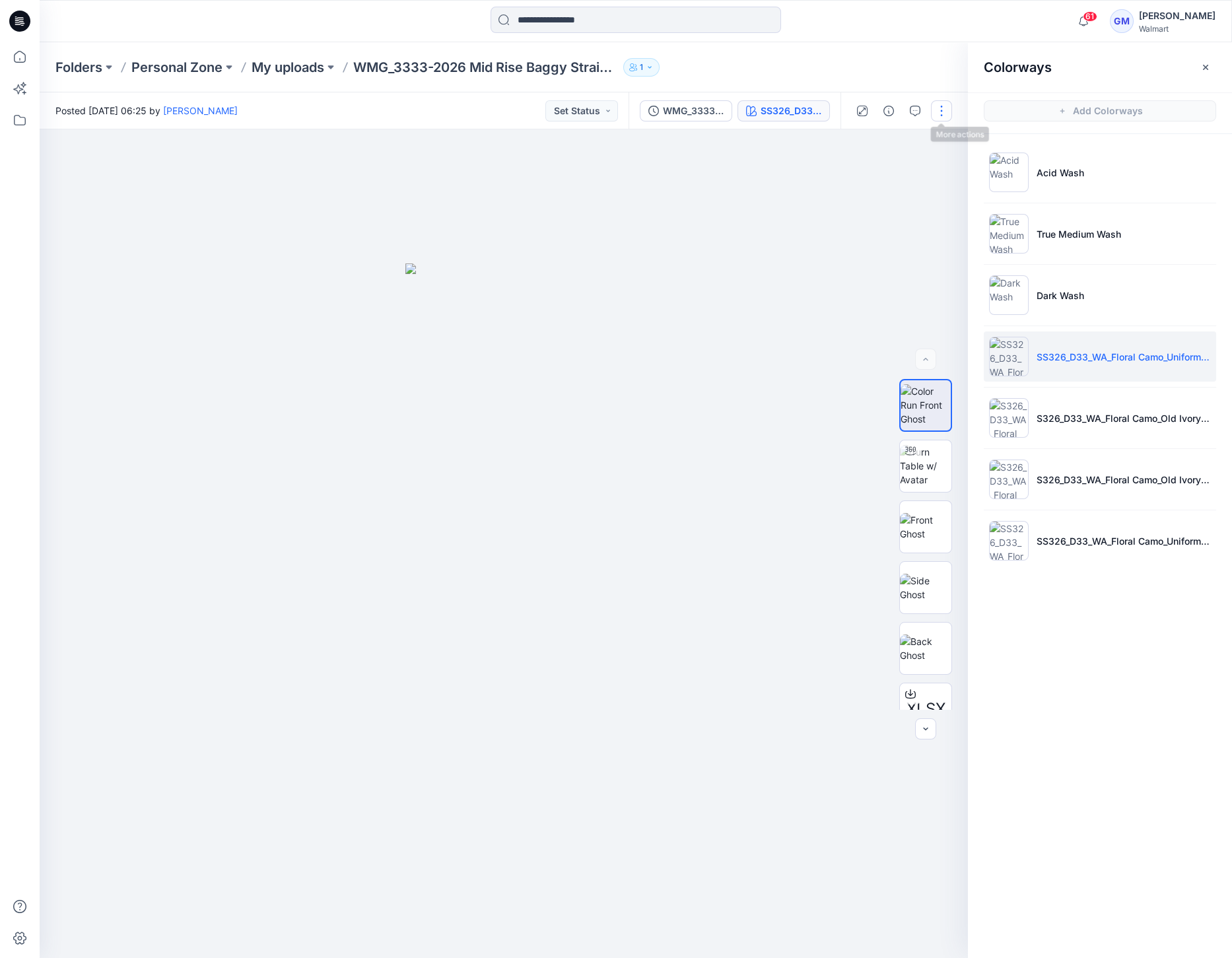
click at [938, 108] on button "button" at bounding box center [941, 110] width 21 height 21
click at [896, 176] on button "Edit" at bounding box center [885, 178] width 122 height 24
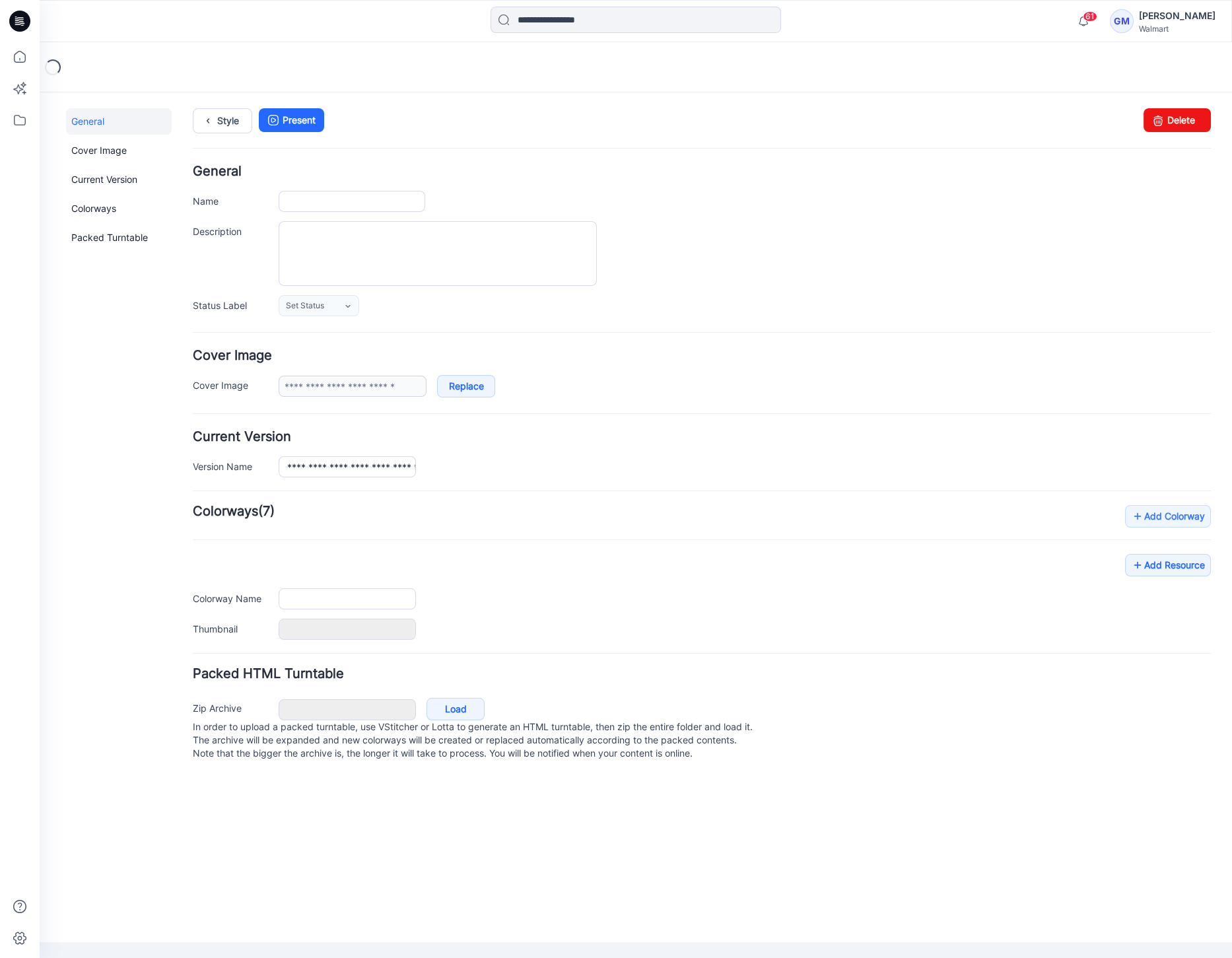
type input "**********"
type input "*********"
type input "**********"
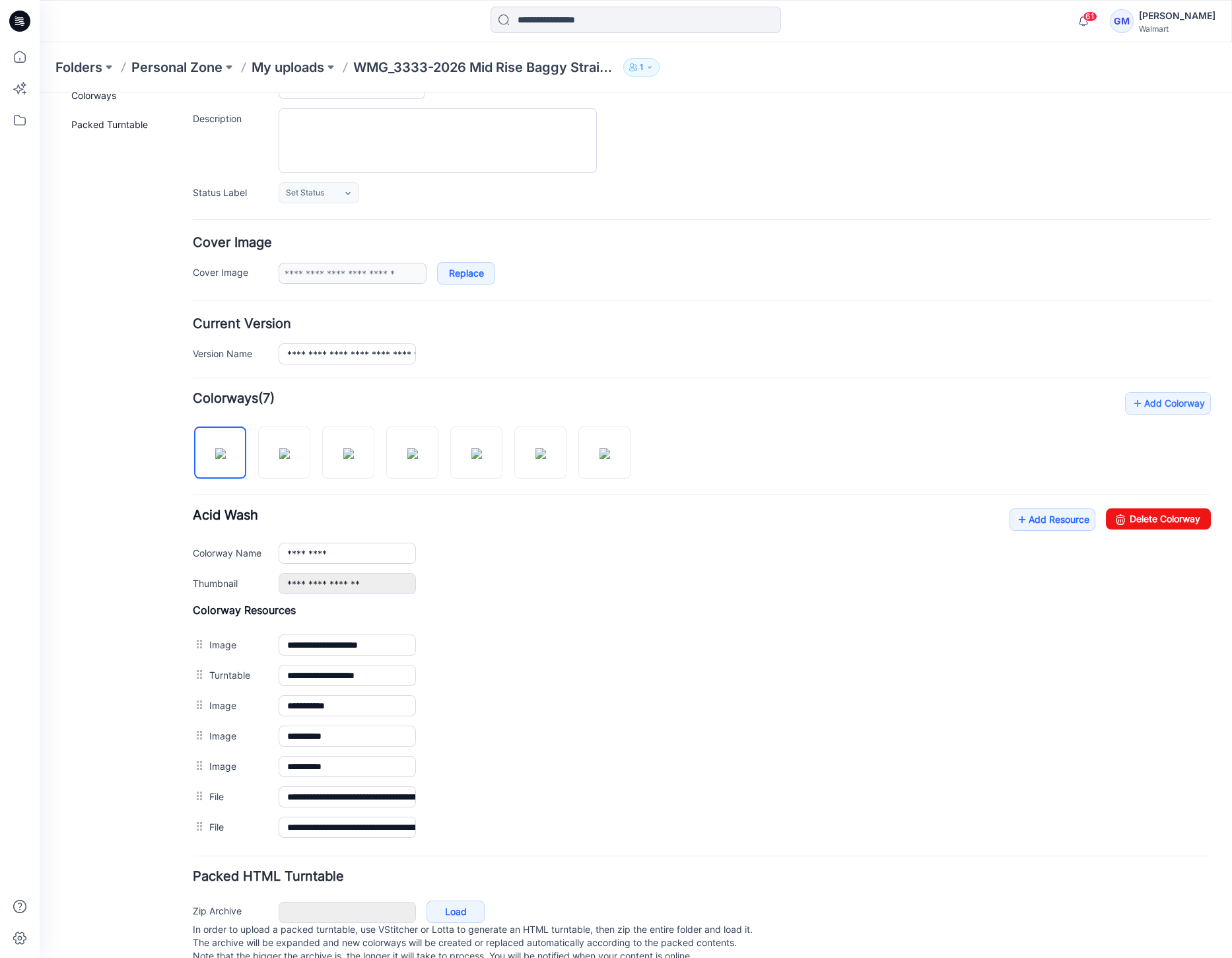
scroll to position [143, 0]
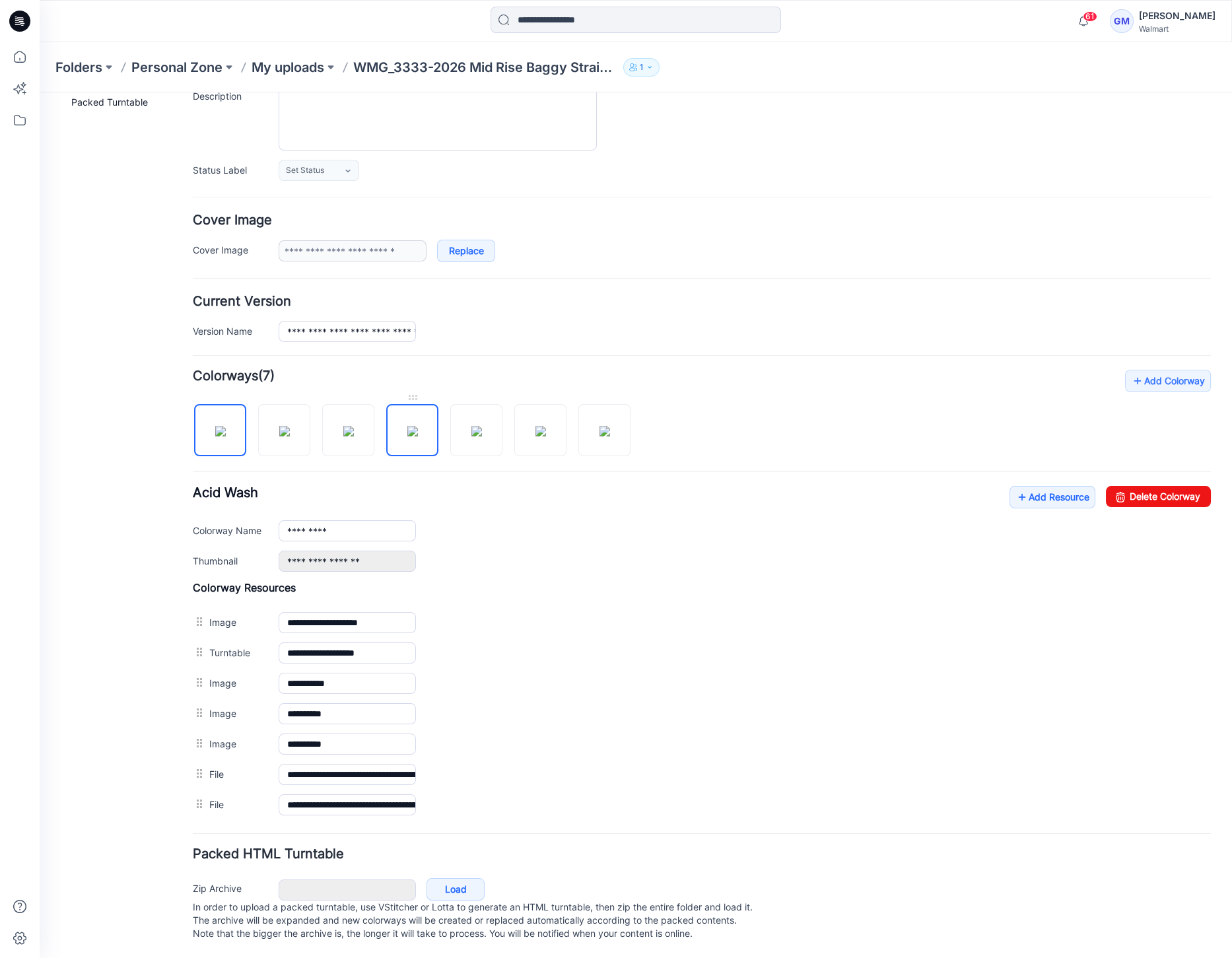
click at [418, 435] on img at bounding box center [412, 431] width 11 height 11
click at [1152, 486] on link "Delete Colorway" at bounding box center [1158, 496] width 105 height 21
click at [412, 437] on img at bounding box center [412, 431] width 11 height 11
click at [1132, 486] on link "Delete Colorway" at bounding box center [1158, 496] width 105 height 21
type input "*********"
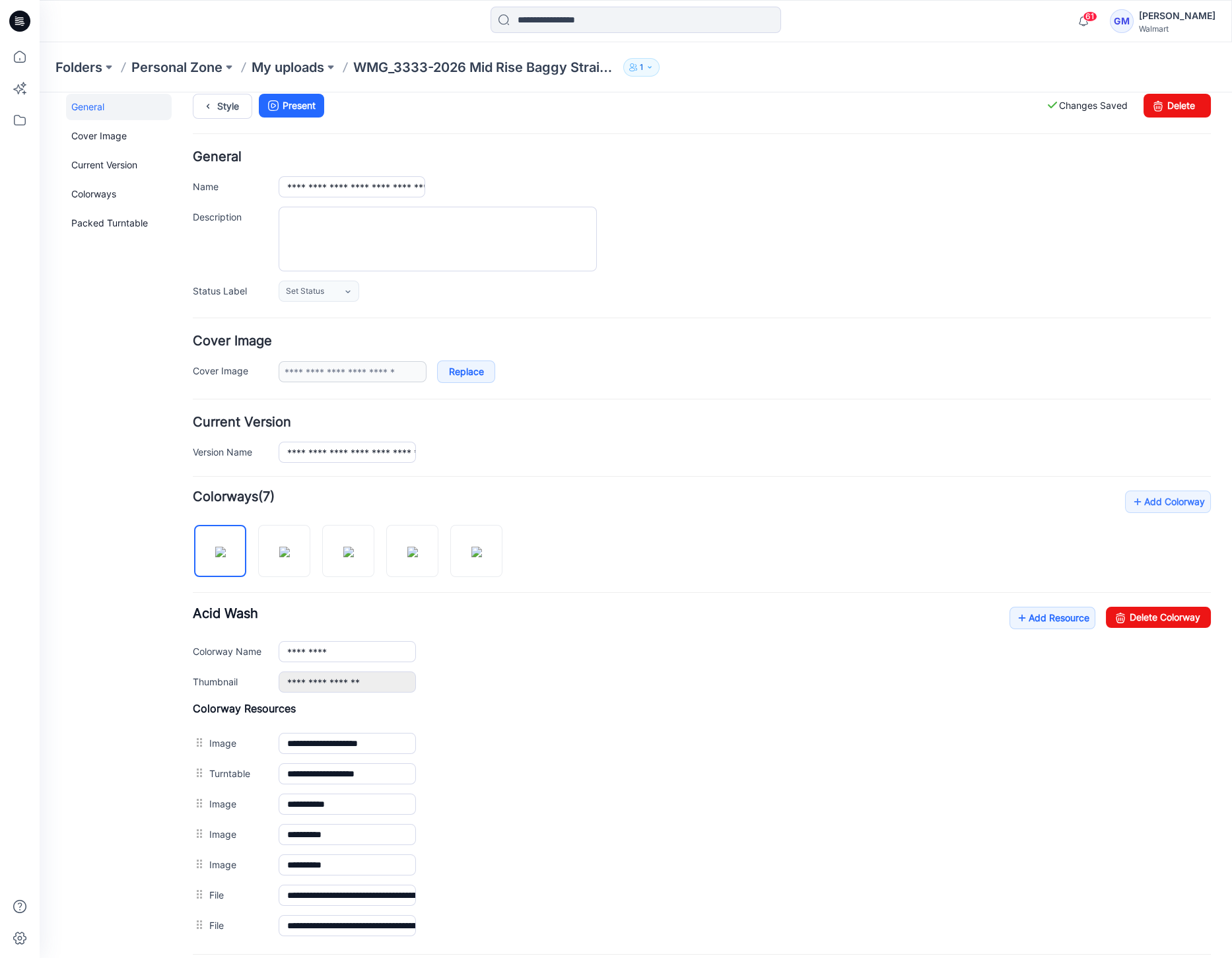
scroll to position [0, 0]
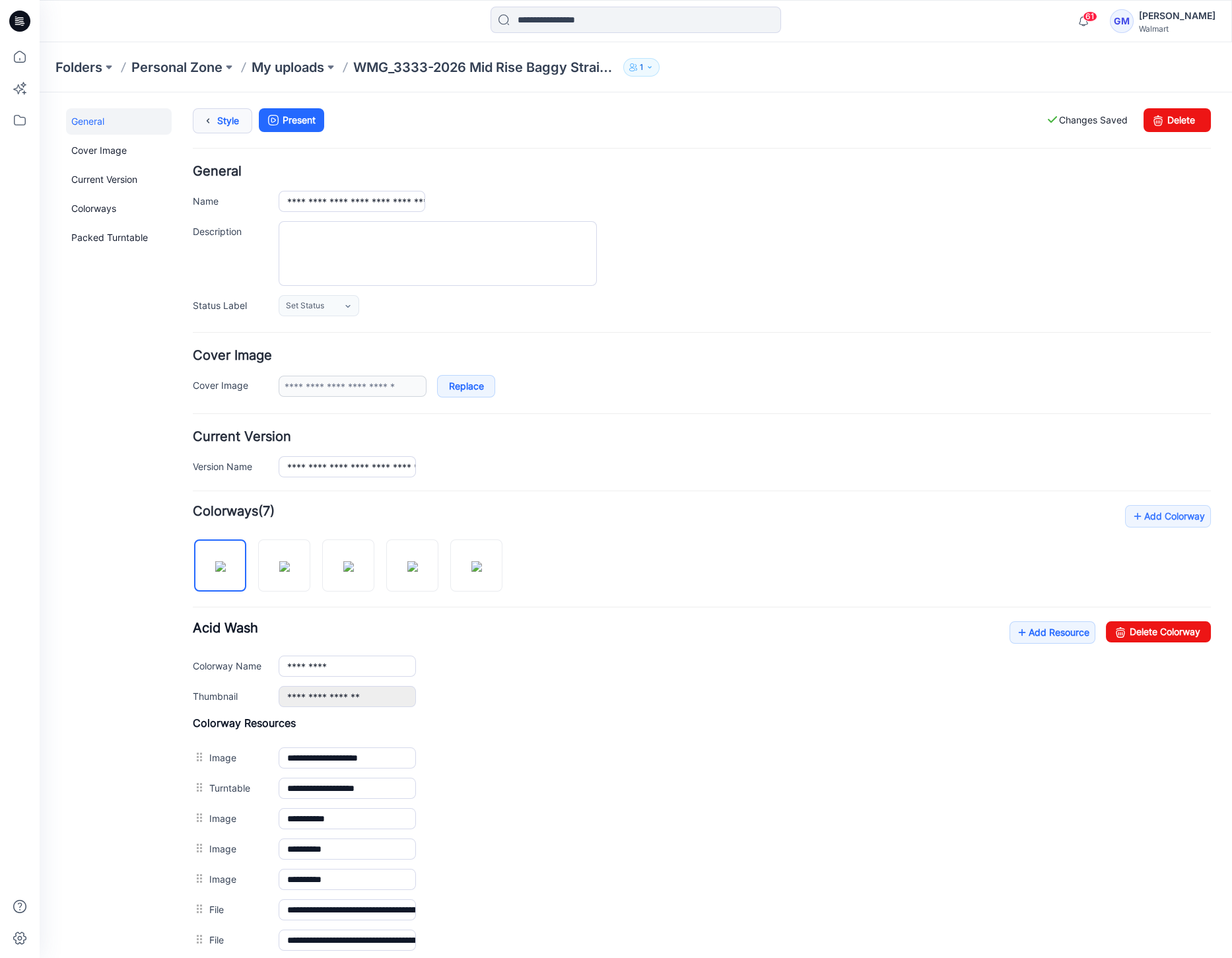
click at [235, 128] on link "Style" at bounding box center [222, 120] width 59 height 25
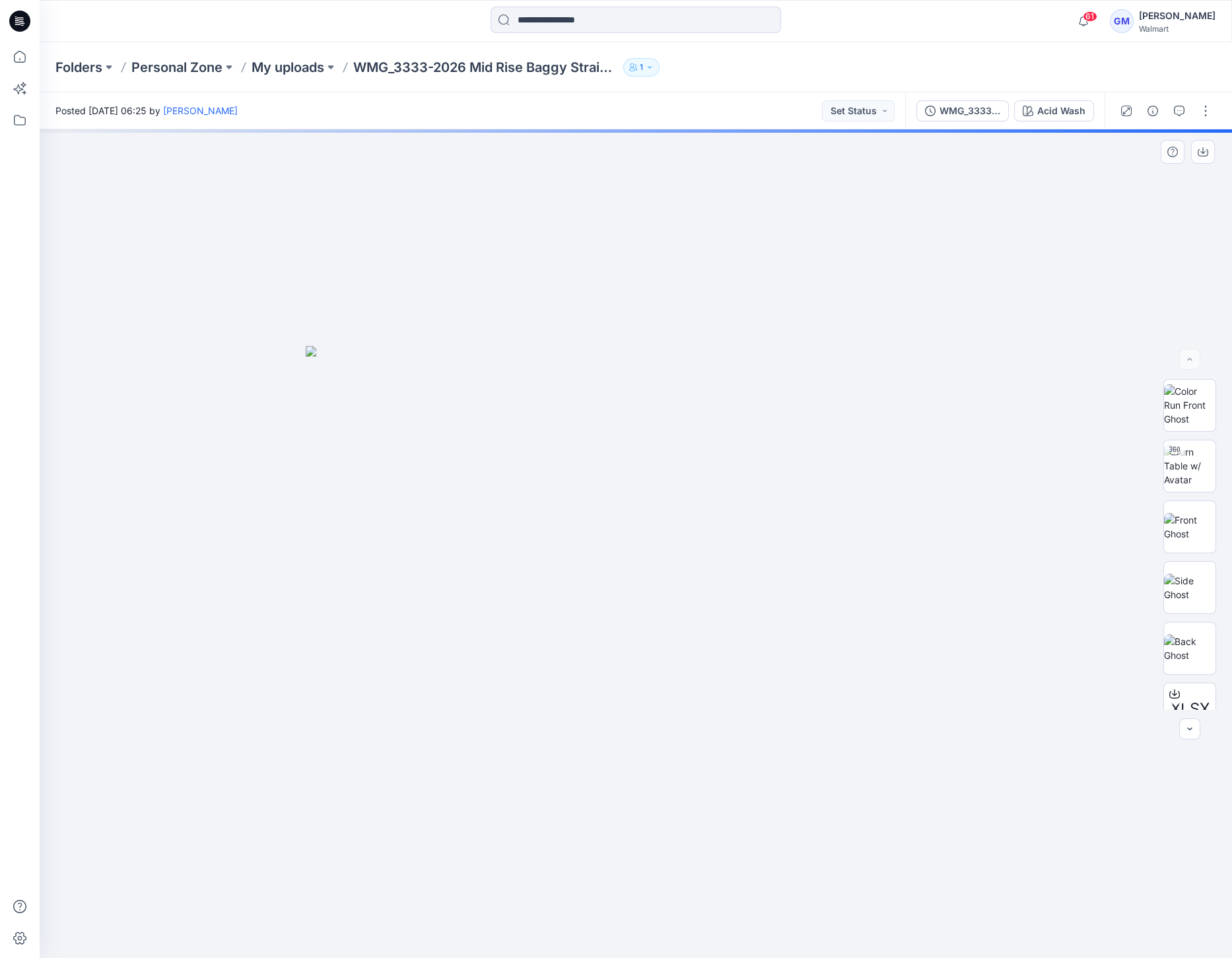
click at [896, 169] on div at bounding box center [636, 543] width 1192 height 828
